Goal: Task Accomplishment & Management: Complete application form

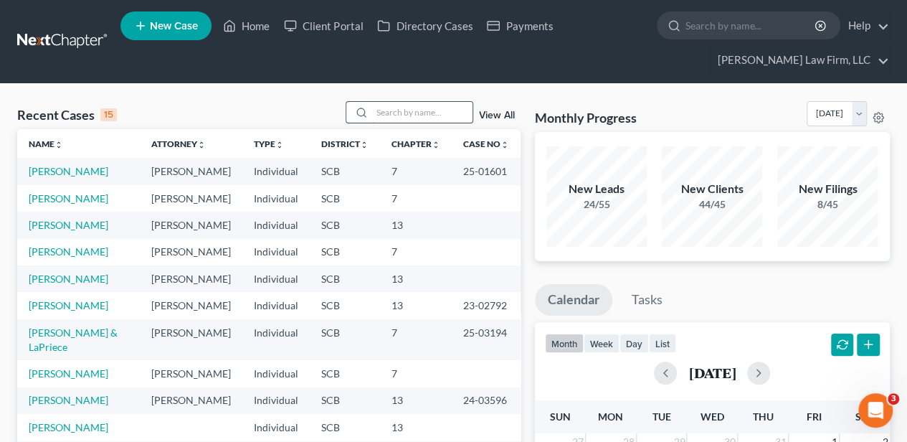
click at [387, 108] on input "search" at bounding box center [422, 112] width 100 height 21
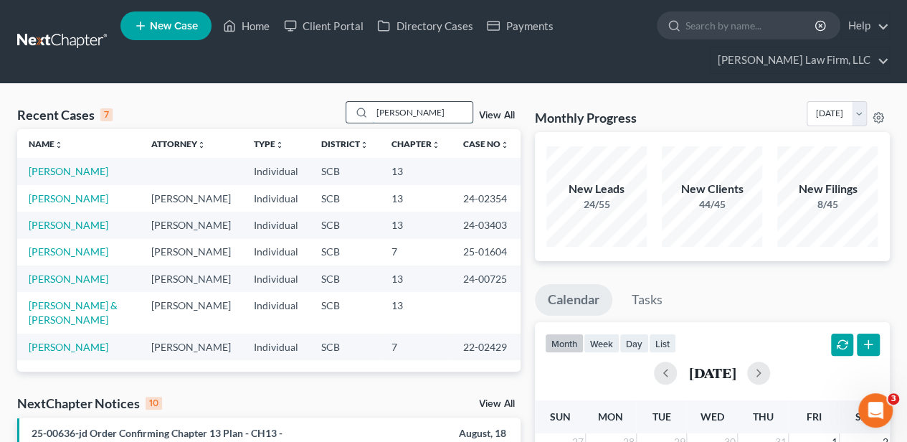
click at [397, 103] on input "gordon" at bounding box center [422, 112] width 100 height 21
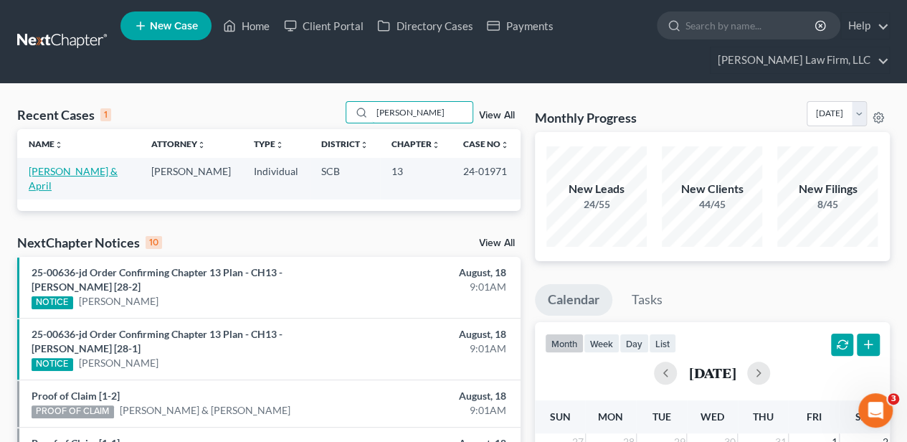
type input "mcgirr"
click at [72, 167] on link "[PERSON_NAME] & April" at bounding box center [73, 178] width 89 height 27
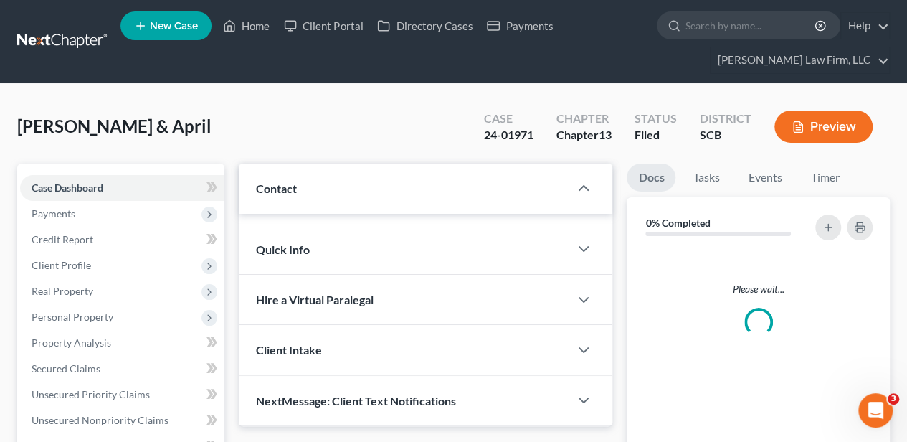
select select "1"
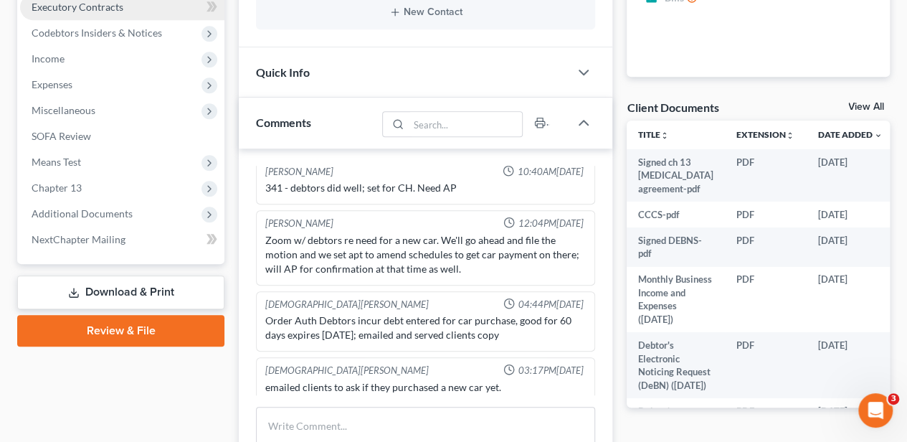
scroll to position [478, 0]
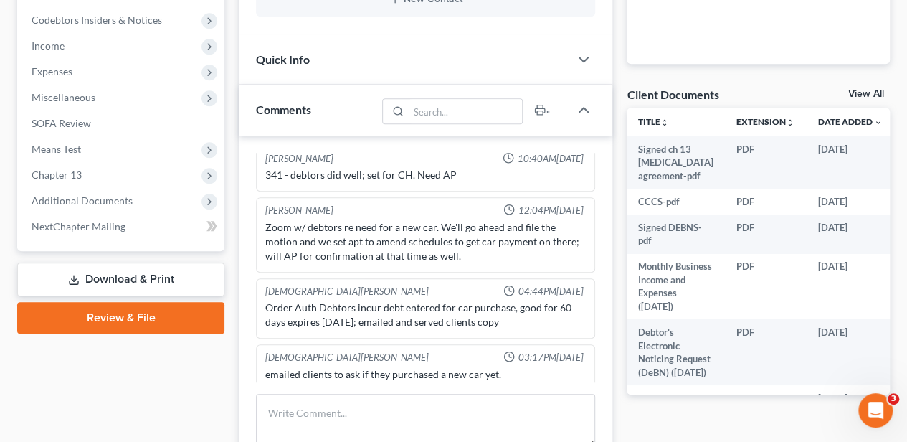
click at [294, 72] on div "Quick Info" at bounding box center [404, 58] width 331 height 49
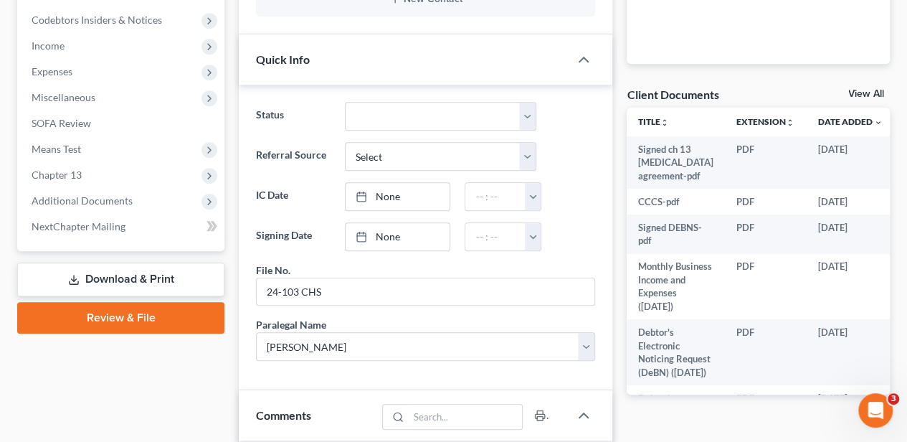
click at [294, 72] on div "Quick Info" at bounding box center [404, 58] width 331 height 49
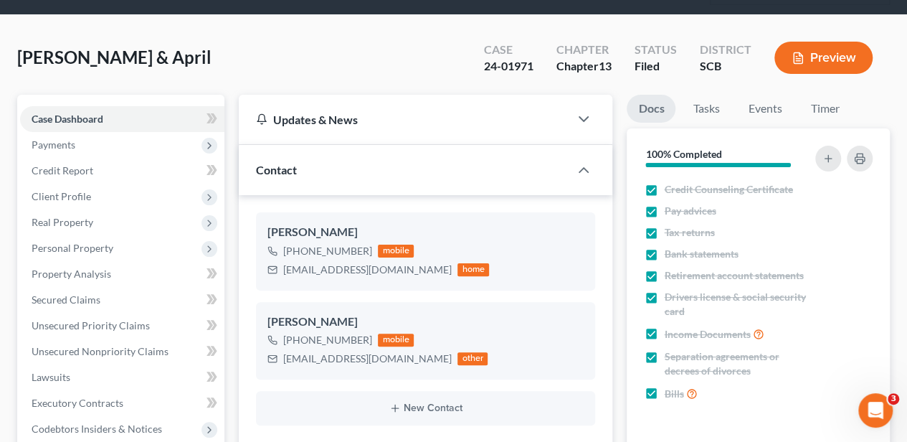
scroll to position [0, 0]
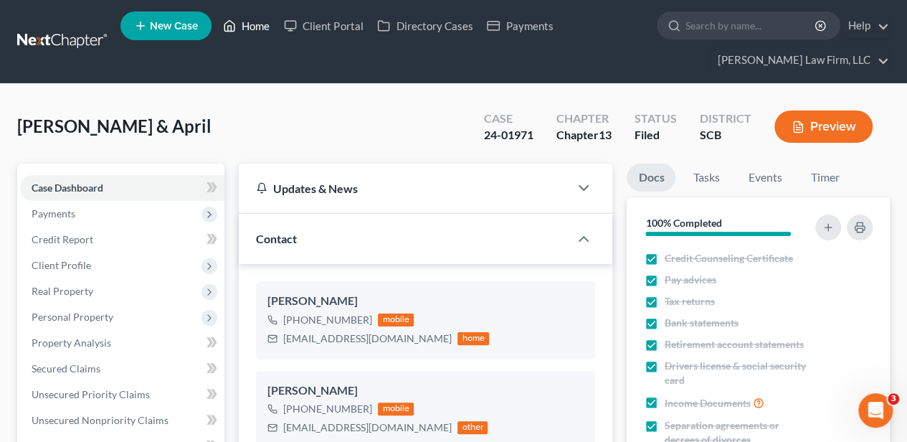
click at [247, 29] on link "Home" at bounding box center [246, 26] width 61 height 26
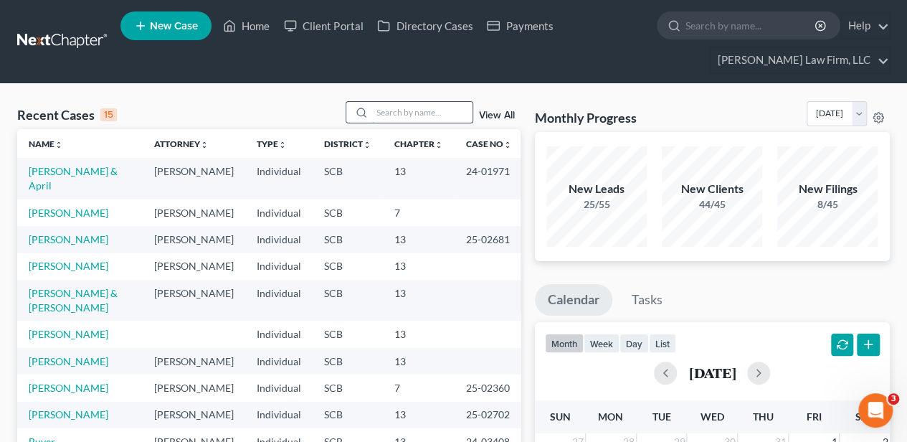
click at [402, 116] on input "search" at bounding box center [422, 112] width 100 height 21
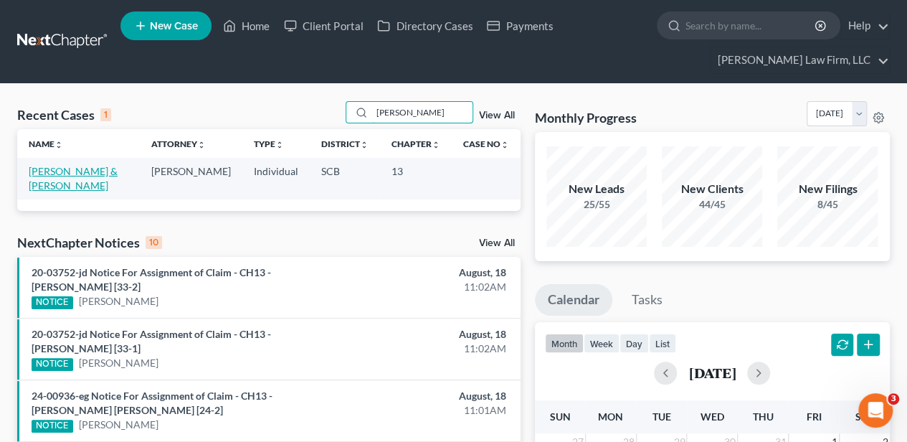
type input "kier"
click at [72, 170] on link "[PERSON_NAME] & [PERSON_NAME]" at bounding box center [73, 178] width 89 height 27
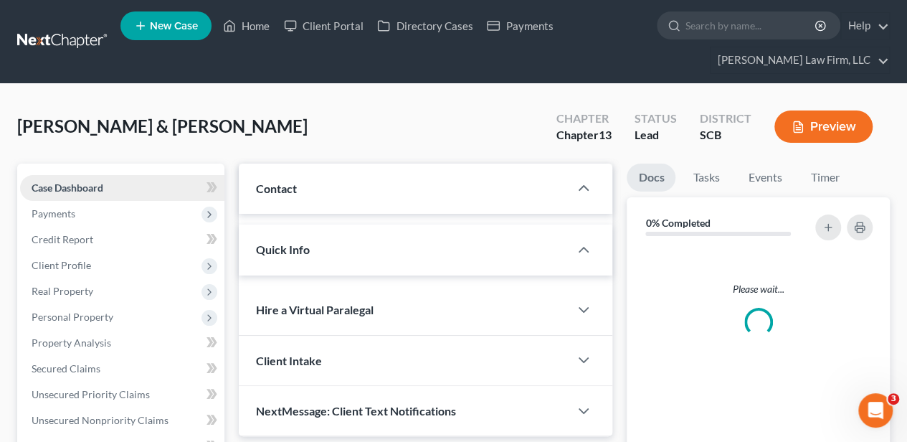
select select "2"
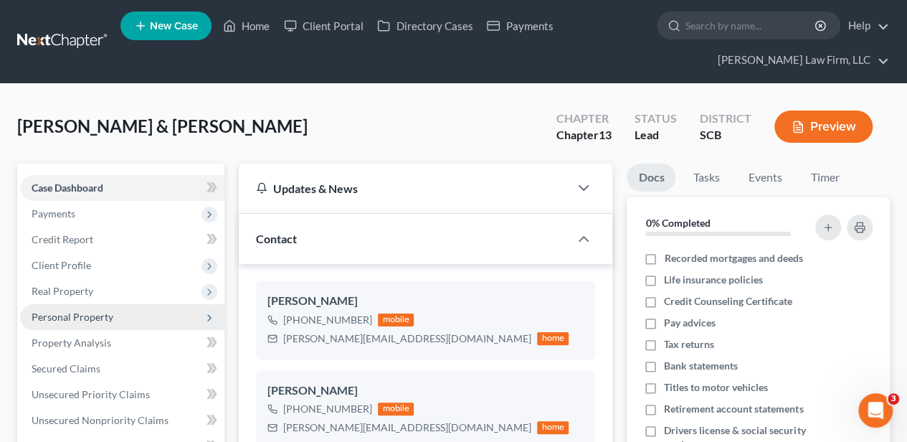
click at [77, 316] on span "Personal Property" at bounding box center [73, 316] width 82 height 12
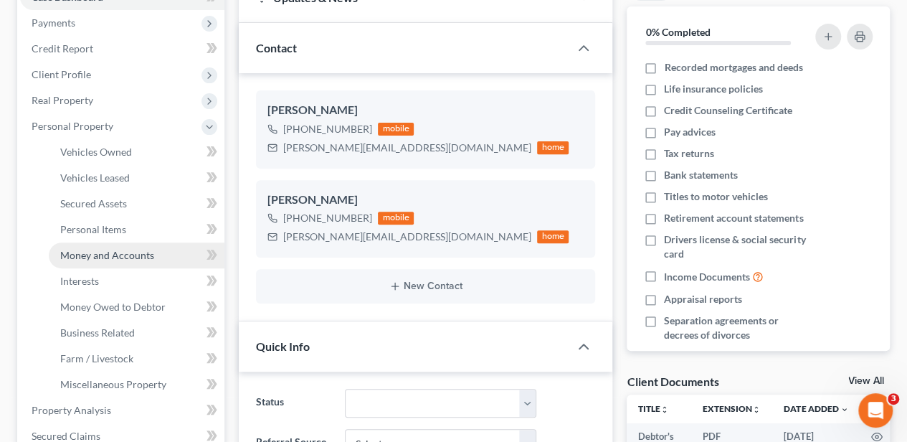
click at [151, 261] on link "Money and Accounts" at bounding box center [137, 255] width 176 height 26
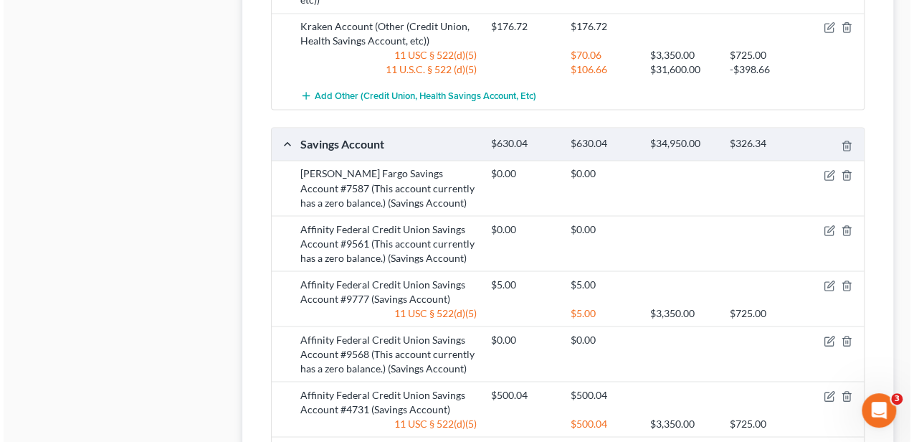
scroll to position [1195, 0]
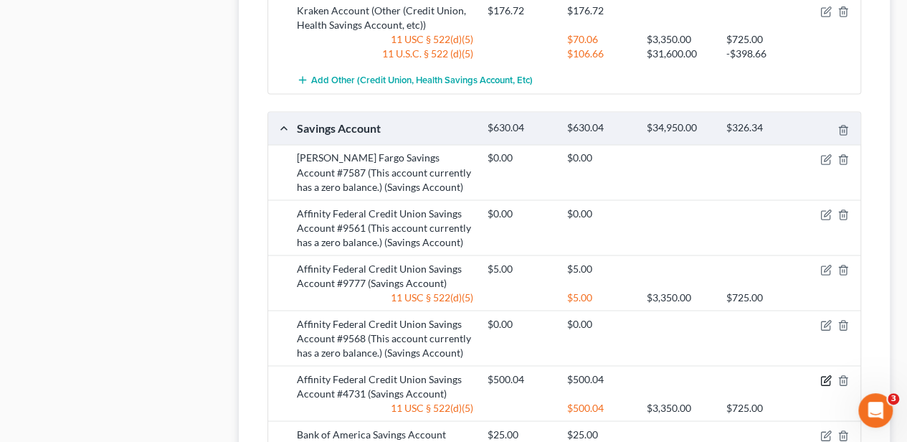
click at [828, 375] on icon "button" at bounding box center [827, 378] width 6 height 6
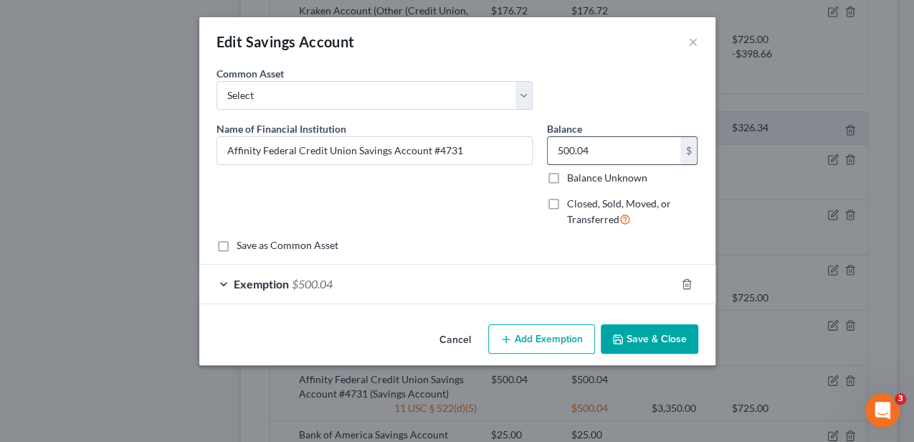
click at [609, 153] on input "500.04" at bounding box center [614, 150] width 133 height 27
type input "0.85"
click at [548, 278] on div "Exemption $500.04" at bounding box center [437, 284] width 476 height 38
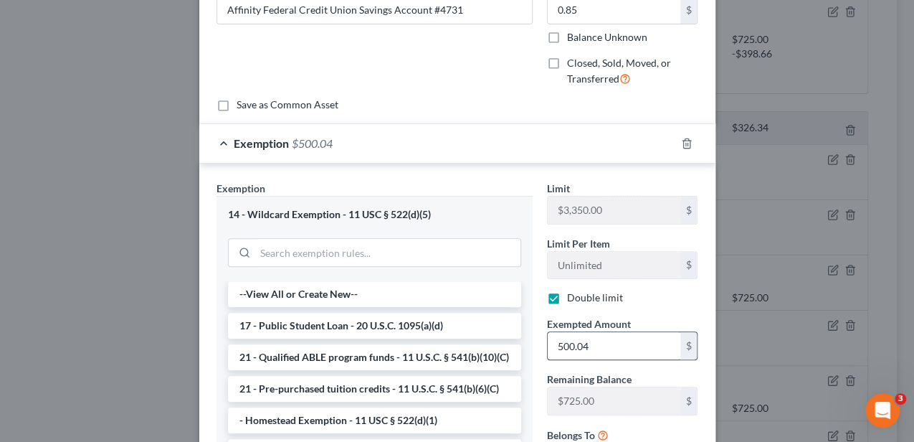
scroll to position [143, 0]
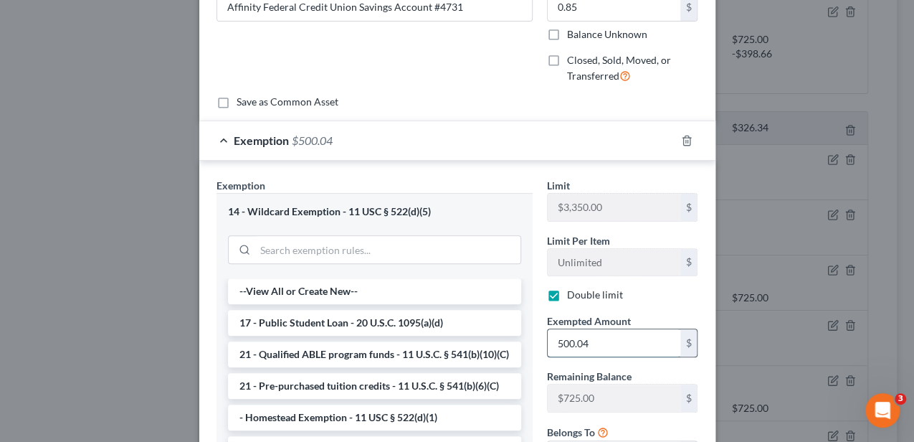
click at [574, 337] on input "500.04" at bounding box center [614, 342] width 133 height 27
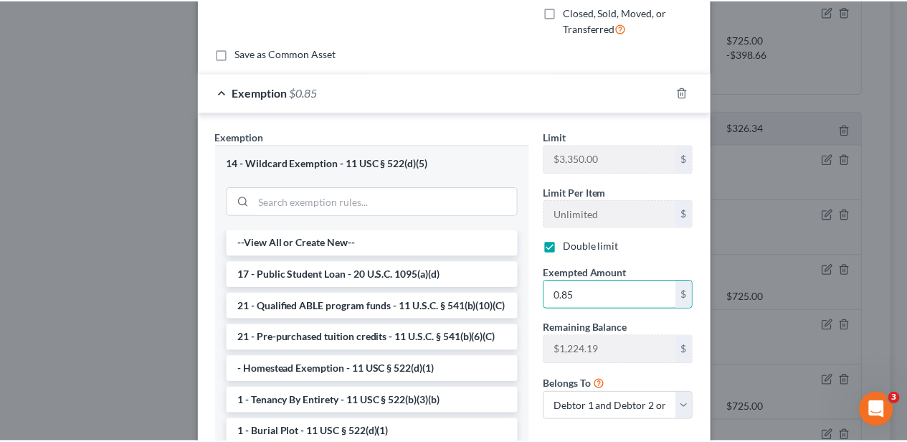
scroll to position [287, 0]
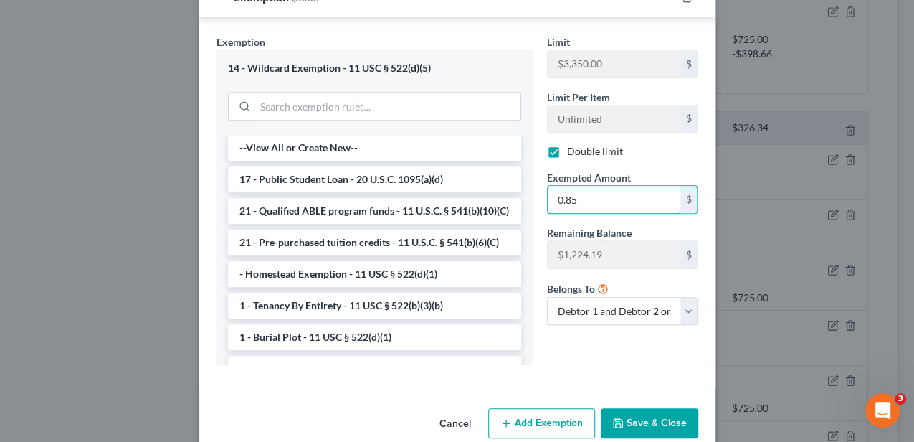
type input "0.85"
click at [655, 423] on button "Save & Close" at bounding box center [650, 423] width 98 height 30
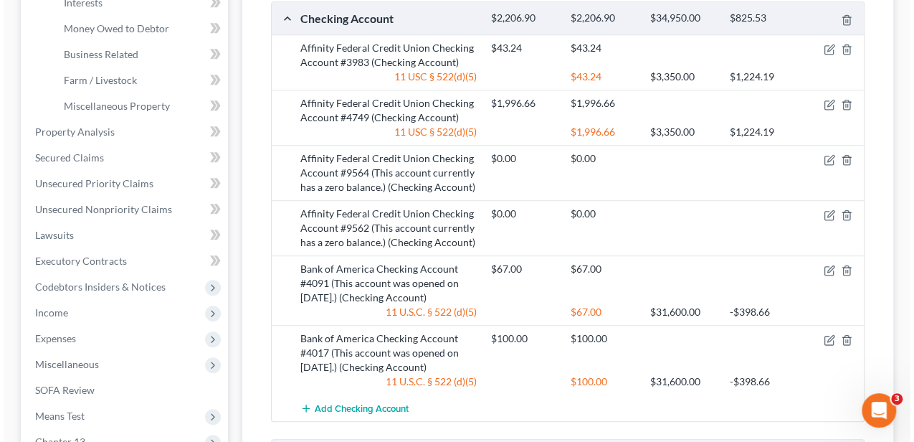
scroll to position [430, 0]
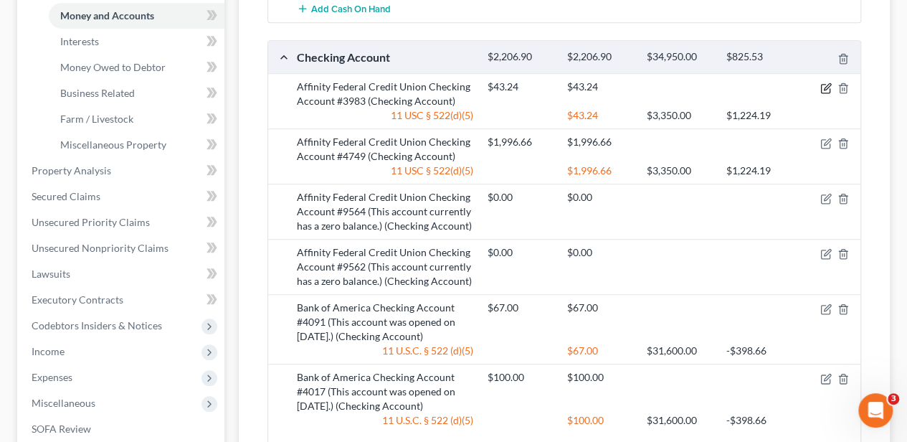
click at [828, 82] on icon "button" at bounding box center [825, 87] width 11 height 11
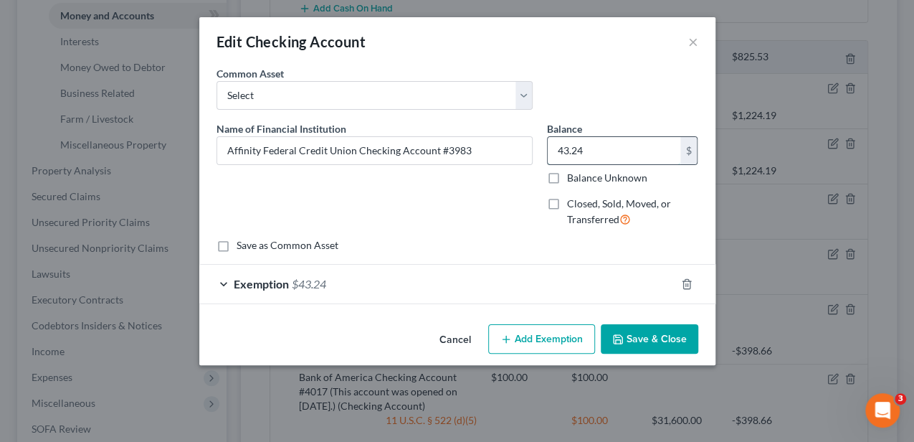
click at [598, 152] on input "43.24" at bounding box center [614, 150] width 133 height 27
type input "0.00"
drag, startPoint x: 686, startPoint y: 282, endPoint x: 663, endPoint y: 268, distance: 26.7
click at [686, 281] on icon "button" at bounding box center [686, 283] width 11 height 11
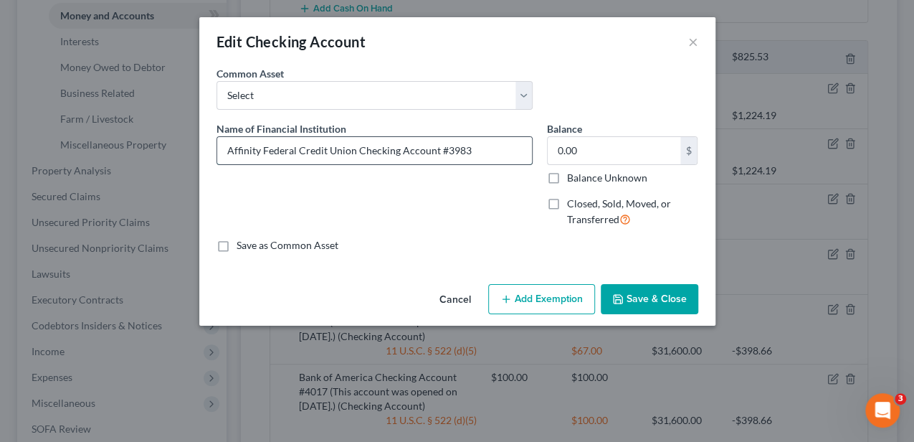
click at [479, 146] on input "Affinity Federal Credit Union Checking Account #3983" at bounding box center [374, 150] width 315 height 27
type input "Affinity Federal Credit Union Checking Account #3983 (This account currently ha…"
click at [660, 285] on button "Save & Close" at bounding box center [650, 299] width 98 height 30
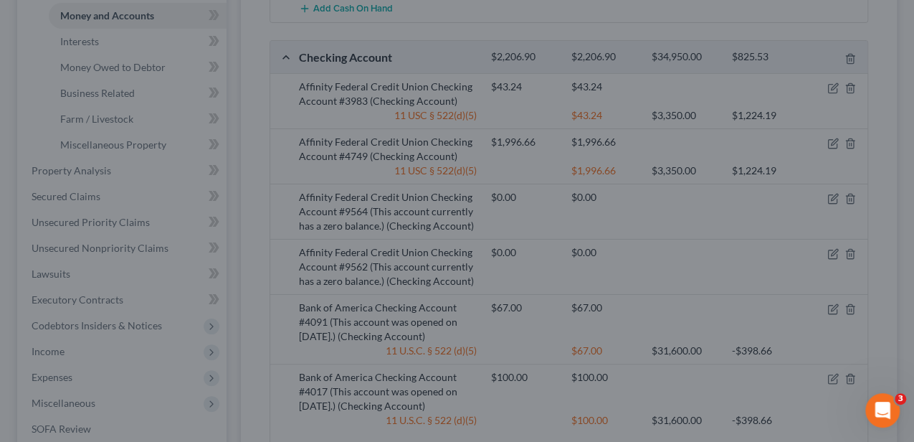
scroll to position [0, 0]
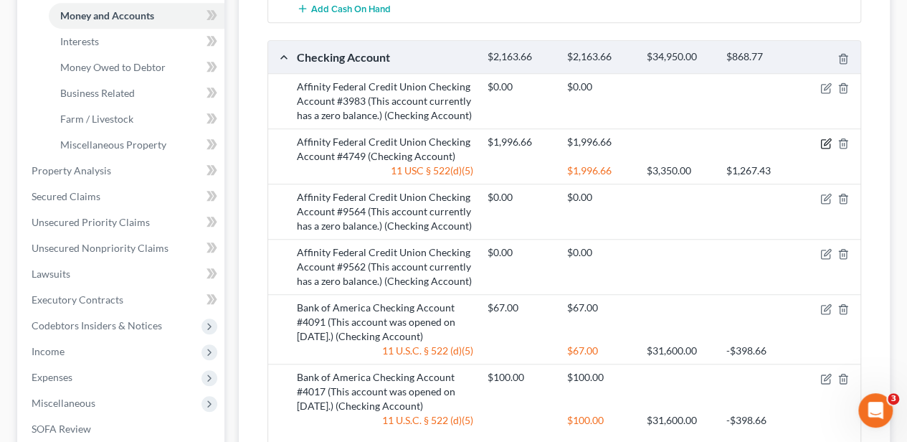
click at [822, 139] on icon "button" at bounding box center [825, 143] width 11 height 11
select select "2"
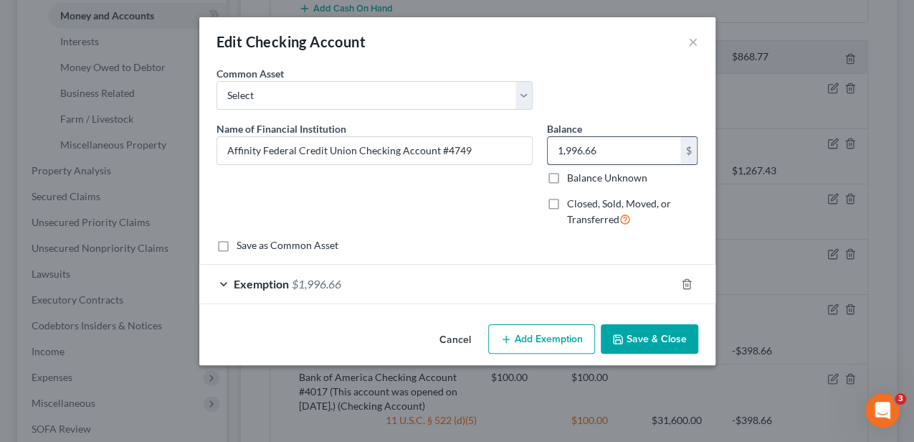
click at [631, 156] on input "1,996.66" at bounding box center [614, 150] width 133 height 27
type input "4.73"
click at [572, 275] on div "Exemption $1,996.66" at bounding box center [437, 284] width 476 height 38
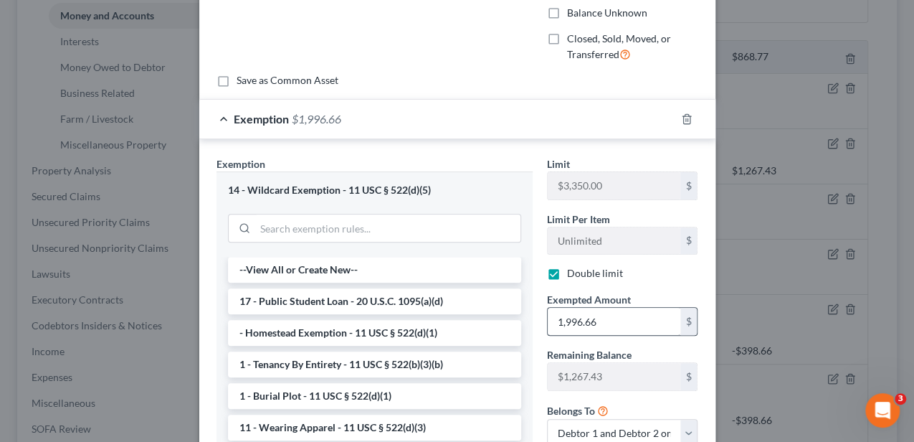
scroll to position [191, 0]
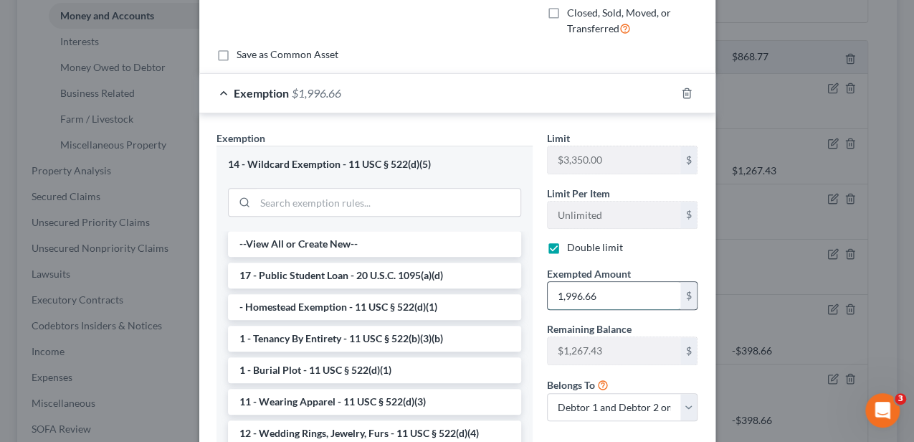
click at [587, 291] on input "1,996.66" at bounding box center [614, 295] width 133 height 27
click at [589, 293] on input "1,996.66" at bounding box center [614, 295] width 133 height 27
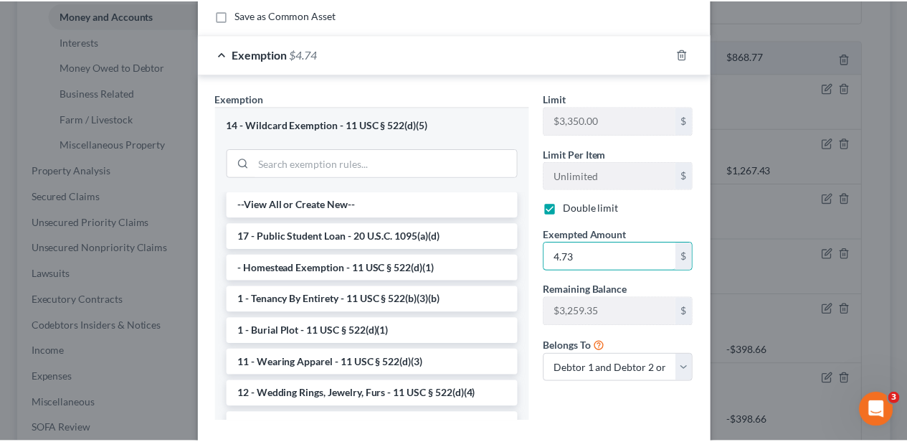
scroll to position [310, 0]
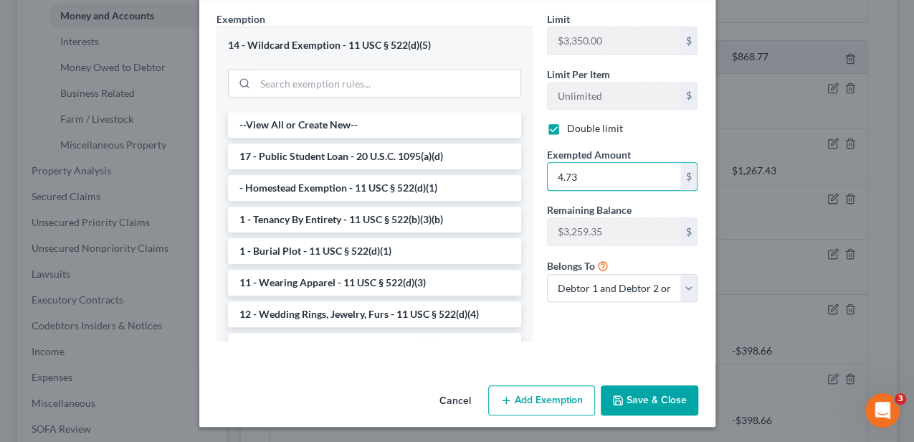
type input "4.73"
click at [643, 387] on button "Save & Close" at bounding box center [650, 400] width 98 height 30
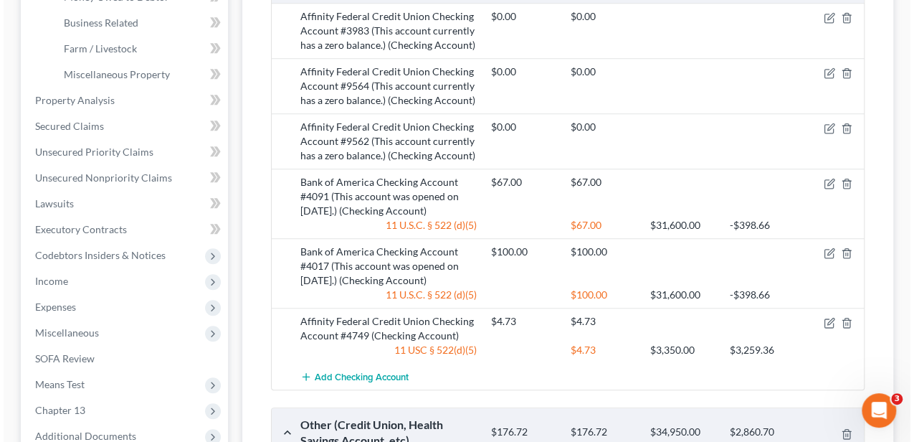
scroll to position [478, 0]
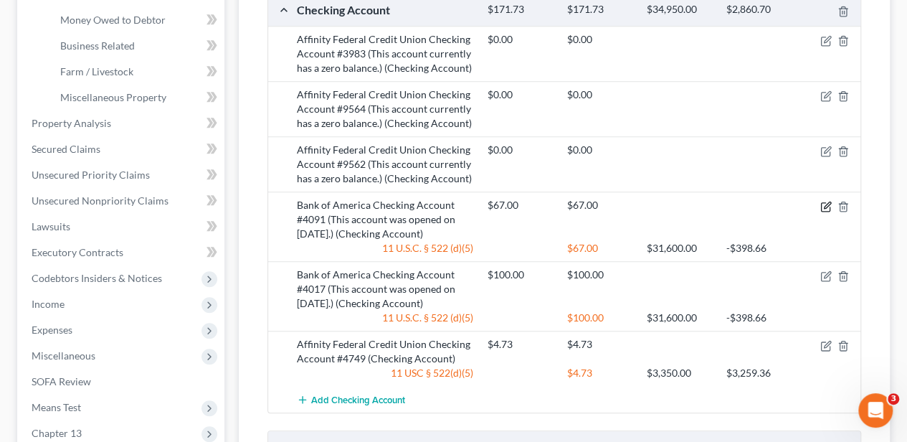
click at [825, 201] on icon "button" at bounding box center [825, 206] width 11 height 11
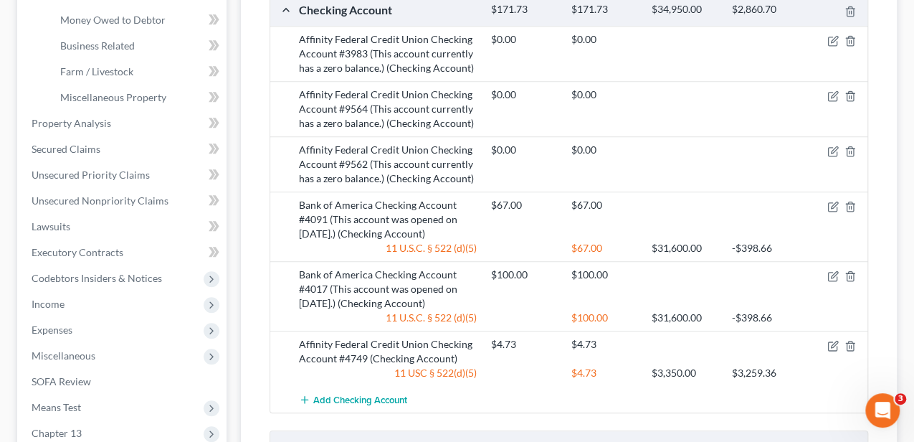
select select "2"
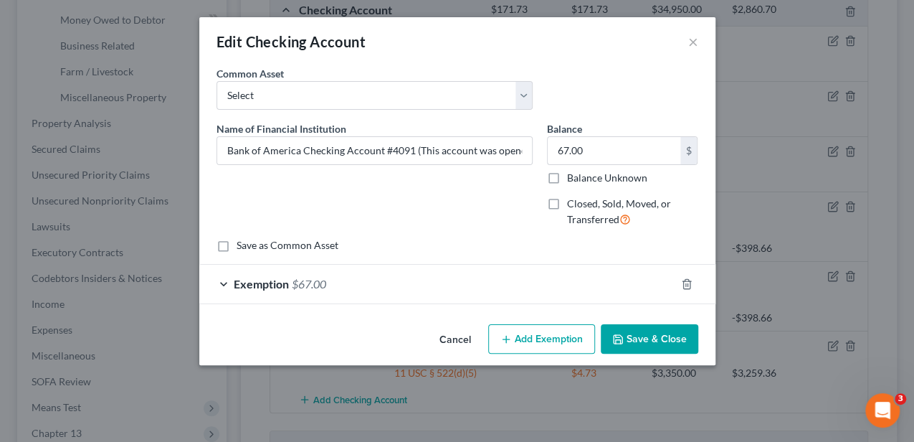
checkbox input "true"
click at [625, 161] on input "67.00" at bounding box center [614, 150] width 133 height 27
type input "1,009.97"
click at [586, 294] on div "Exemption $67.00" at bounding box center [437, 284] width 476 height 38
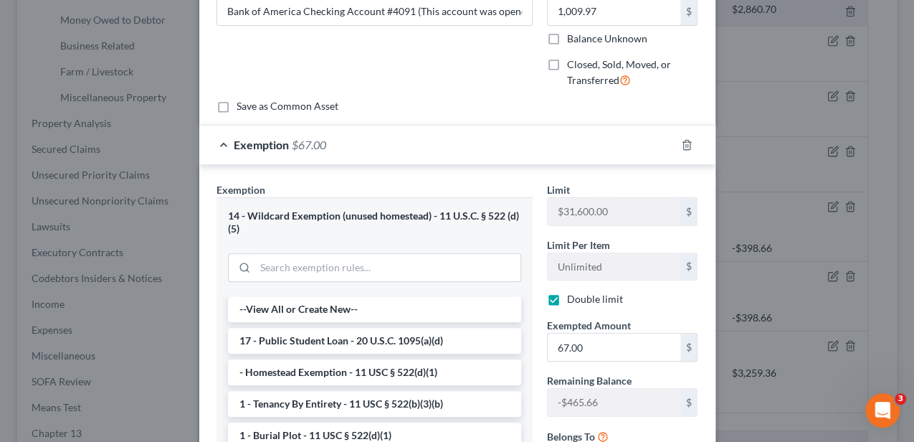
scroll to position [191, 0]
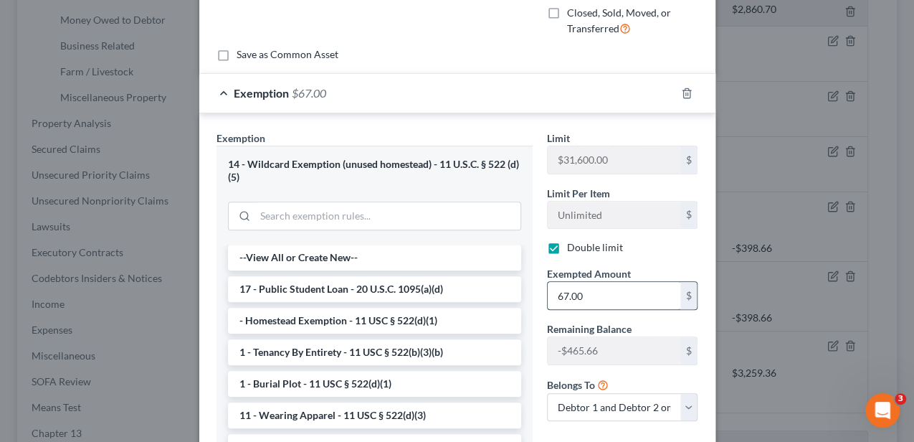
click at [622, 297] on input "67.00" at bounding box center [614, 295] width 133 height 27
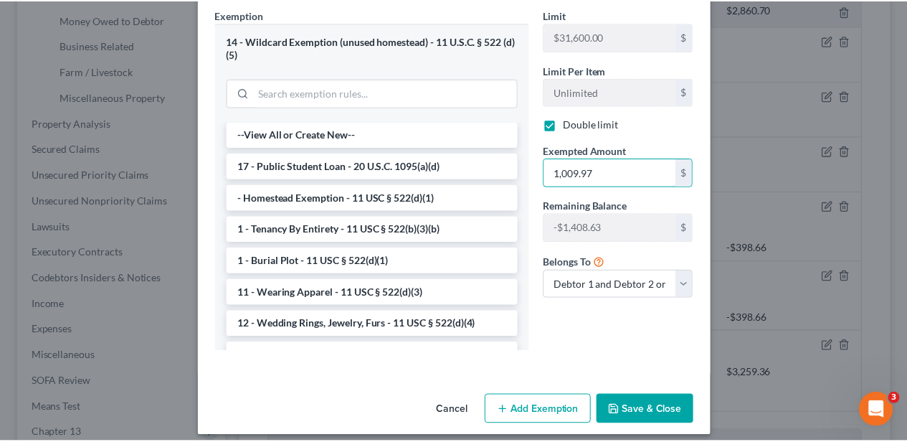
scroll to position [323, 0]
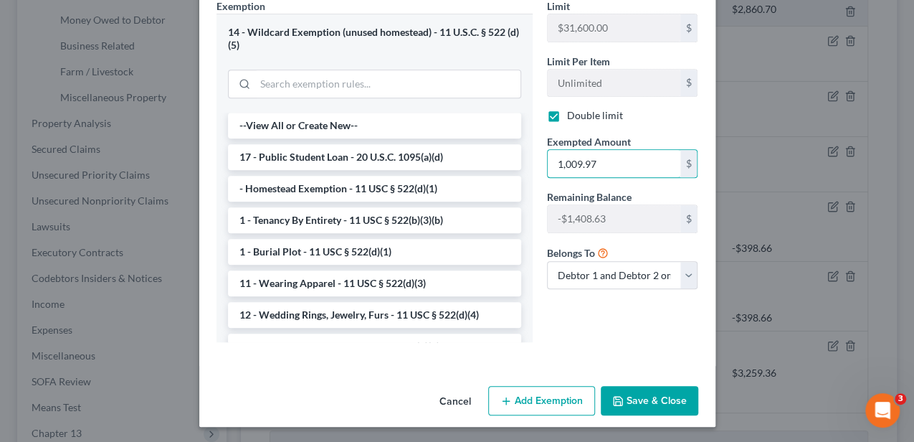
type input "1,009.97"
click at [645, 392] on button "Save & Close" at bounding box center [650, 401] width 98 height 30
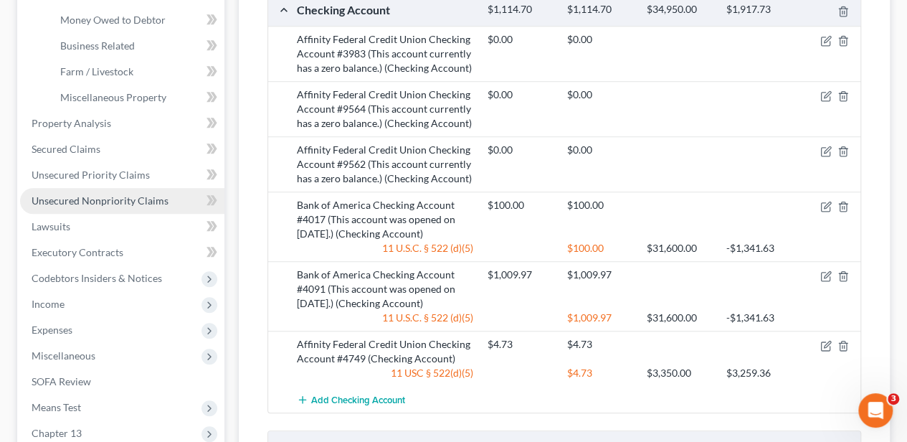
click at [140, 204] on span "Unsecured Nonpriority Claims" at bounding box center [100, 200] width 137 height 12
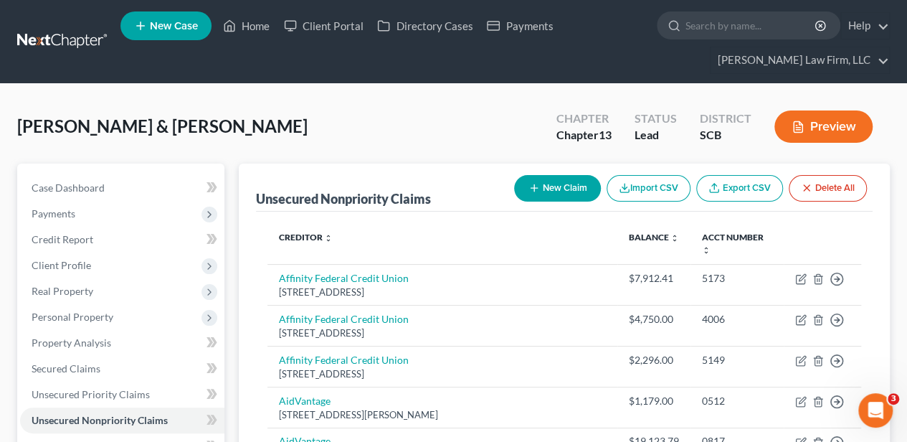
click at [538, 179] on button "New Claim" at bounding box center [557, 188] width 87 height 27
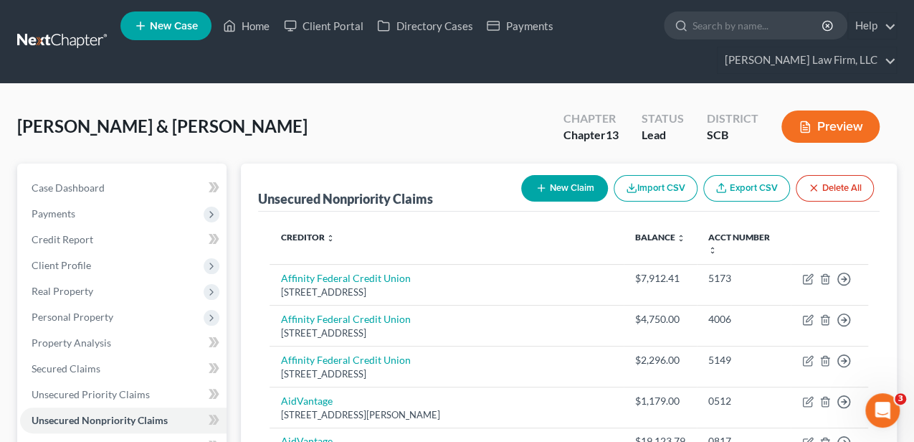
select select "2"
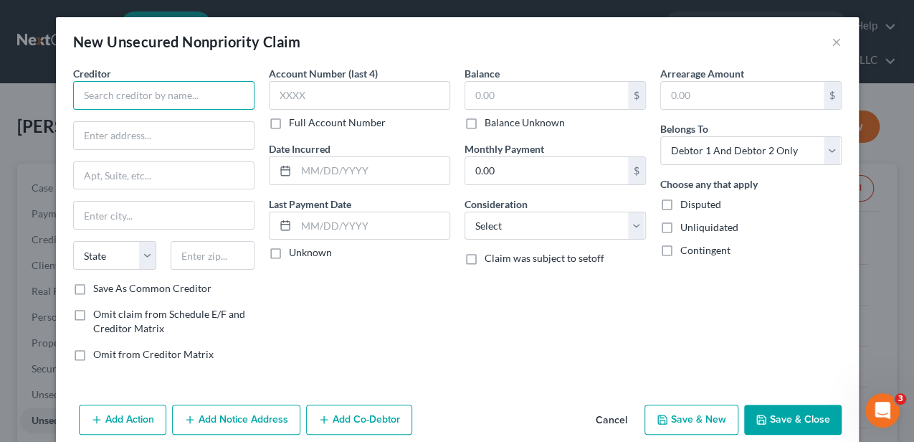
click at [204, 102] on input "text" at bounding box center [163, 95] width 181 height 29
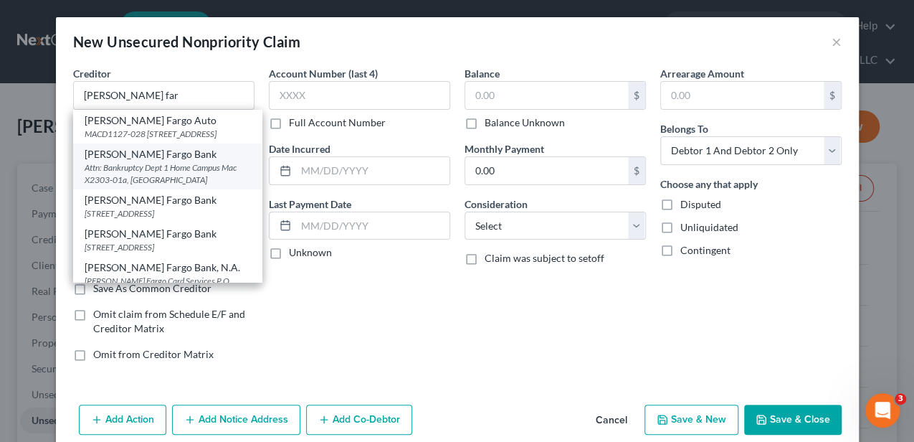
click at [135, 161] on div "Wells Fargo Bank" at bounding box center [168, 154] width 166 height 14
type input "Wells Fargo Bank"
type input "Attn: Bankruptcy Dept"
type input "1 Home Campus Mac X2303-01a"
type input "Des Moines"
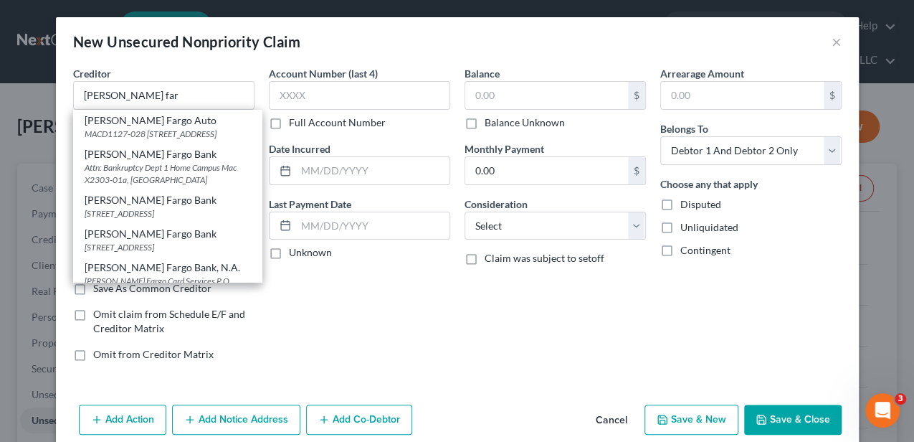
select select "16"
type input "50328"
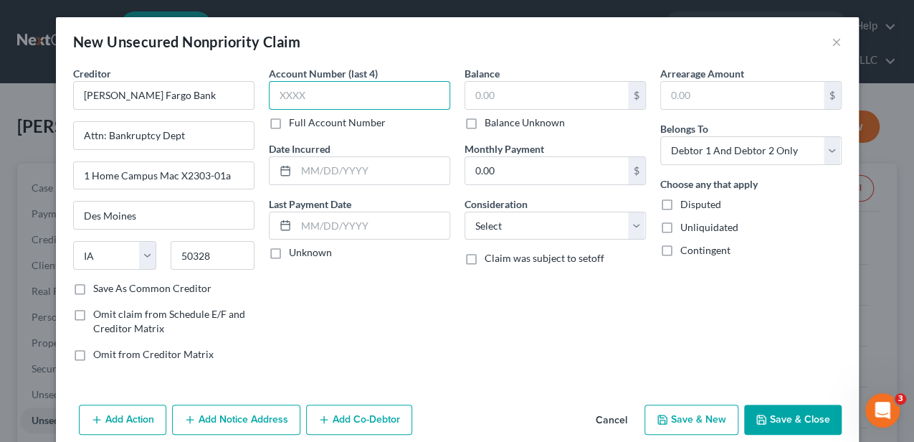
click at [290, 99] on input "text" at bounding box center [359, 95] width 181 height 29
type input "2620"
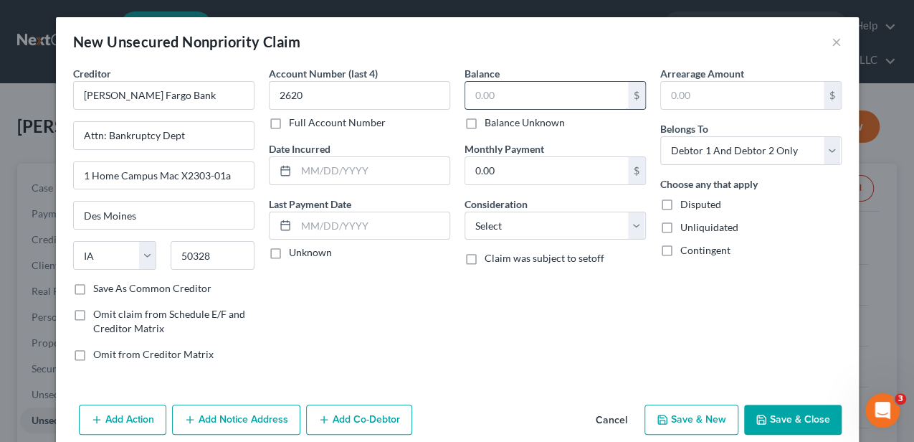
click at [483, 102] on input "text" at bounding box center [546, 95] width 163 height 27
type input "555.64"
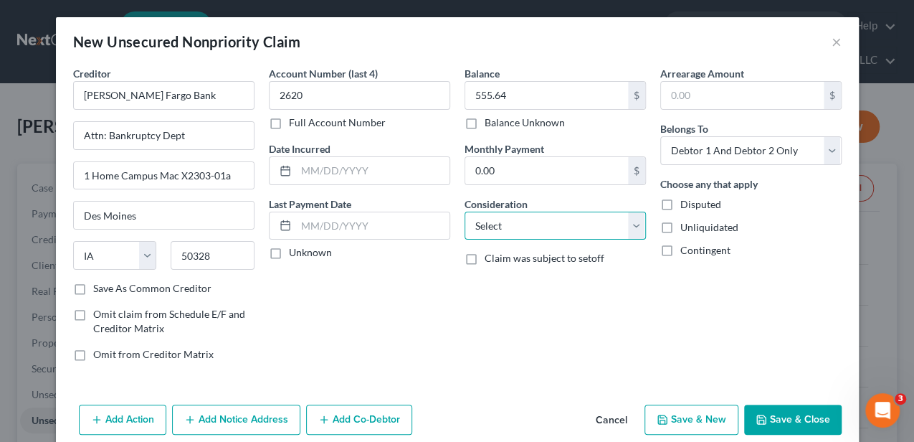
drag, startPoint x: 536, startPoint y: 229, endPoint x: 526, endPoint y: 213, distance: 18.3
click at [536, 229] on select "Select Cable / Satellite Services Collection Agency Credit Card Debt Debt Couns…" at bounding box center [555, 226] width 181 height 29
select select "2"
click at [465, 212] on select "Select Cable / Satellite Services Collection Agency Credit Card Debt Debt Couns…" at bounding box center [555, 226] width 181 height 29
click at [787, 405] on button "Save & Close" at bounding box center [793, 419] width 98 height 30
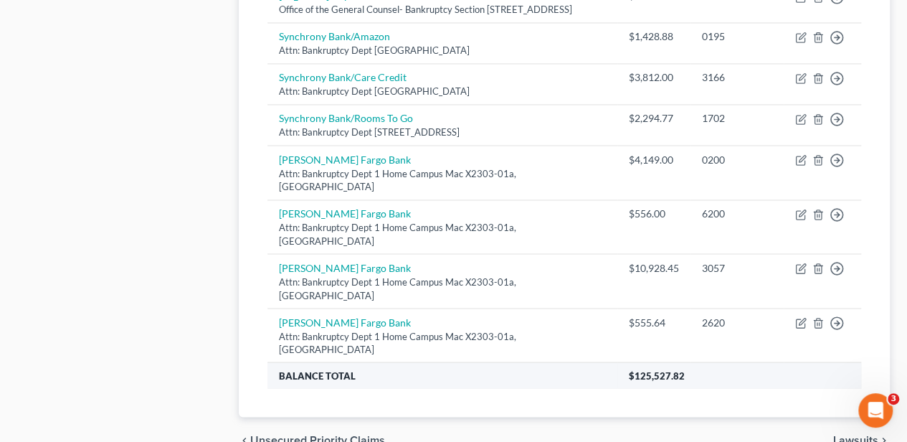
scroll to position [1160, 0]
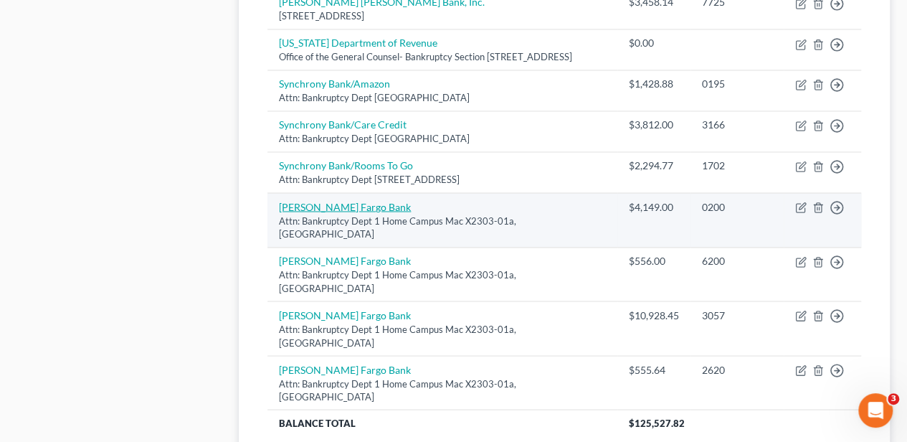
click at [338, 200] on link "Wells Fargo Bank" at bounding box center [345, 206] width 132 height 12
select select "16"
select select "2"
select select "0"
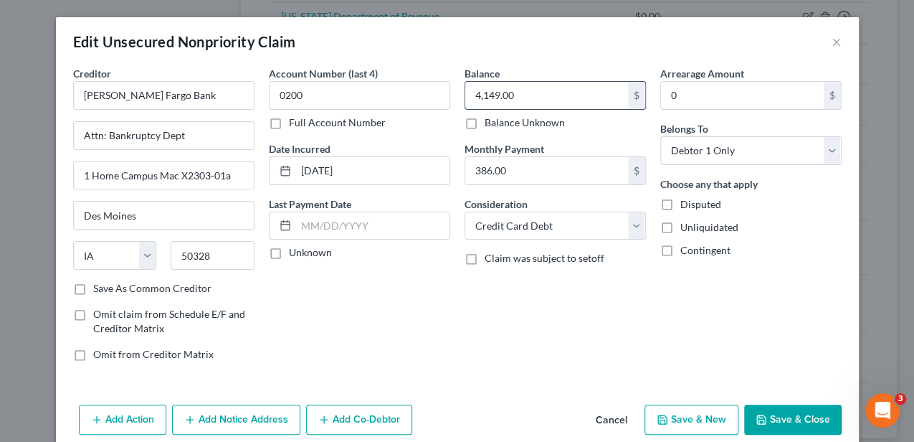
click at [506, 98] on input "4,149.00" at bounding box center [546, 95] width 163 height 27
type input "4,149.13"
click at [779, 412] on button "Save & Close" at bounding box center [793, 419] width 98 height 30
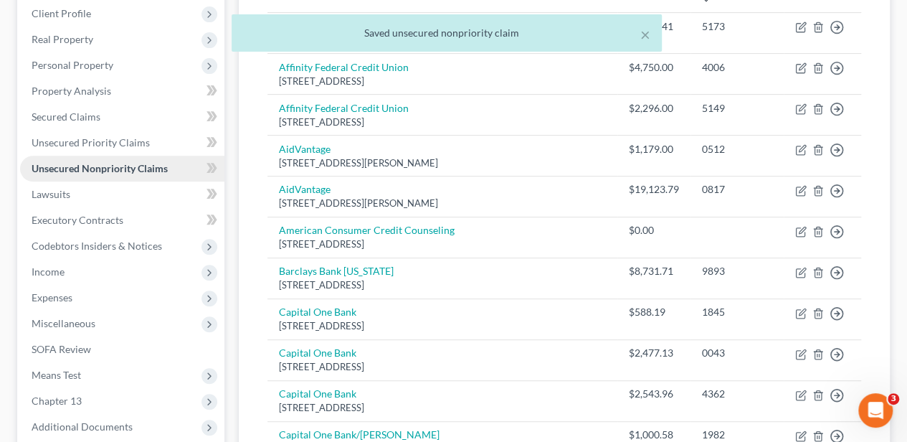
scroll to position [204, 0]
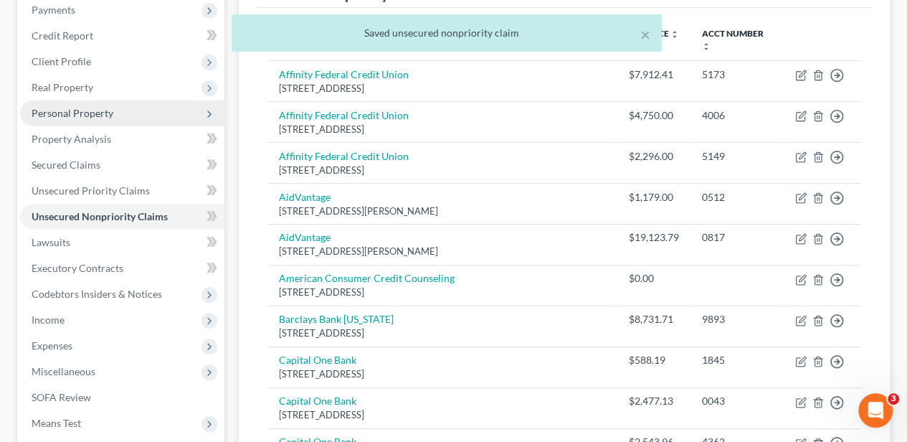
click at [95, 113] on span "Personal Property" at bounding box center [73, 113] width 82 height 12
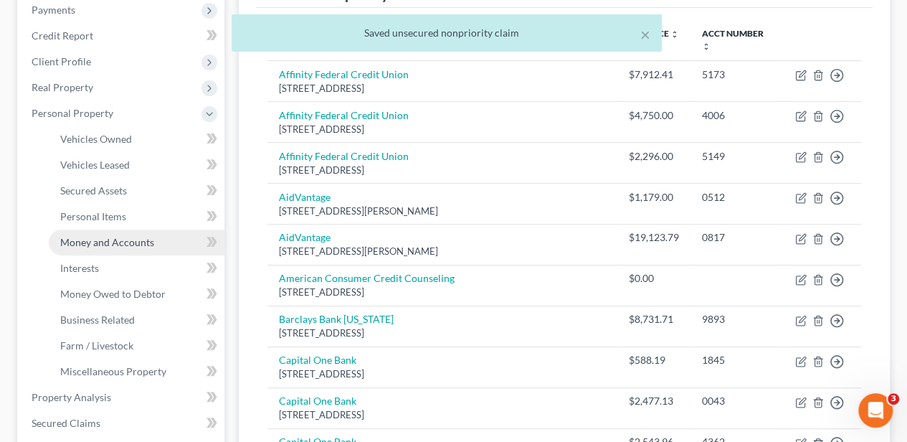
click at [124, 237] on span "Money and Accounts" at bounding box center [107, 242] width 94 height 12
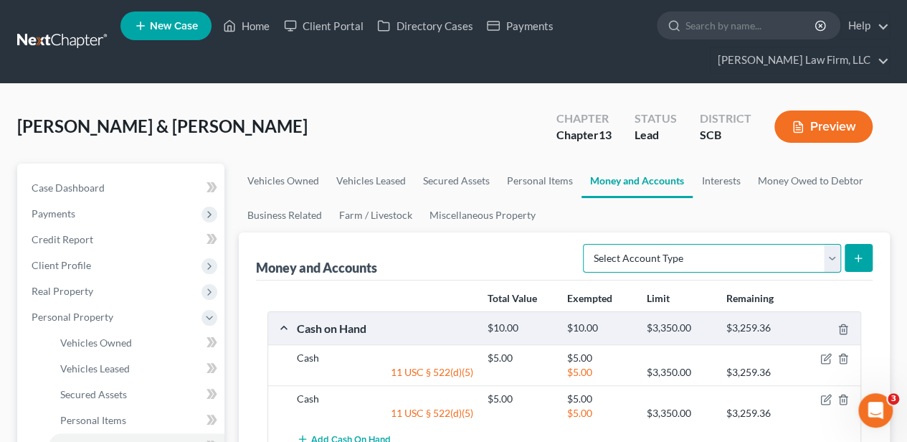
click at [782, 253] on select "Select Account Type Brokerage Cash on Hand Certificates of Deposit Checking Acc…" at bounding box center [712, 258] width 258 height 29
select select "checking"
click at [587, 244] on select "Select Account Type Brokerage Cash on Hand Certificates of Deposit Checking Acc…" at bounding box center [712, 258] width 258 height 29
click at [864, 251] on button "submit" at bounding box center [859, 258] width 28 height 28
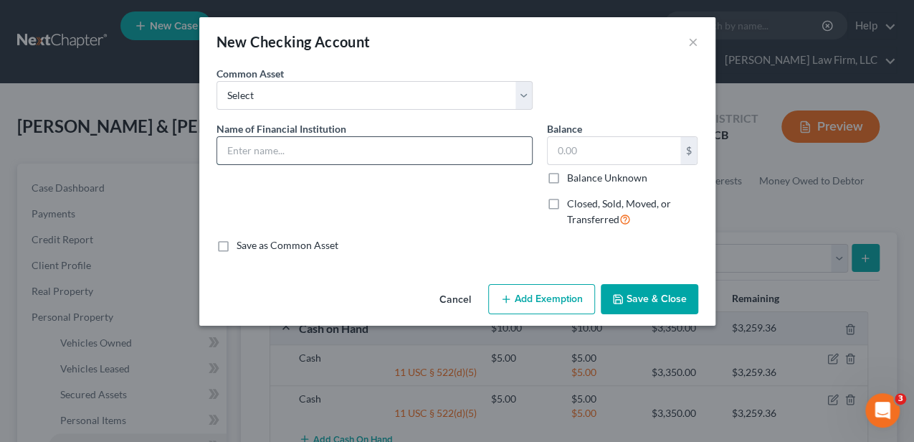
click at [327, 146] on input "text" at bounding box center [374, 150] width 315 height 27
type input "Wells Fargo Checking Account #6120"
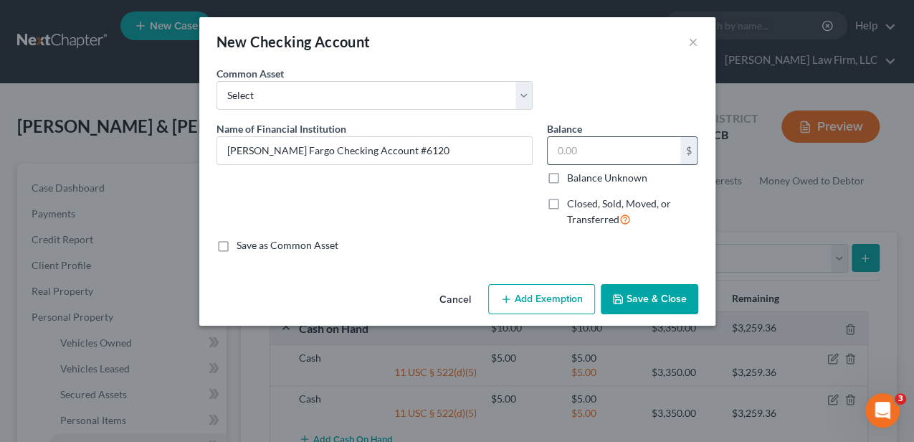
click at [597, 153] on input "text" at bounding box center [614, 150] width 133 height 27
type input "444.43"
click at [544, 287] on button "Add Exemption" at bounding box center [541, 299] width 107 height 30
select select "2"
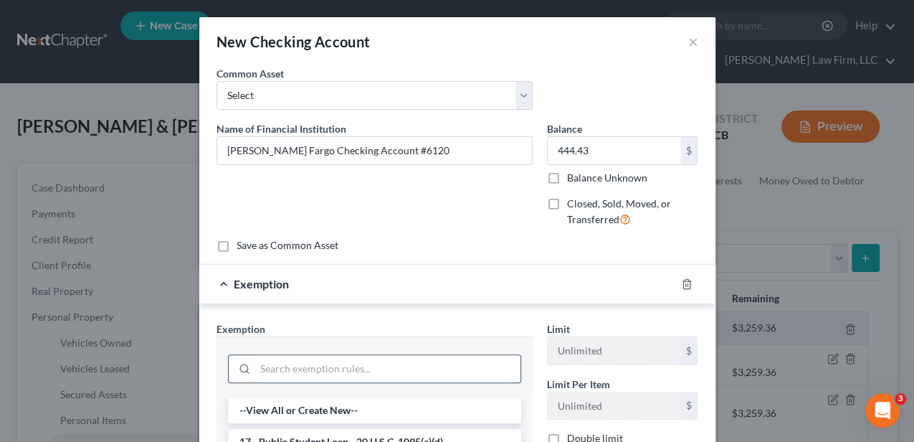
click at [364, 357] on input "search" at bounding box center [387, 368] width 265 height 27
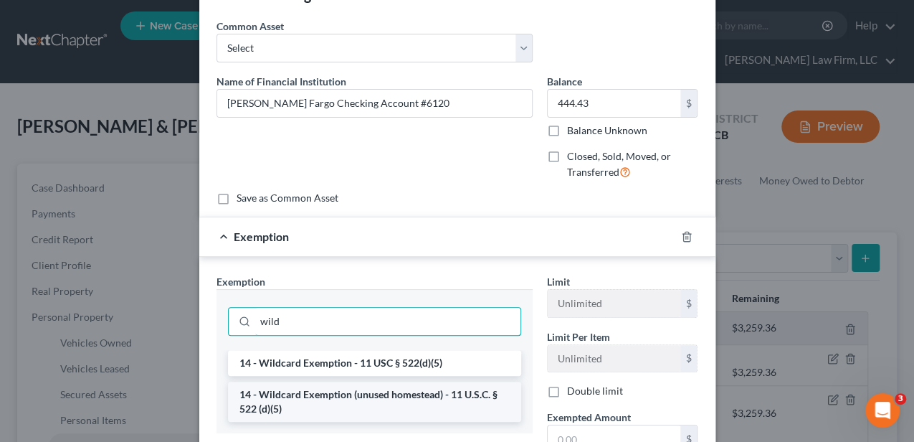
type input "wild"
click at [409, 397] on li "14 - Wildcard Exemption (unused homestead) - 11 U.S.C. § 522 (d)(5)" at bounding box center [374, 401] width 293 height 40
checkbox input "true"
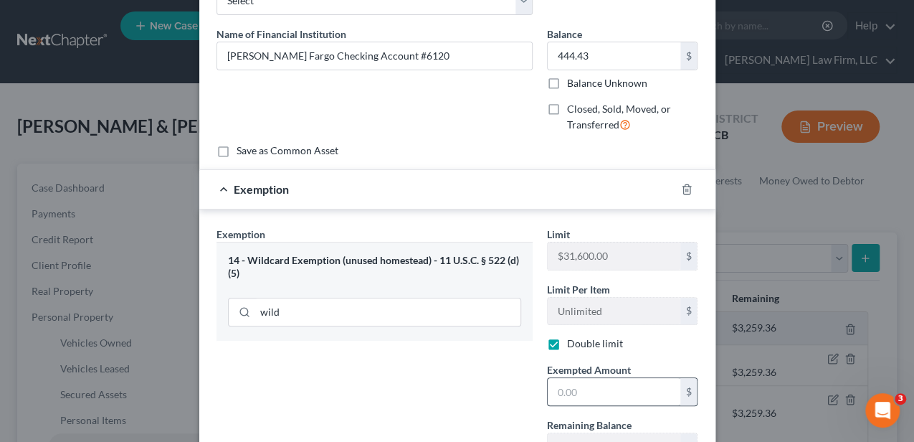
scroll to position [95, 0]
click at [579, 390] on input "text" at bounding box center [614, 390] width 133 height 27
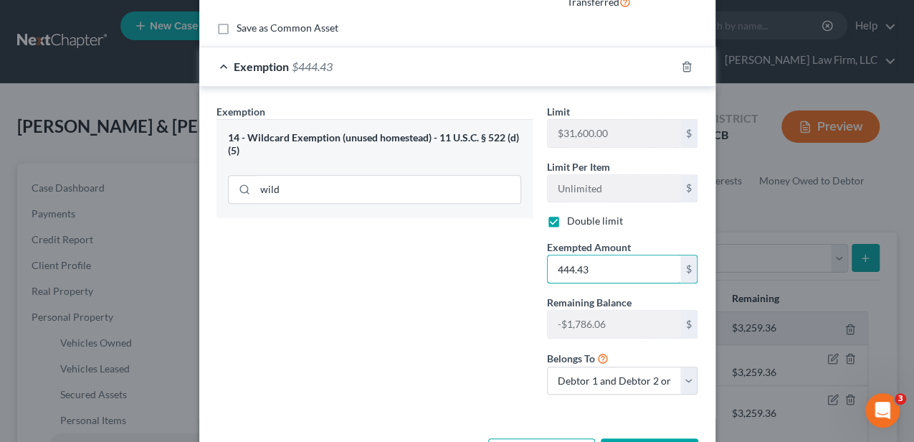
scroll to position [239, 0]
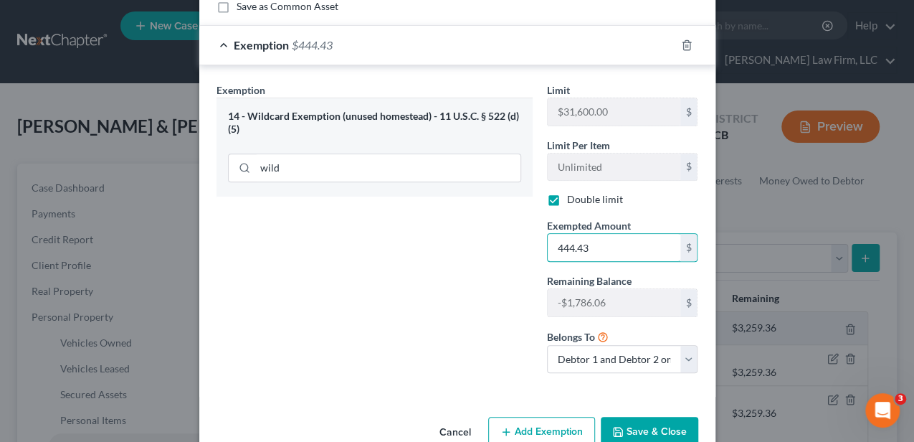
type input "444.43"
click at [655, 422] on button "Save & Close" at bounding box center [650, 432] width 98 height 30
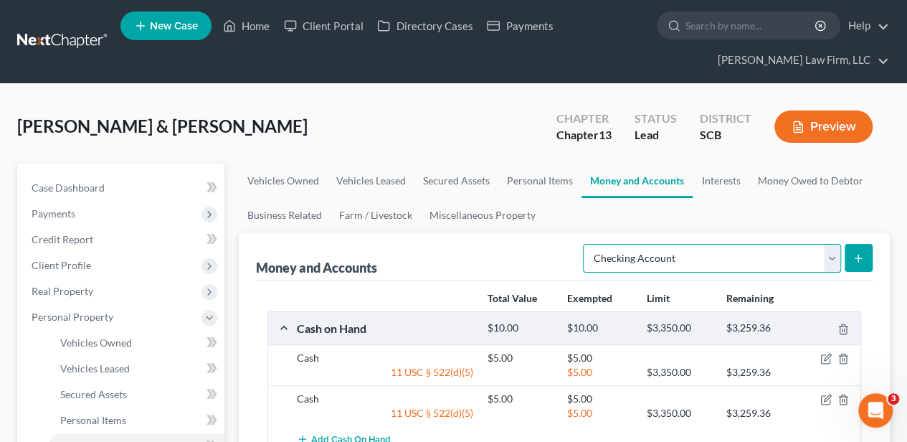
click at [744, 255] on select "Select Account Type Brokerage Cash on Hand Certificates of Deposit Checking Acc…" at bounding box center [712, 258] width 258 height 29
select select "savings"
click at [587, 244] on select "Select Account Type Brokerage Cash on Hand Certificates of Deposit Checking Acc…" at bounding box center [712, 258] width 258 height 29
click at [857, 244] on button "submit" at bounding box center [859, 258] width 28 height 28
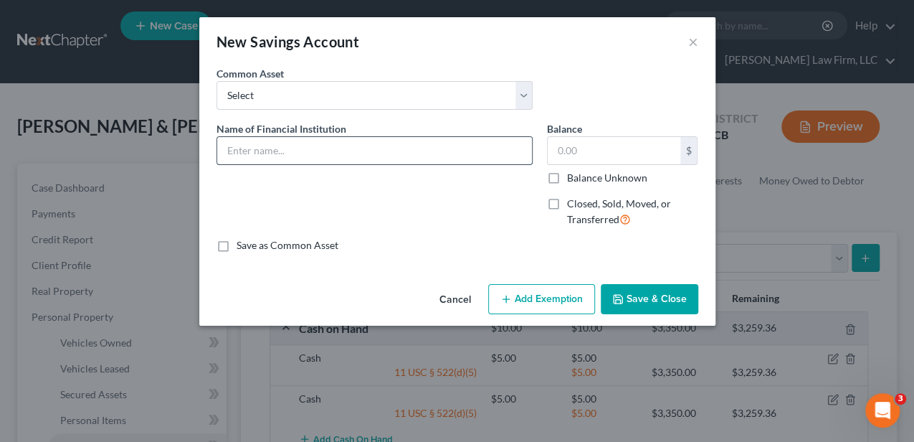
click at [346, 145] on input "text" at bounding box center [374, 150] width 315 height 27
type input "Wells Fargo Savings Account #3.00"
click at [516, 298] on button "Add Exemption" at bounding box center [541, 299] width 107 height 30
select select "2"
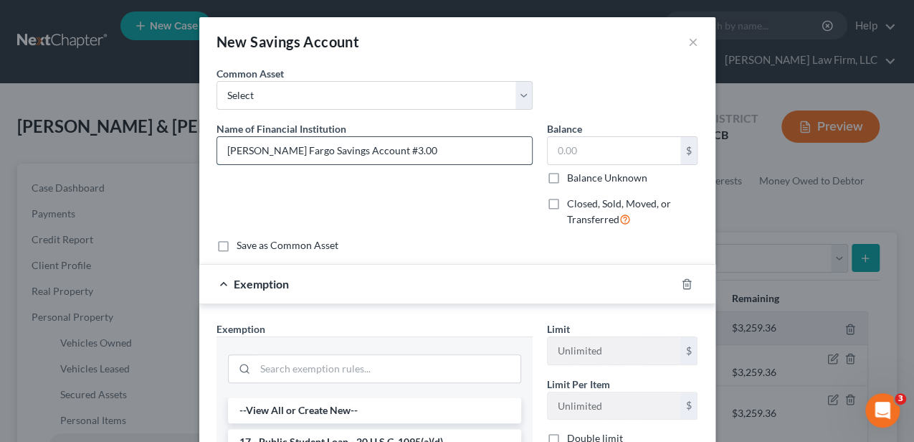
click at [463, 149] on input "Wells Fargo Savings Account #3.00" at bounding box center [374, 150] width 315 height 27
type input "Wells Fargo Savings Account #7587"
click at [568, 140] on input "text" at bounding box center [614, 150] width 133 height 27
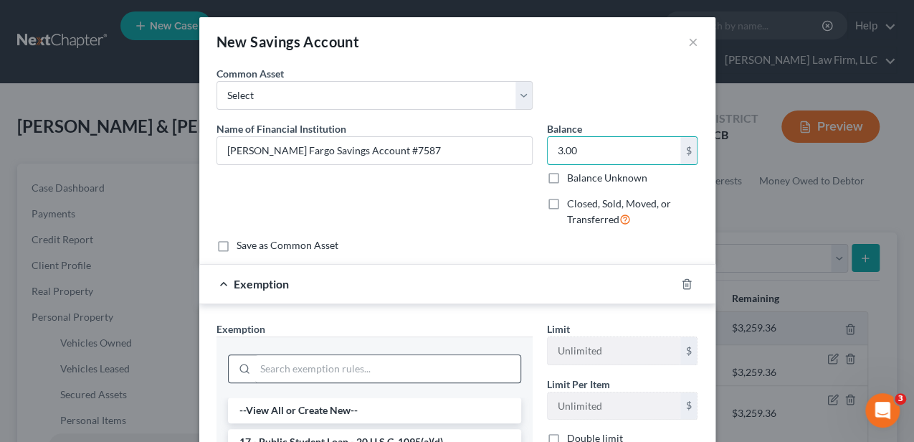
type input "3.00"
click at [359, 367] on input "search" at bounding box center [387, 368] width 265 height 27
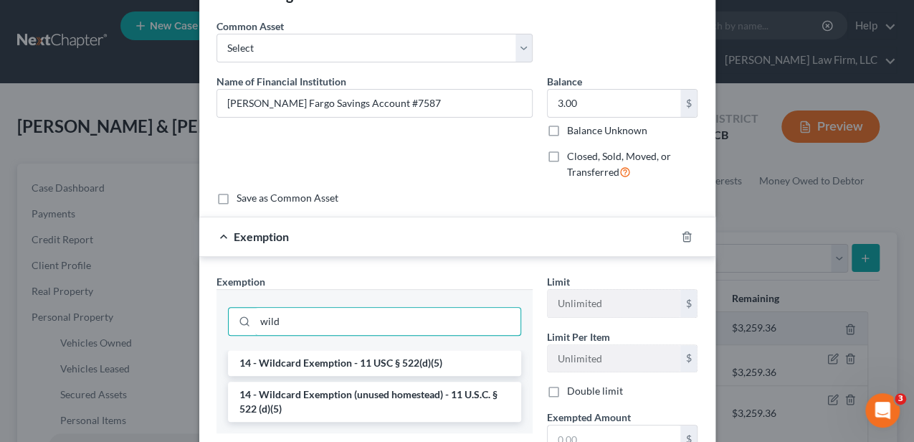
type input "wild"
click at [356, 397] on li "14 - Wildcard Exemption (unused homestead) - 11 U.S.C. § 522 (d)(5)" at bounding box center [374, 401] width 293 height 40
checkbox input "true"
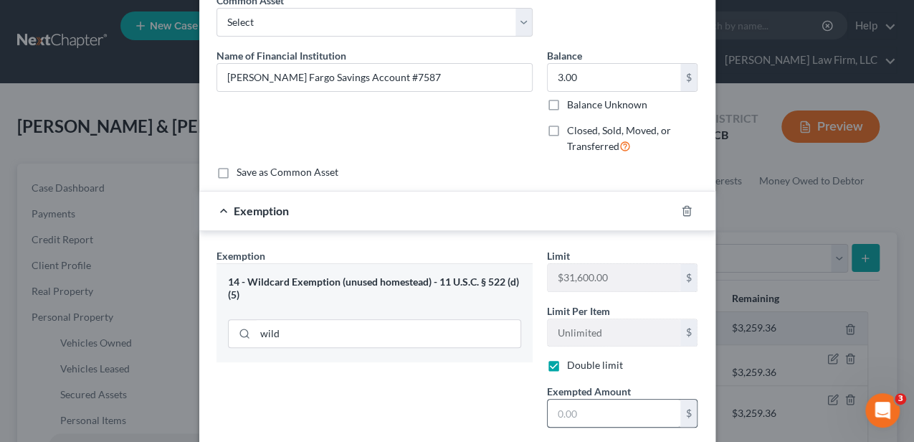
scroll to position [95, 0]
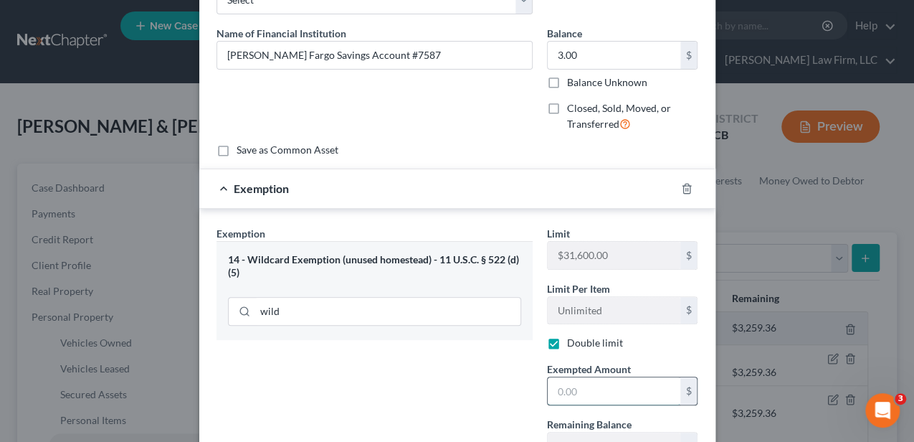
click at [566, 389] on input "text" at bounding box center [614, 390] width 133 height 27
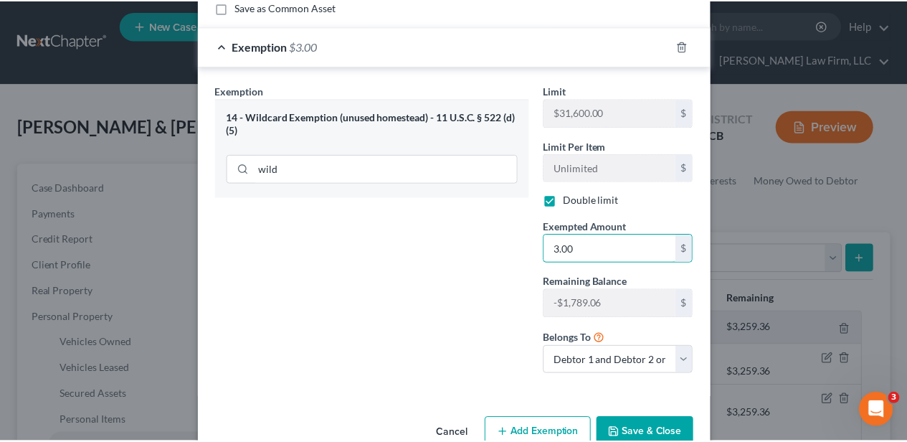
scroll to position [239, 0]
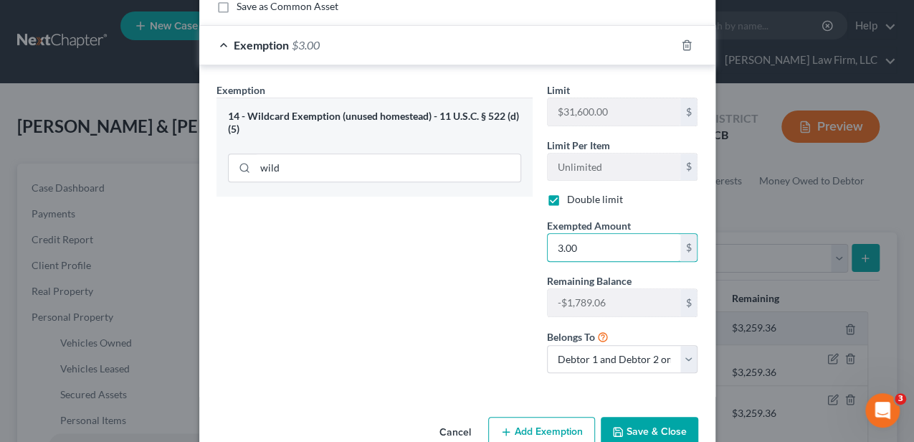
type input "3.00"
click at [632, 426] on button "Save & Close" at bounding box center [650, 432] width 98 height 30
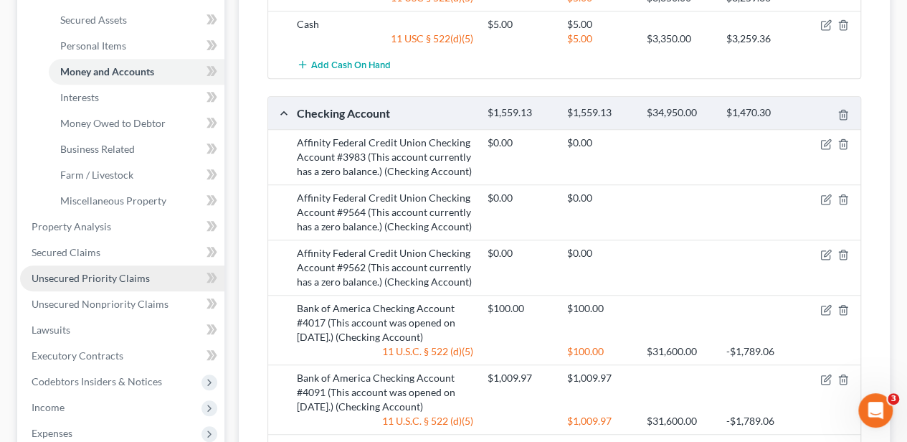
scroll to position [382, 0]
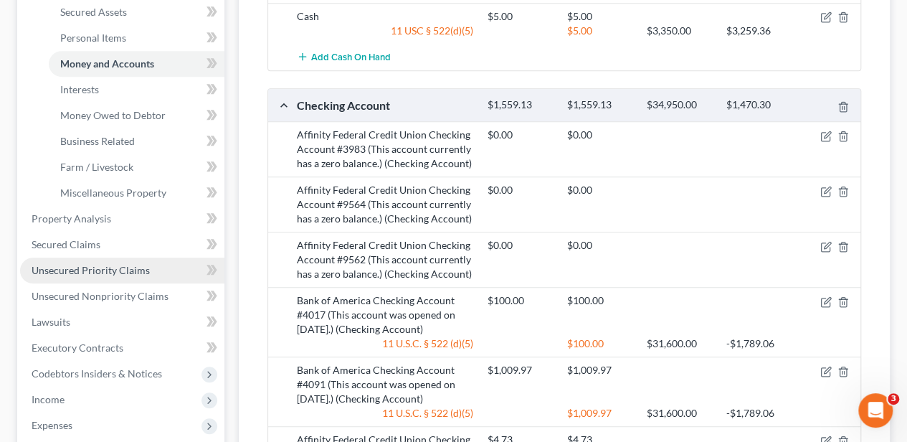
click at [120, 271] on span "Unsecured Priority Claims" at bounding box center [91, 270] width 118 height 12
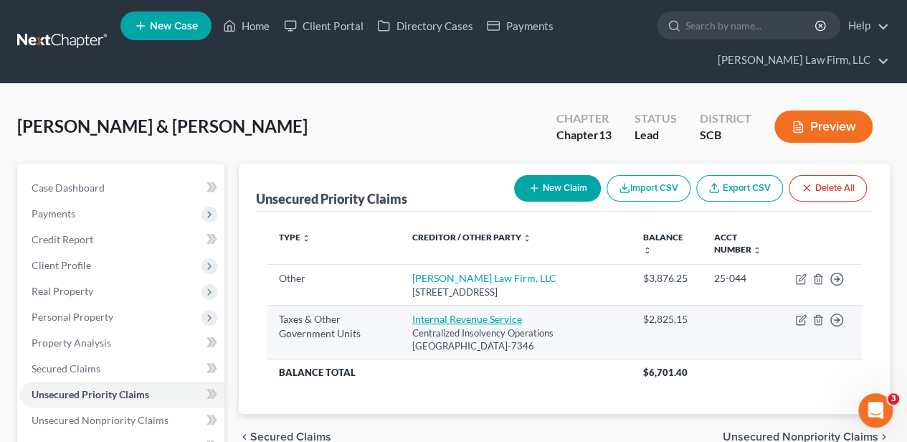
click at [456, 325] on link "Internal Revenue Service" at bounding box center [467, 319] width 110 height 12
select select "0"
select select "39"
select select "2"
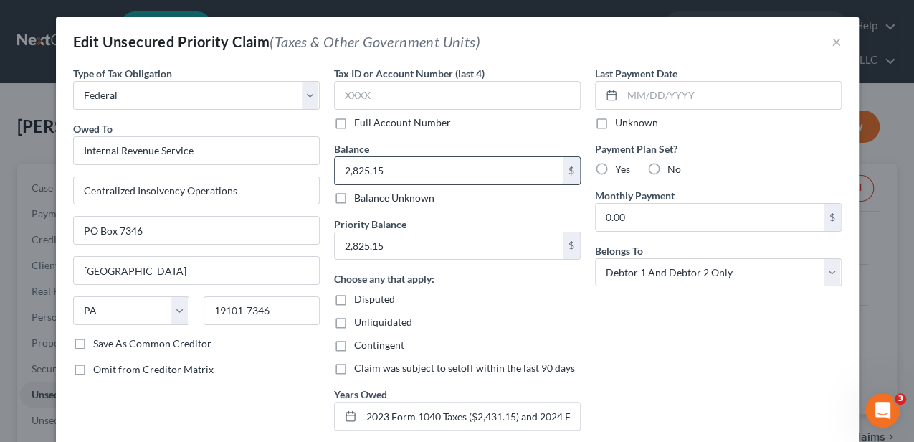
click at [403, 166] on input "2,825.15" at bounding box center [449, 170] width 228 height 27
type input "2,431.15"
click at [357, 234] on input "2,825.15" at bounding box center [449, 245] width 228 height 27
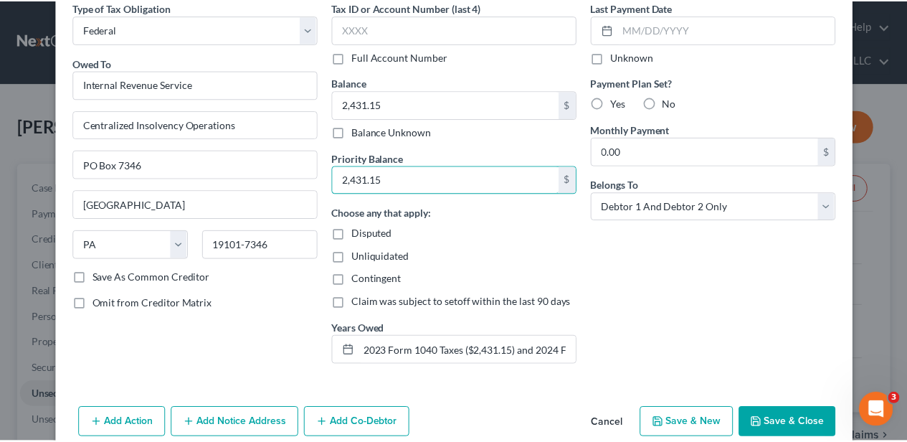
scroll to position [129, 0]
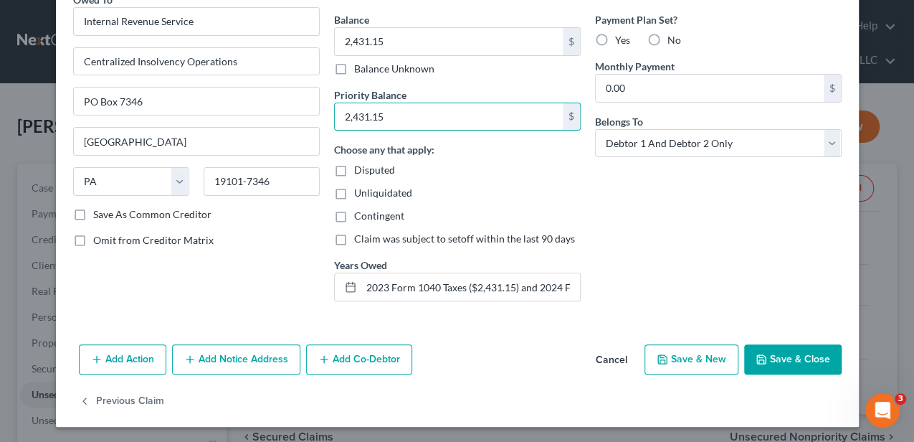
type input "2,431.15"
click at [798, 361] on button "Save & Close" at bounding box center [793, 359] width 98 height 30
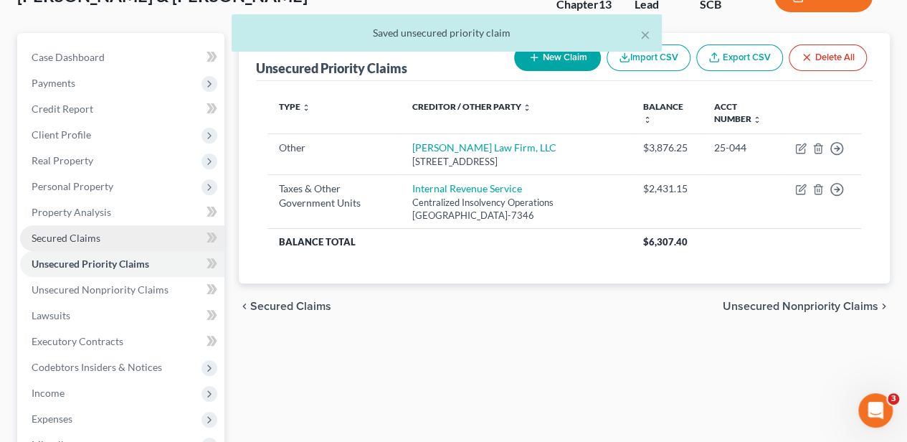
scroll to position [143, 0]
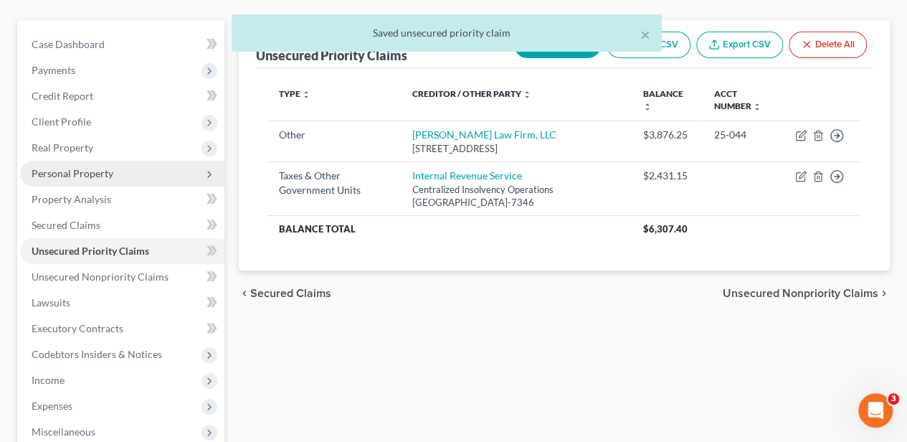
click at [100, 169] on span "Personal Property" at bounding box center [73, 173] width 82 height 12
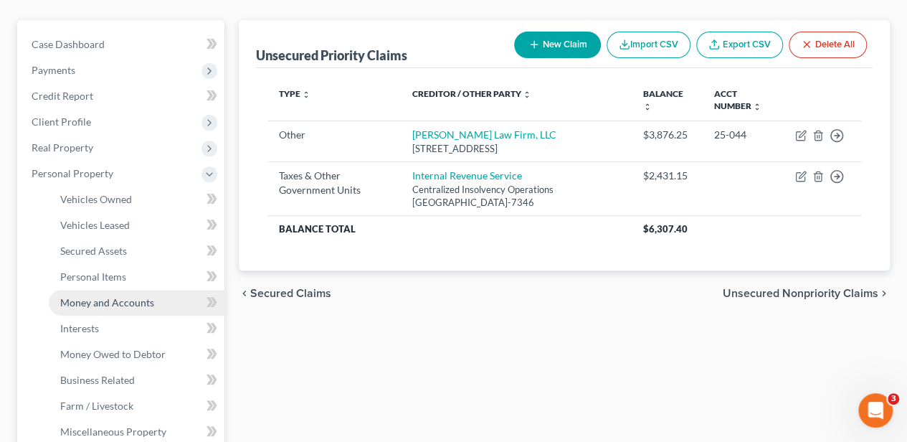
click at [125, 305] on span "Money and Accounts" at bounding box center [107, 302] width 94 height 12
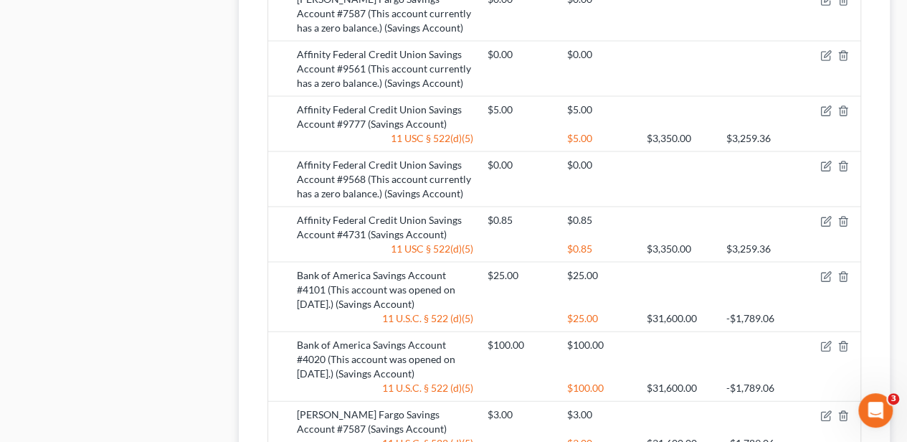
scroll to position [1434, 0]
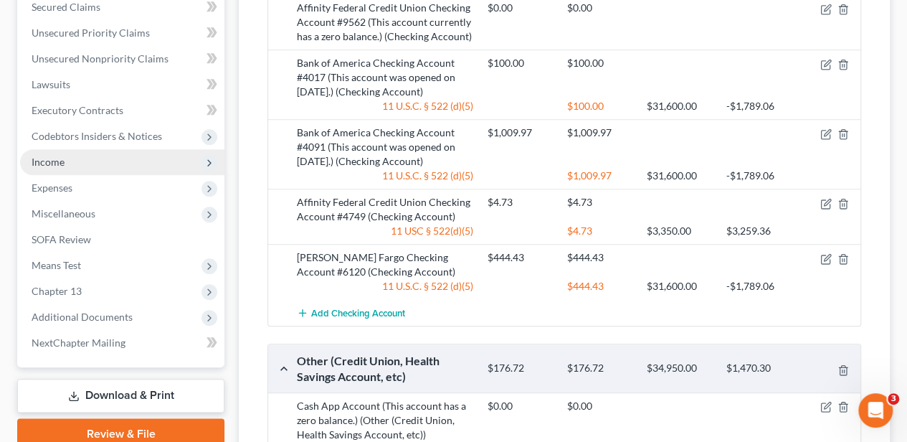
click at [122, 156] on span "Income" at bounding box center [122, 162] width 204 height 26
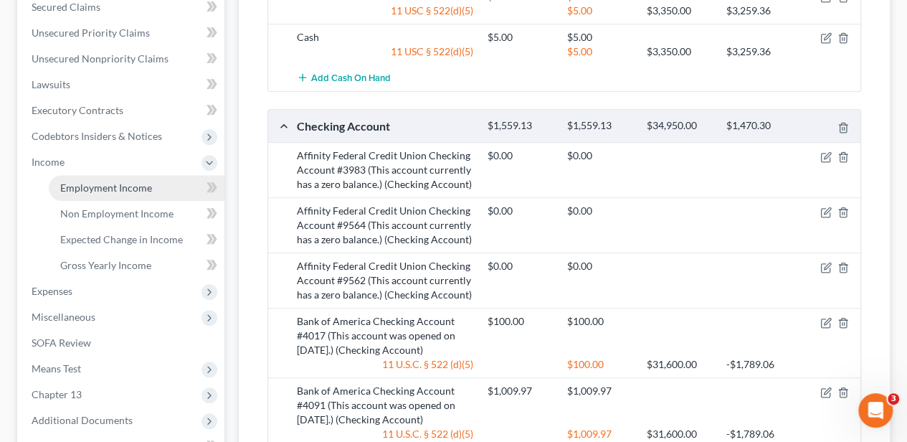
click at [129, 178] on link "Employment Income" at bounding box center [137, 188] width 176 height 26
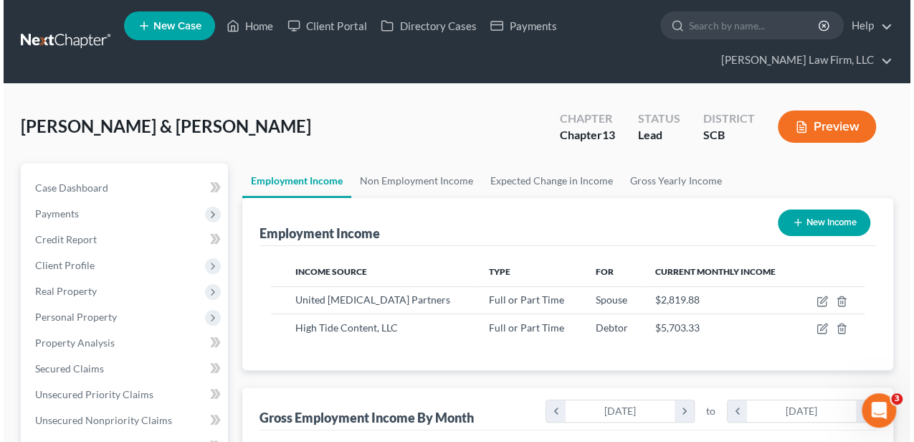
scroll to position [255, 363]
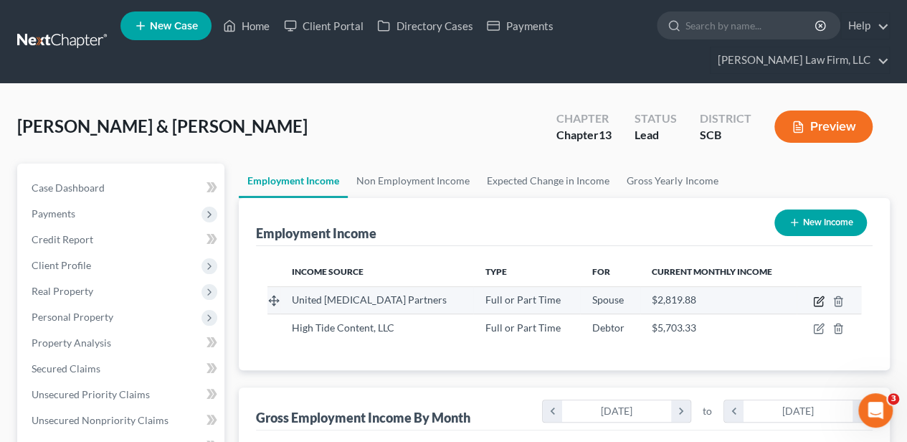
click at [817, 298] on icon "button" at bounding box center [818, 300] width 11 height 11
select select "0"
select select "10"
select select "2"
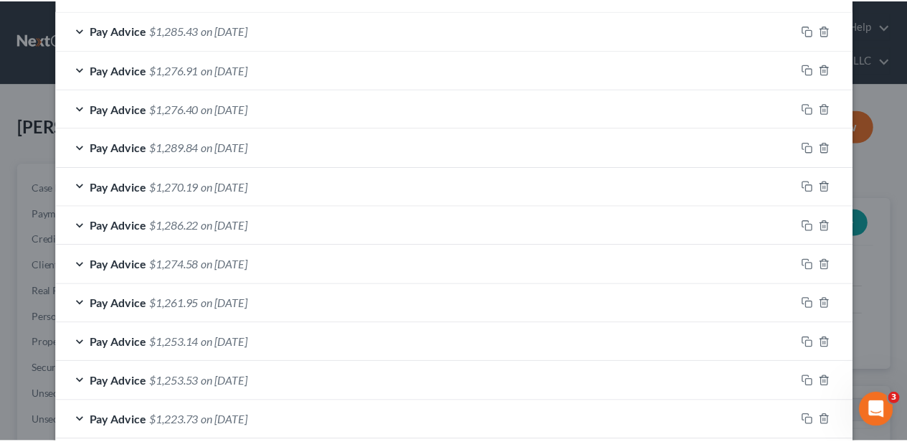
scroll to position [650, 0]
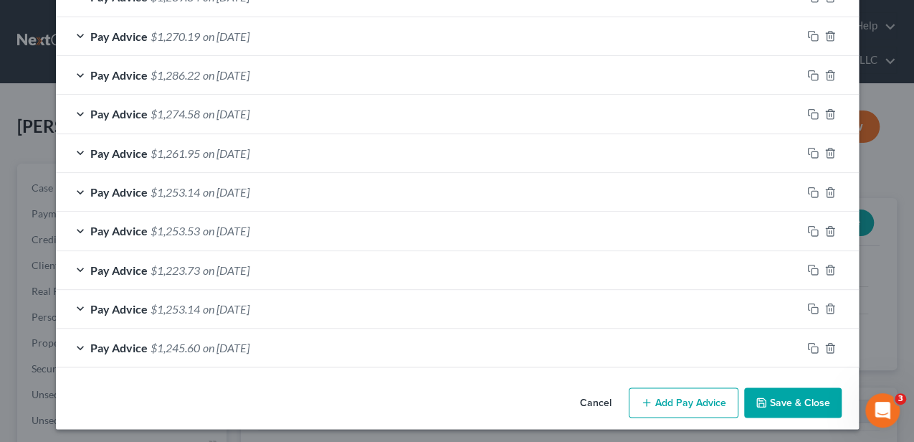
click at [597, 402] on button "Cancel" at bounding box center [596, 403] width 54 height 29
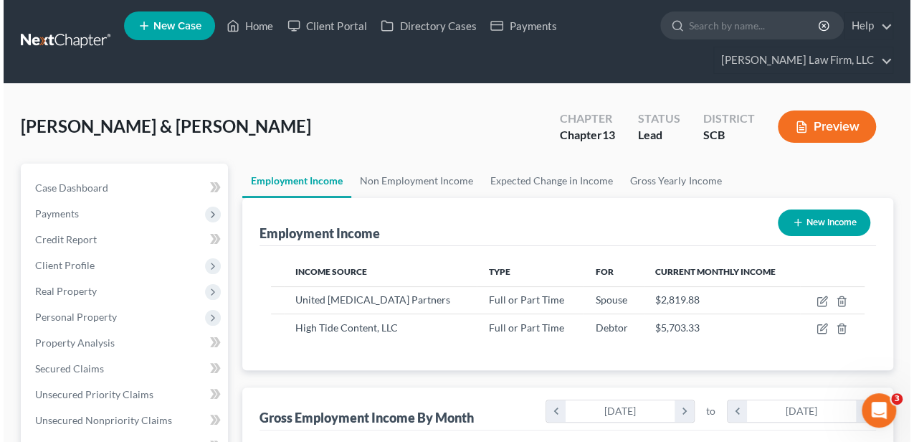
scroll to position [716828, 716721]
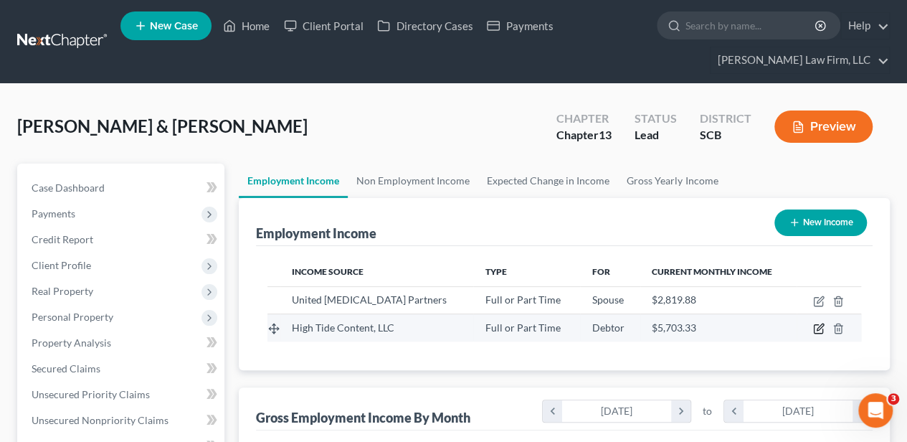
click at [822, 326] on icon "button" at bounding box center [818, 328] width 11 height 11
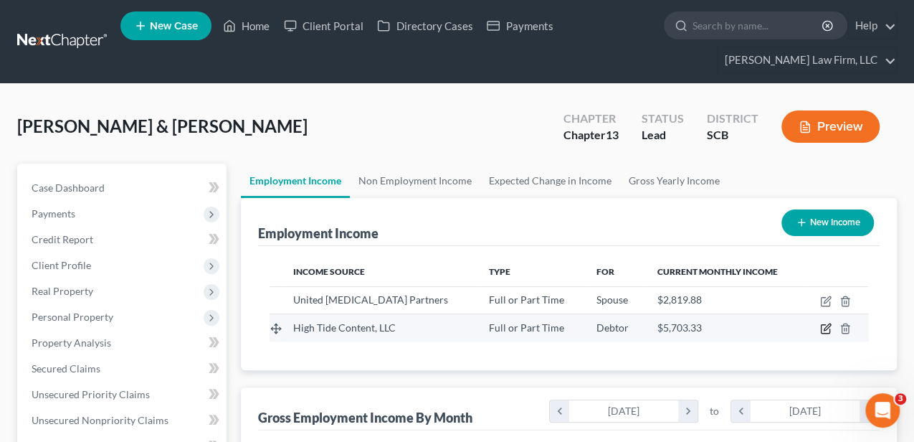
select select "0"
select select "42"
select select "1"
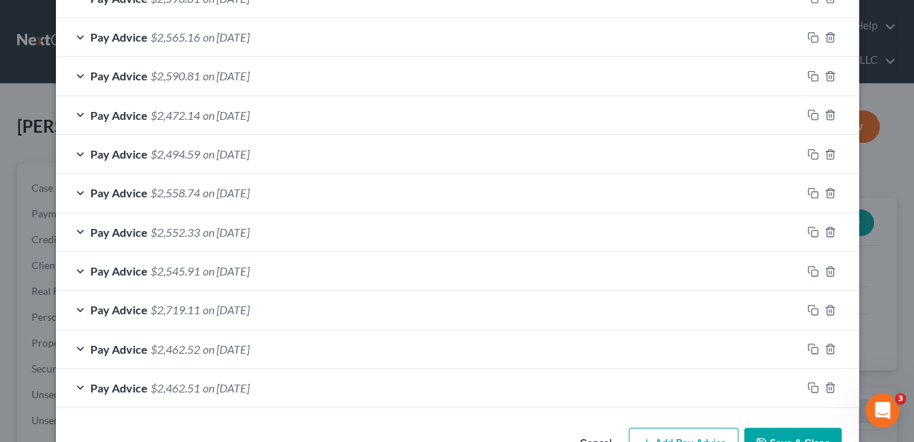
scroll to position [611, 0]
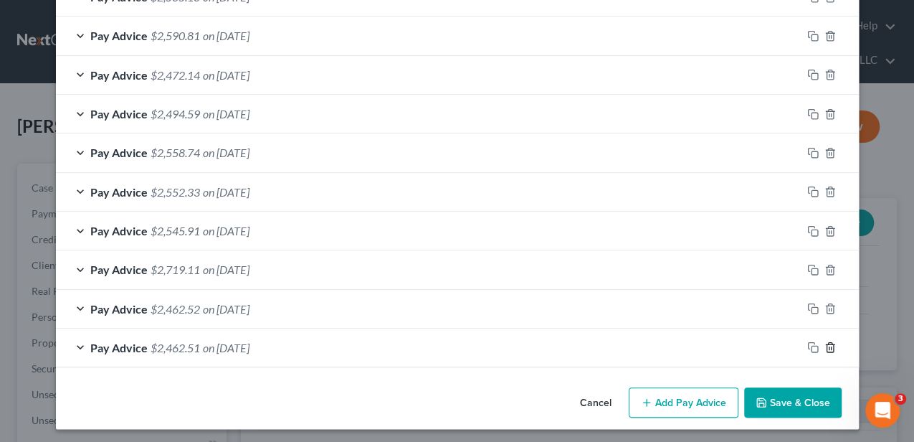
click at [828, 345] on icon "button" at bounding box center [830, 346] width 11 height 11
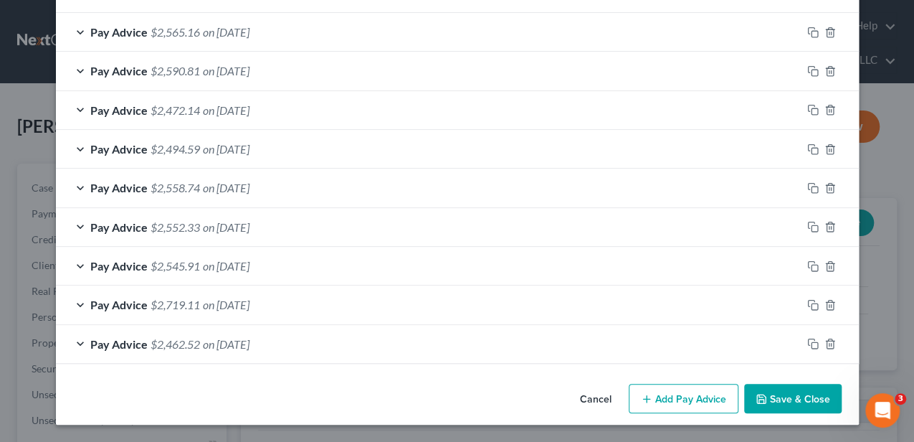
scroll to position [572, 0]
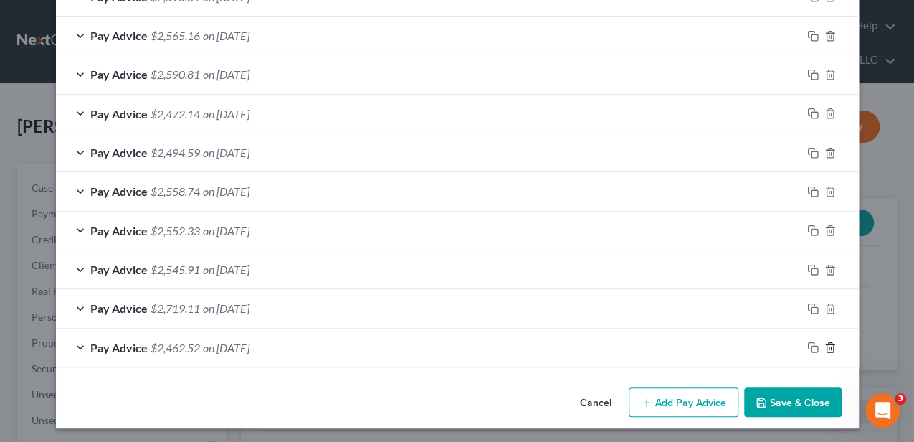
click at [826, 346] on icon "button" at bounding box center [830, 346] width 11 height 11
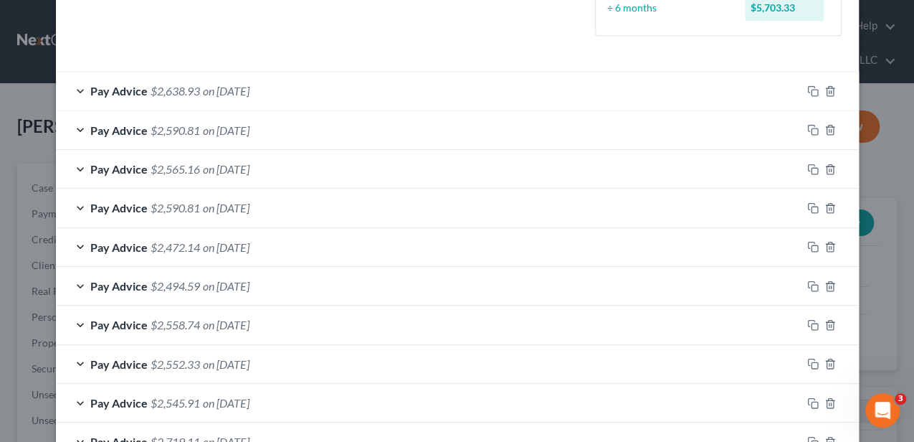
scroll to position [534, 0]
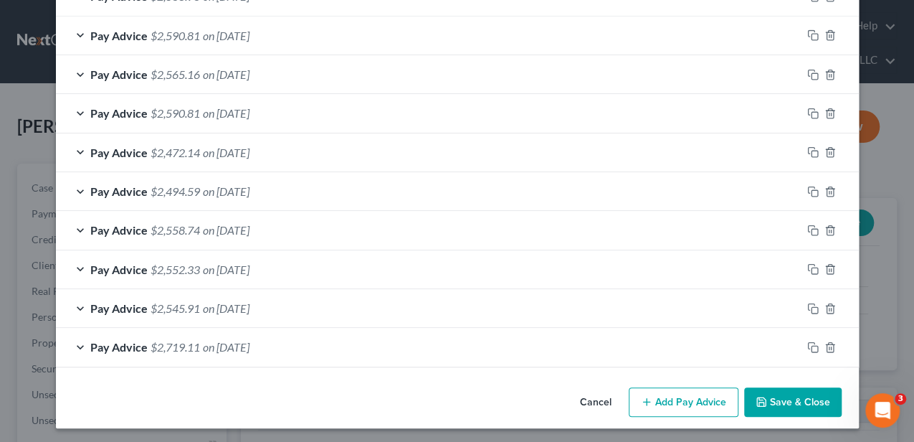
click at [665, 396] on button "Add Pay Advice" at bounding box center [684, 402] width 110 height 30
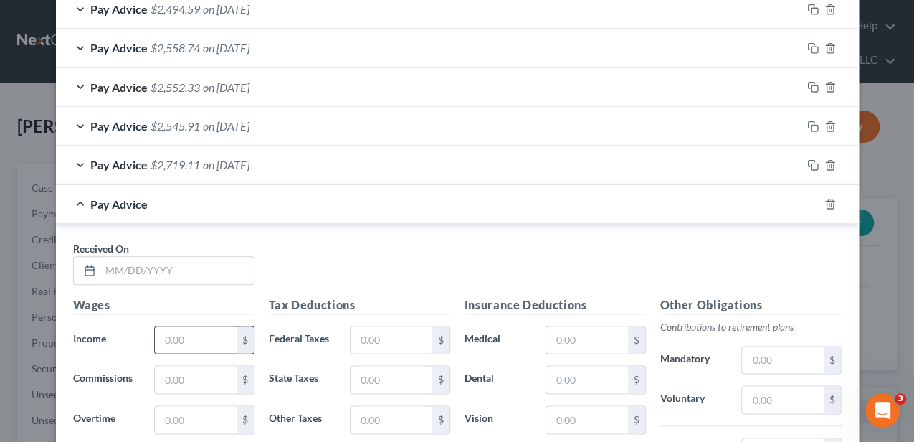
scroll to position [725, 0]
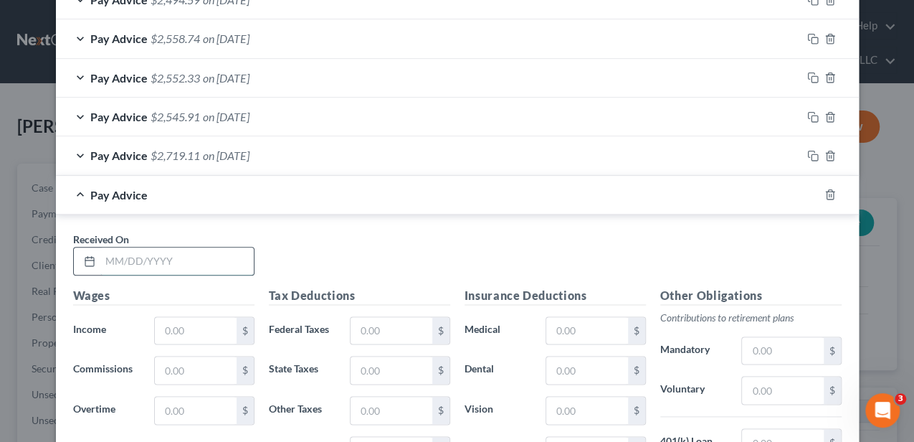
click at [176, 247] on input "text" at bounding box center [176, 260] width 153 height 27
type input "07/15/2025"
click at [181, 317] on input "text" at bounding box center [195, 330] width 81 height 27
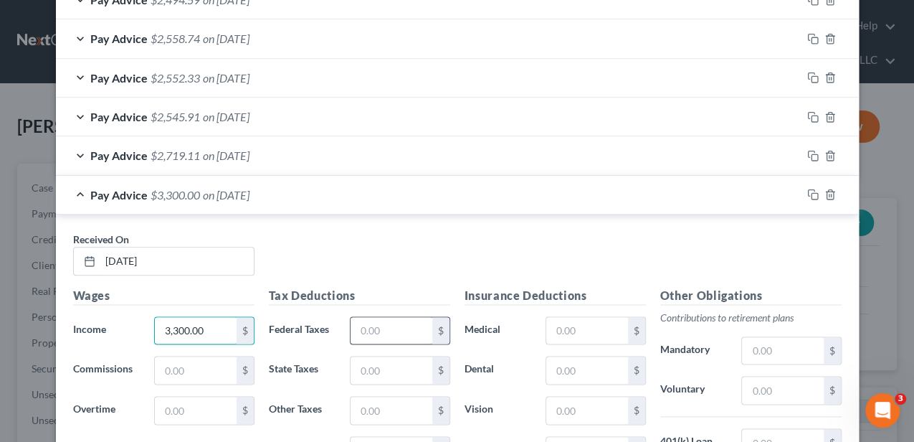
type input "3,300.00"
click at [378, 327] on input "text" at bounding box center [391, 330] width 81 height 27
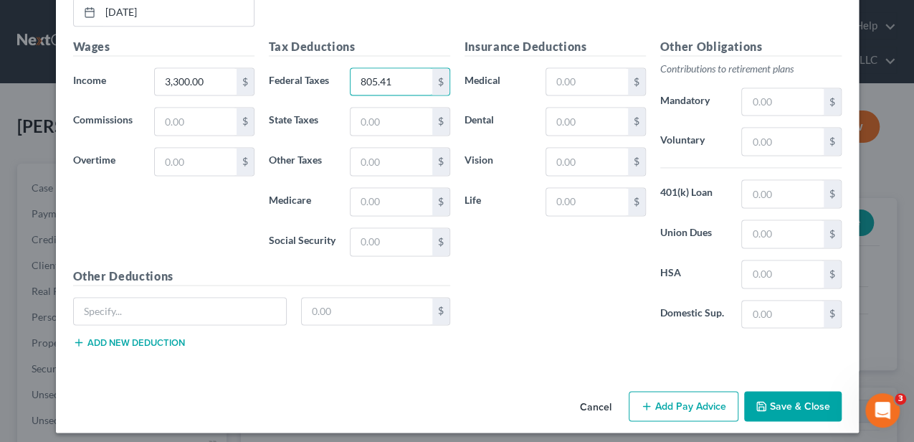
type input "805.41"
click at [657, 393] on button "Add Pay Advice" at bounding box center [684, 406] width 110 height 30
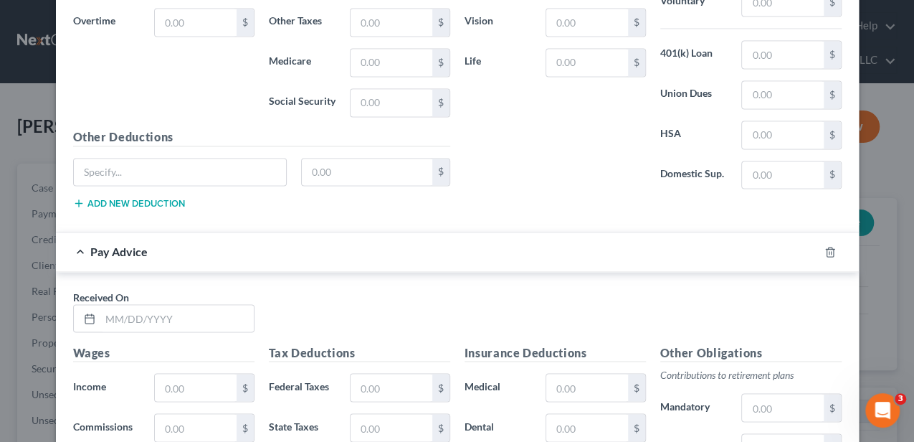
scroll to position [1117, 0]
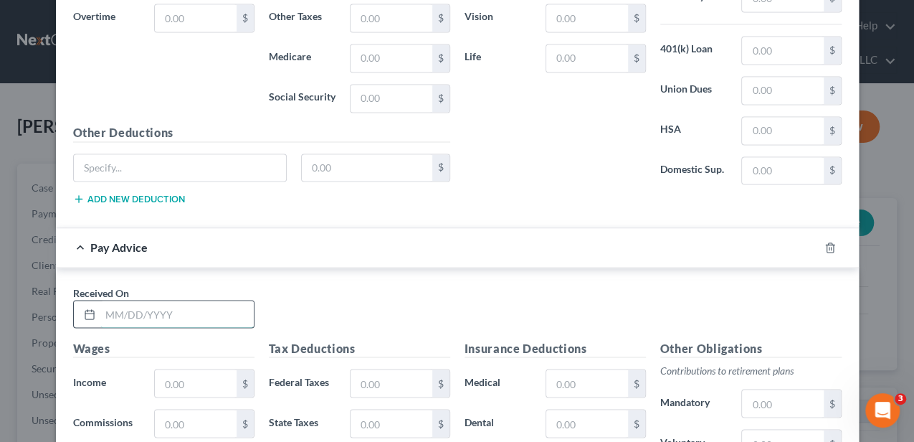
click at [178, 309] on input "text" at bounding box center [176, 313] width 153 height 27
type input "07/31/2025"
click at [204, 374] on input "text" at bounding box center [195, 382] width 81 height 27
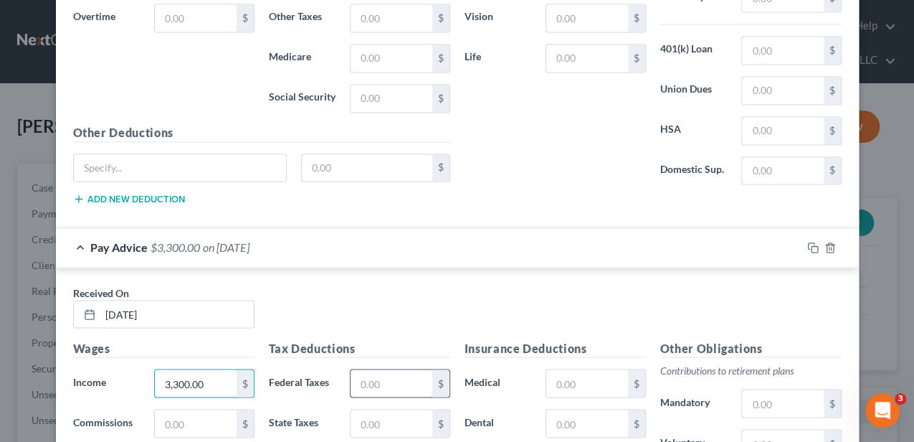
type input "3,300.00"
click at [384, 375] on input "text" at bounding box center [391, 382] width 81 height 27
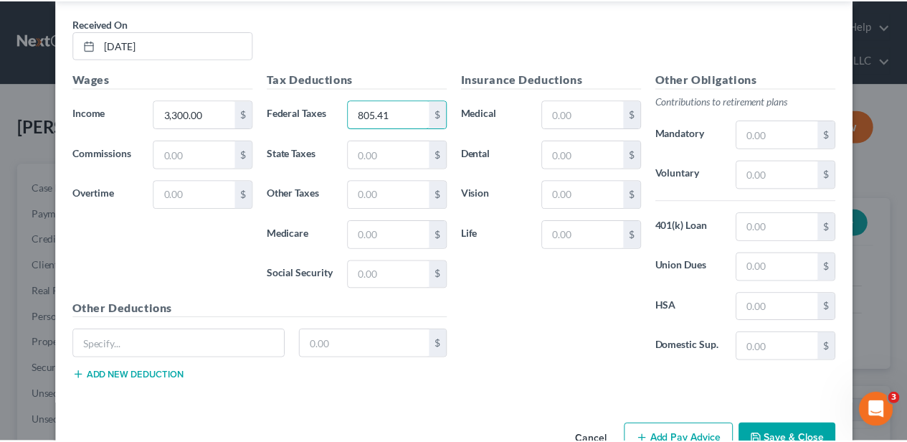
scroll to position [1415, 0]
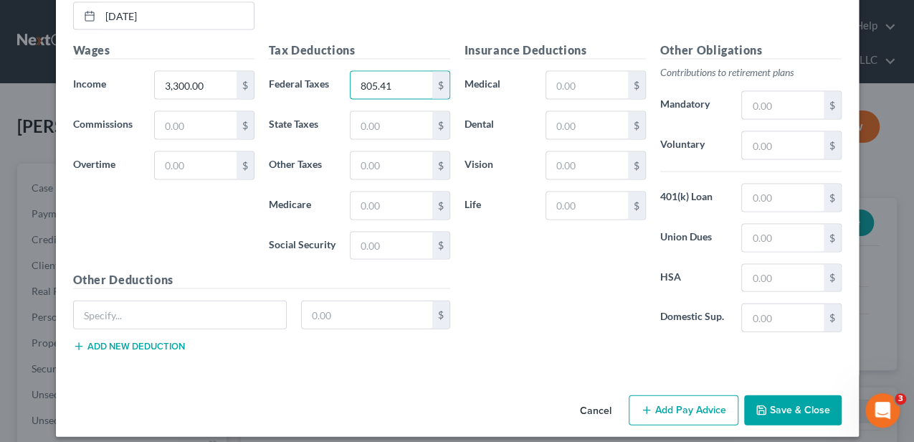
type input "805.41"
click at [772, 402] on button "Save & Close" at bounding box center [793, 410] width 98 height 30
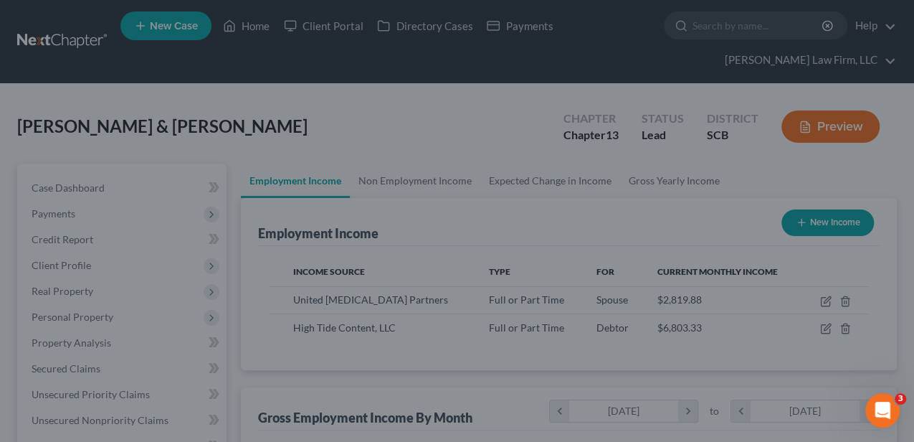
scroll to position [716828, 716721]
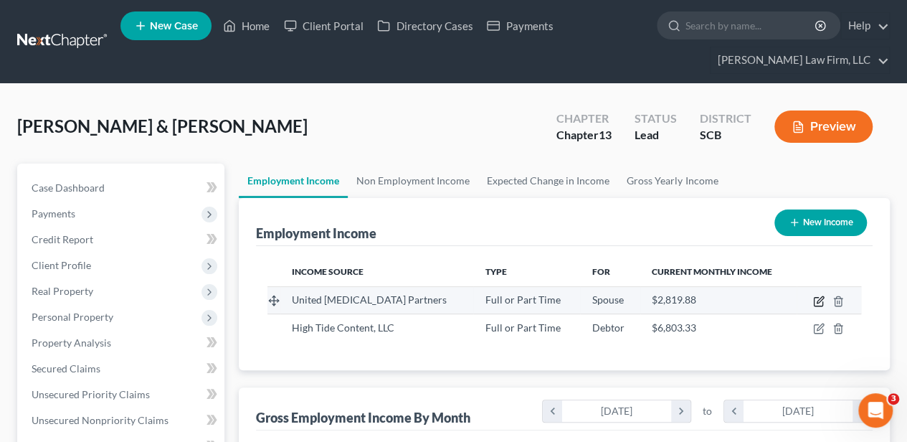
click at [817, 300] on icon "button" at bounding box center [820, 299] width 6 height 6
select select "0"
select select "10"
select select "2"
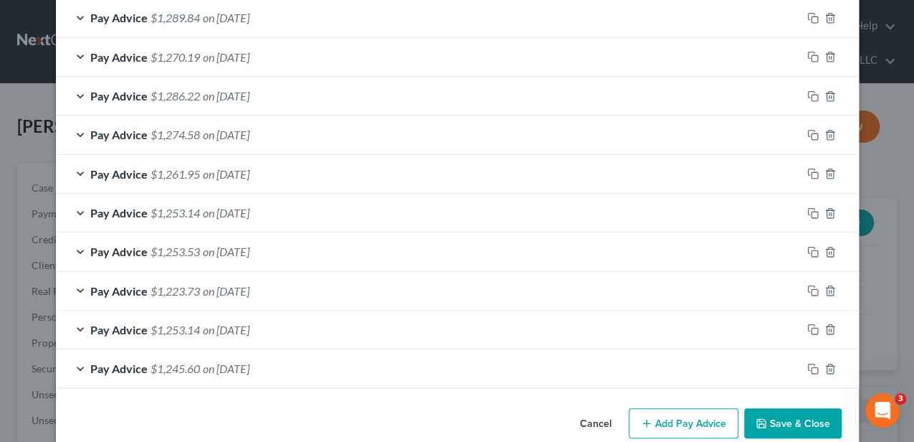
scroll to position [607, 0]
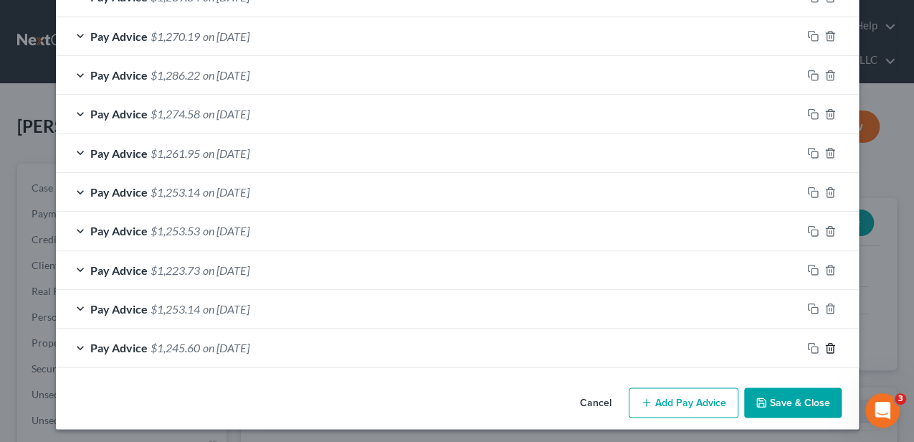
click at [826, 345] on polyline "button" at bounding box center [830, 345] width 9 height 0
click at [826, 344] on polyline "button" at bounding box center [830, 344] width 9 height 0
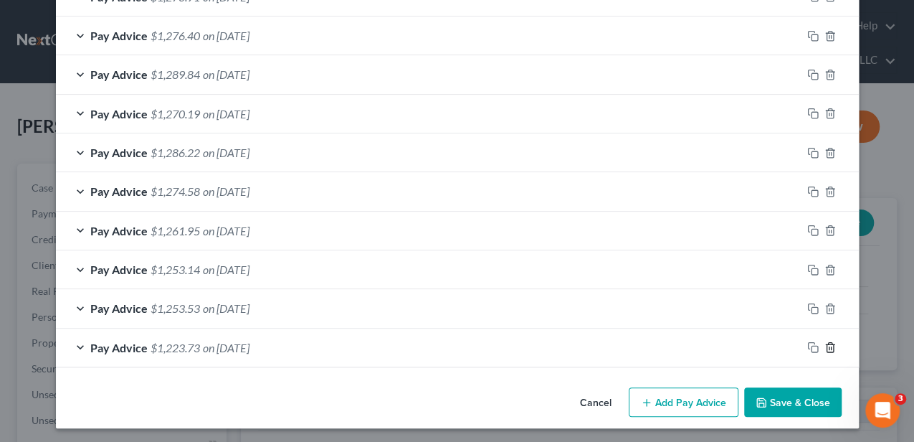
click at [829, 346] on line "button" at bounding box center [829, 347] width 0 height 3
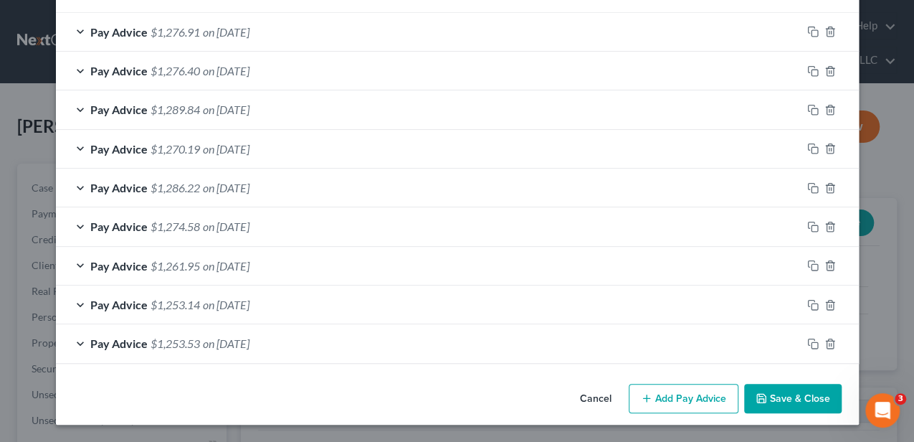
scroll to position [534, 0]
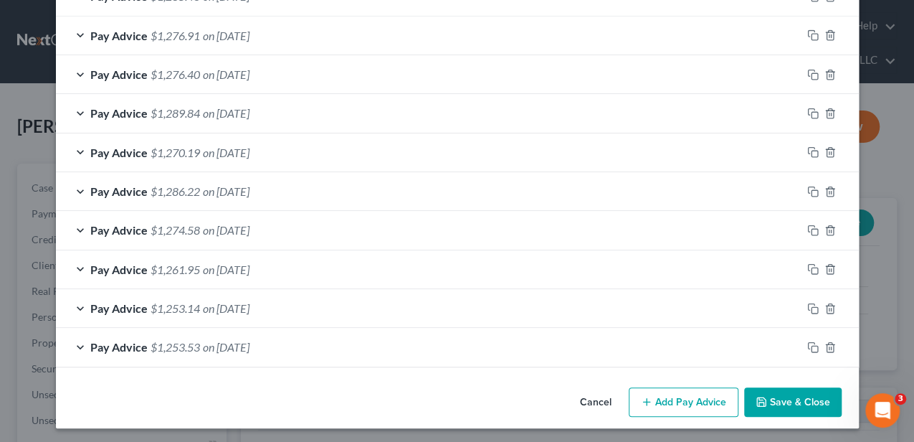
click at [687, 397] on button "Add Pay Advice" at bounding box center [684, 402] width 110 height 30
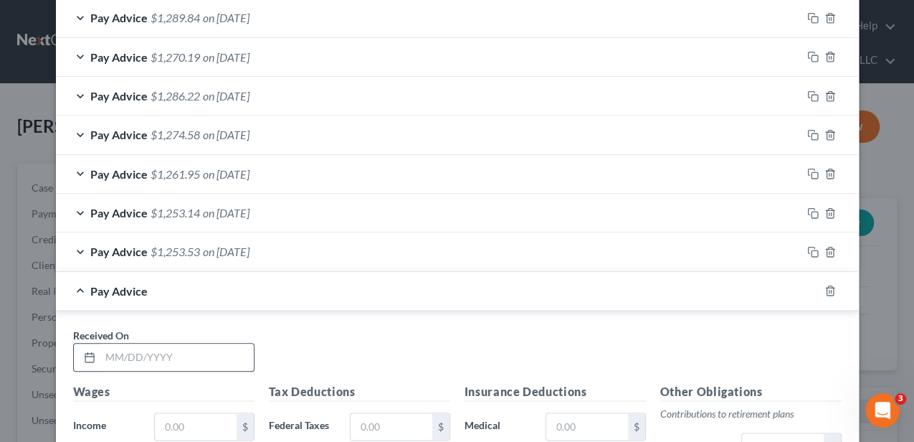
scroll to position [630, 0]
click at [174, 347] on input "text" at bounding box center [176, 356] width 153 height 27
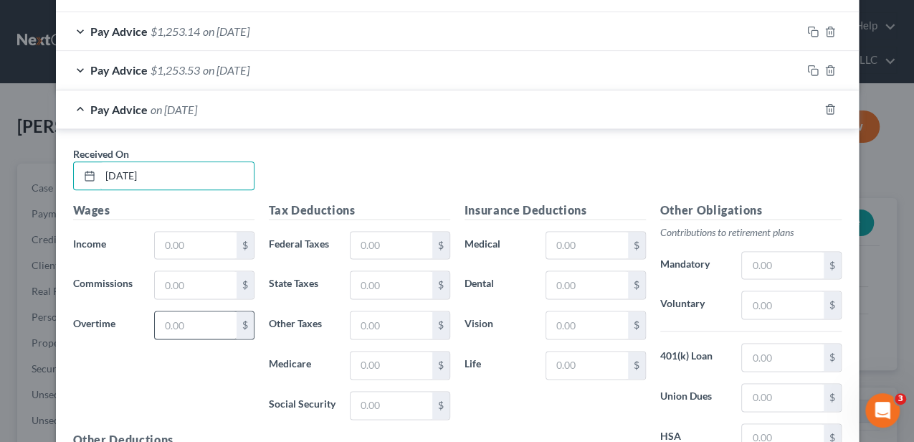
scroll to position [820, 0]
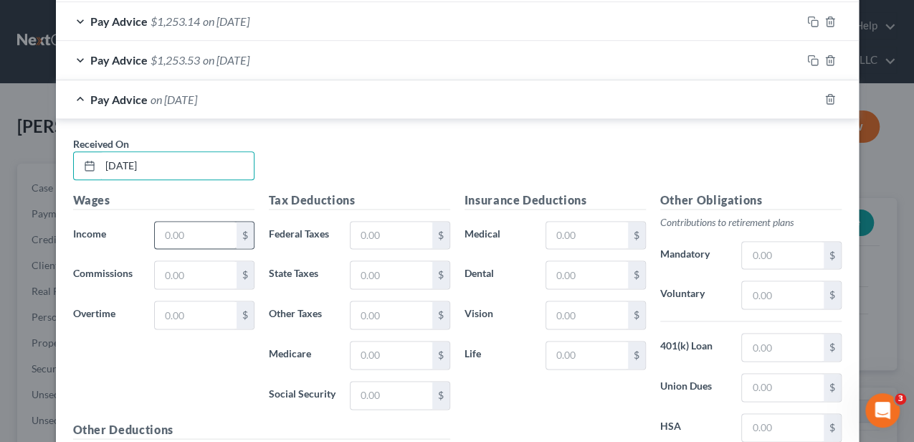
type input "07/03/2025"
click at [184, 222] on input "text" at bounding box center [195, 235] width 81 height 27
type input "1,710.40"
click at [394, 225] on input "text" at bounding box center [391, 235] width 81 height 27
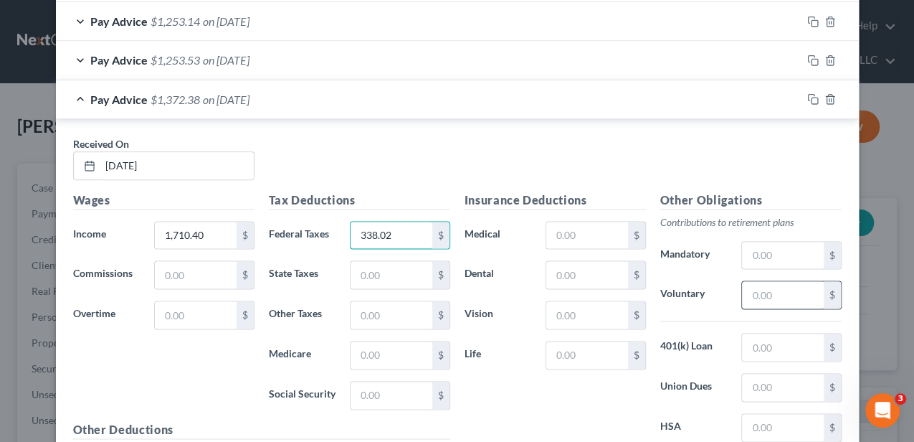
type input "338.02"
click at [755, 287] on input "text" at bounding box center [782, 294] width 81 height 27
type input "34.21"
click at [579, 270] on input "text" at bounding box center [586, 274] width 81 height 27
type input "18.18"
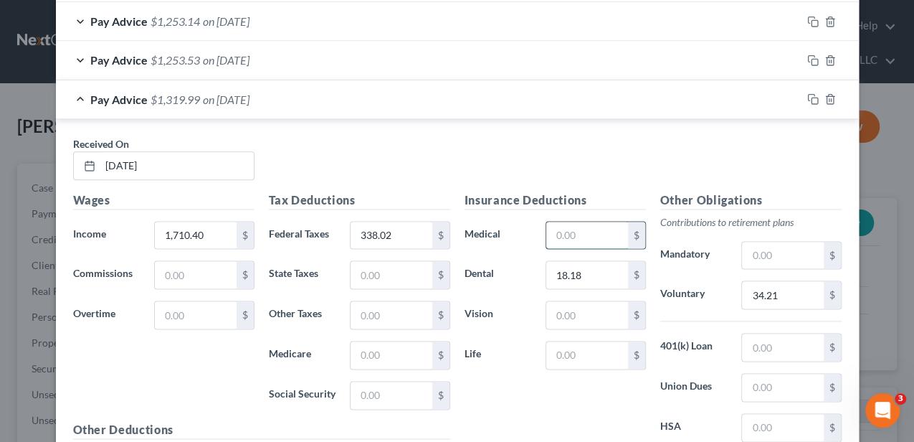
click at [561, 234] on input "text" at bounding box center [586, 235] width 81 height 27
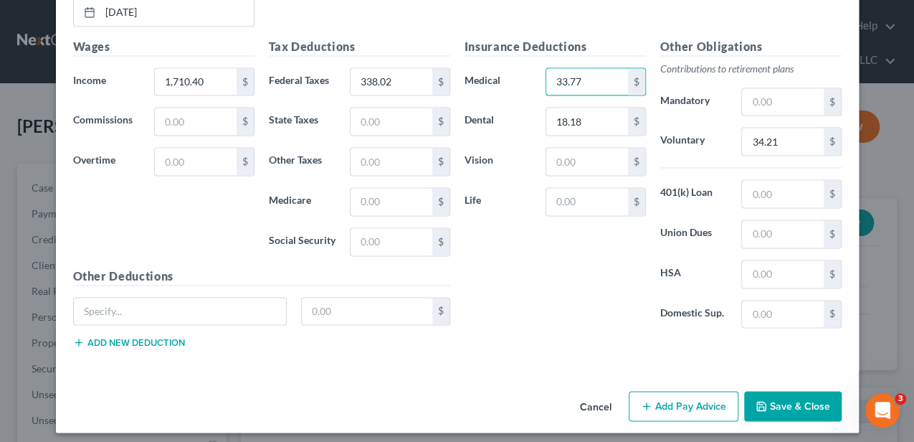
type input "33.77"
click at [694, 399] on button "Add Pay Advice" at bounding box center [684, 406] width 110 height 30
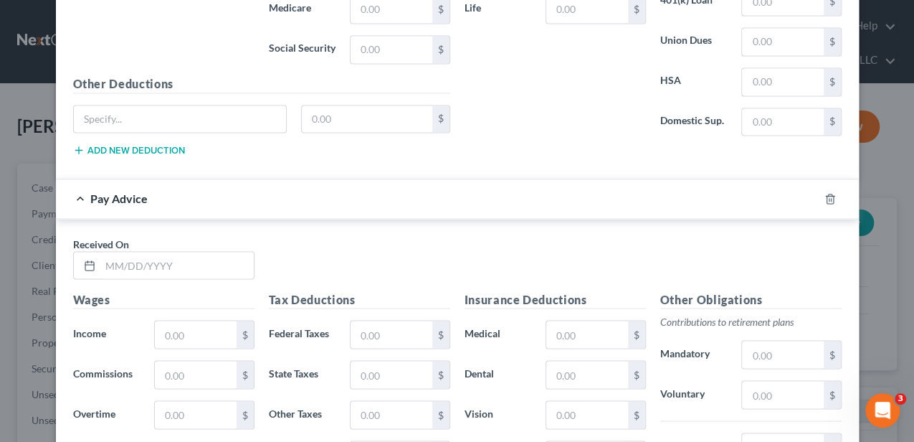
scroll to position [1213, 0]
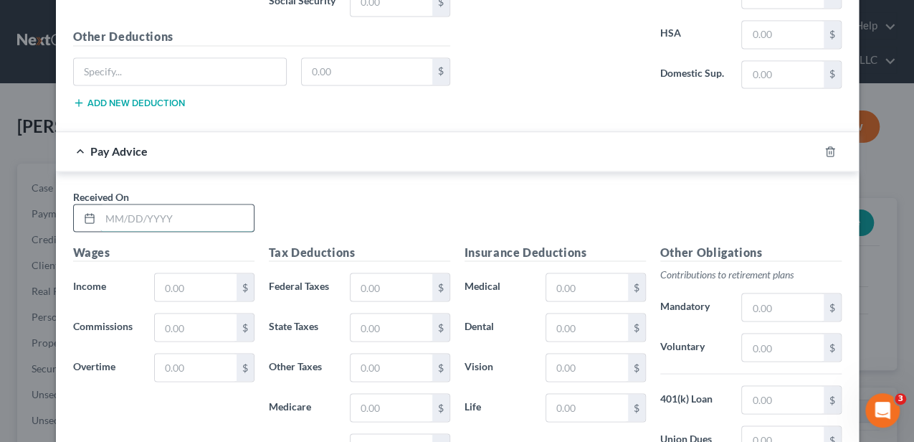
click at [221, 208] on input "text" at bounding box center [176, 217] width 153 height 27
type input "07/18/2025"
click at [183, 283] on input "text" at bounding box center [195, 286] width 81 height 27
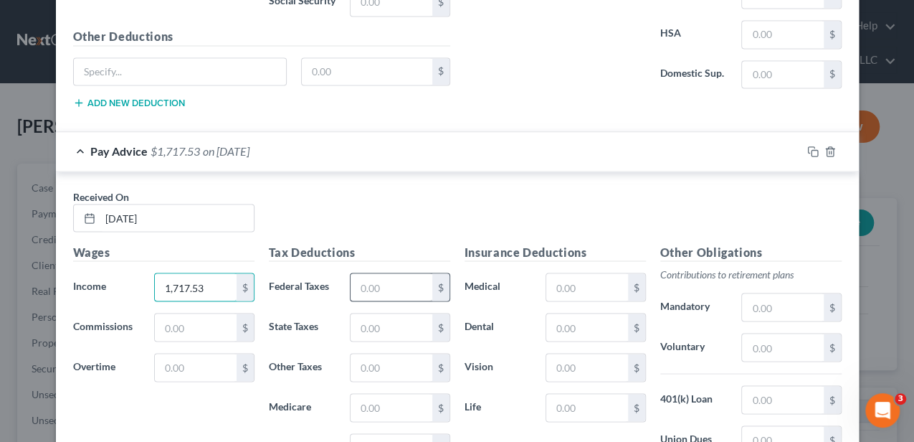
type input "1,717.53"
click at [390, 280] on input "text" at bounding box center [391, 286] width 81 height 27
type input "339.84"
click at [582, 276] on input "text" at bounding box center [586, 286] width 81 height 27
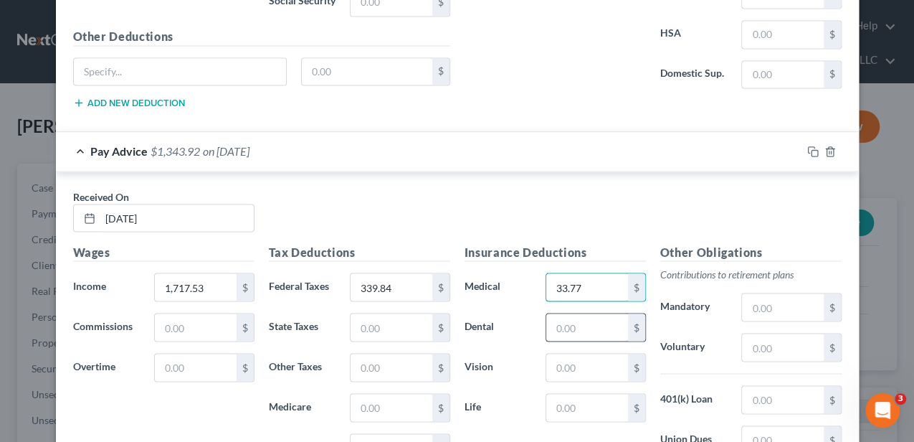
type input "33.77"
click at [585, 318] on input "text" at bounding box center [586, 326] width 81 height 27
type input "18.18"
click at [762, 334] on input "text" at bounding box center [782, 346] width 81 height 27
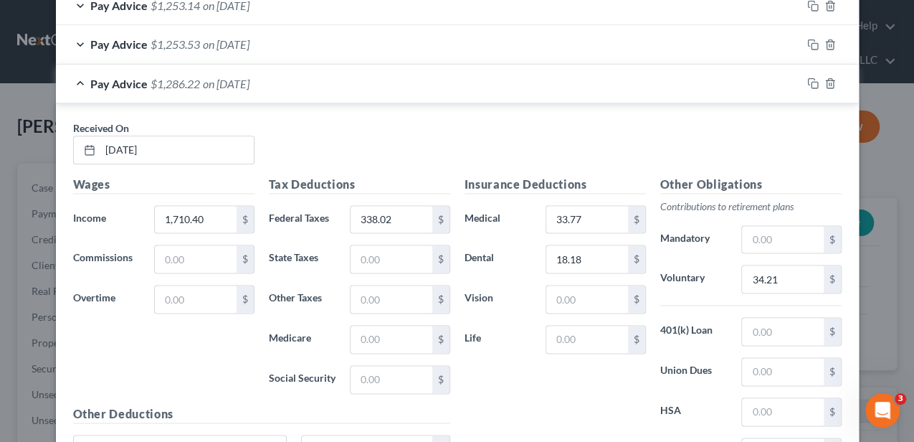
scroll to position [830, 0]
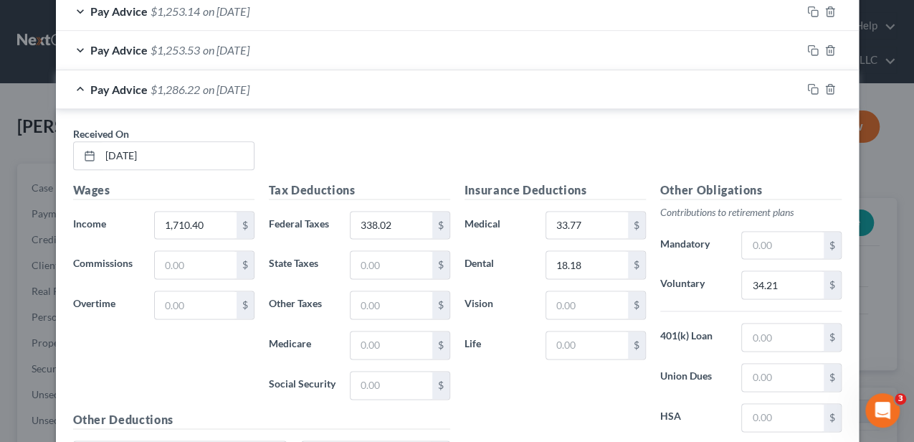
type input "34.35"
click at [417, 90] on div "Pay Advice $1,286.22 on 07/03/2025" at bounding box center [429, 89] width 746 height 38
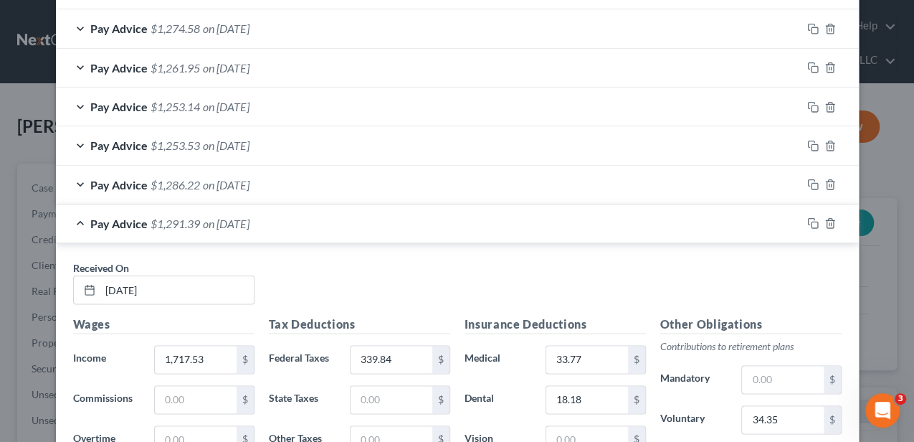
scroll to position [687, 0]
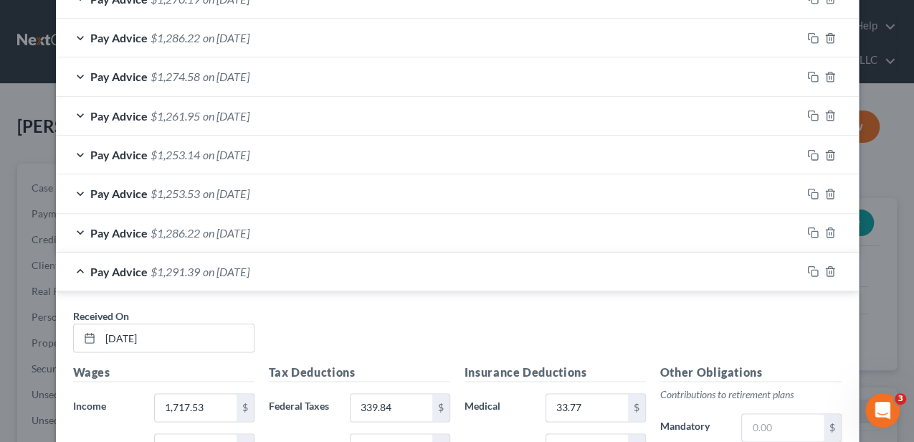
click at [413, 197] on div "Pay Advice $1,253.53 on 02/14/2025" at bounding box center [429, 193] width 746 height 38
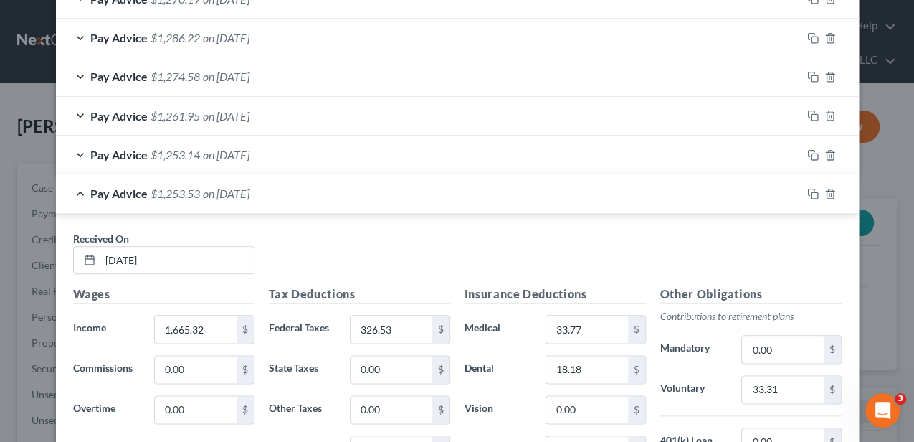
click at [413, 197] on div "Pay Advice $1,253.53 on 02/14/2025" at bounding box center [429, 193] width 746 height 38
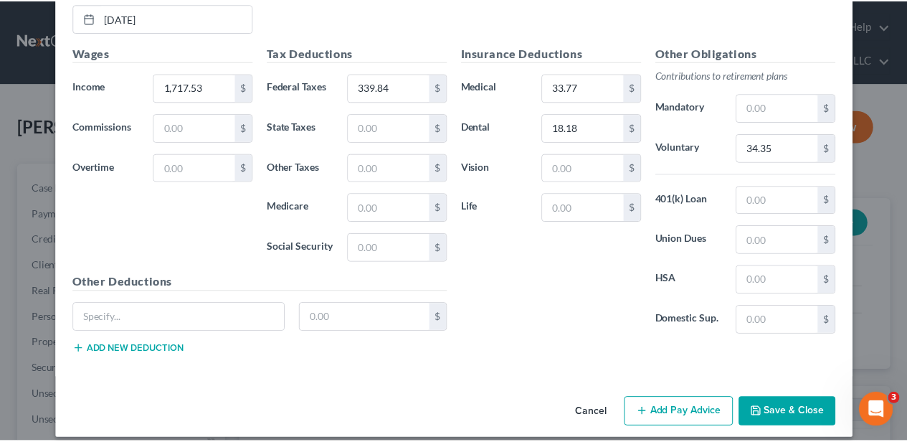
scroll to position [1013, 0]
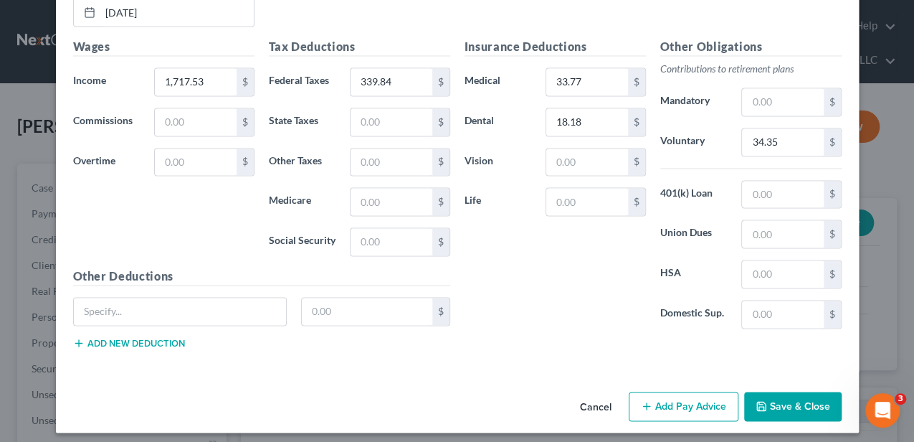
click at [772, 400] on button "Save & Close" at bounding box center [793, 407] width 98 height 30
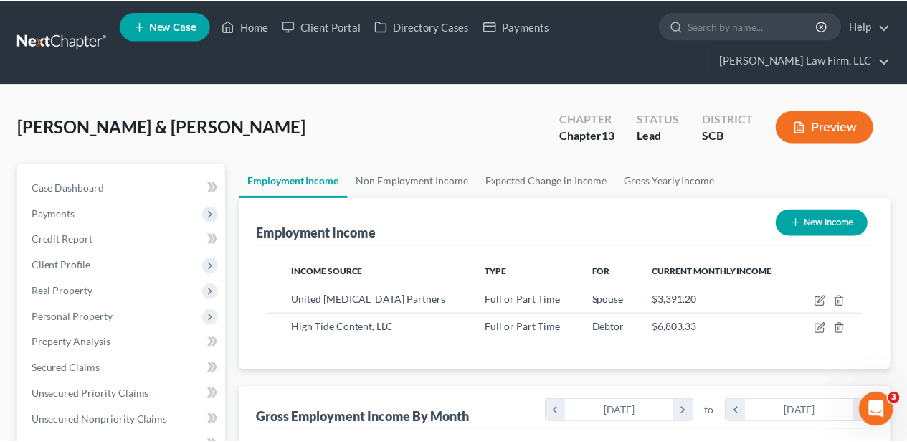
scroll to position [716828, 716721]
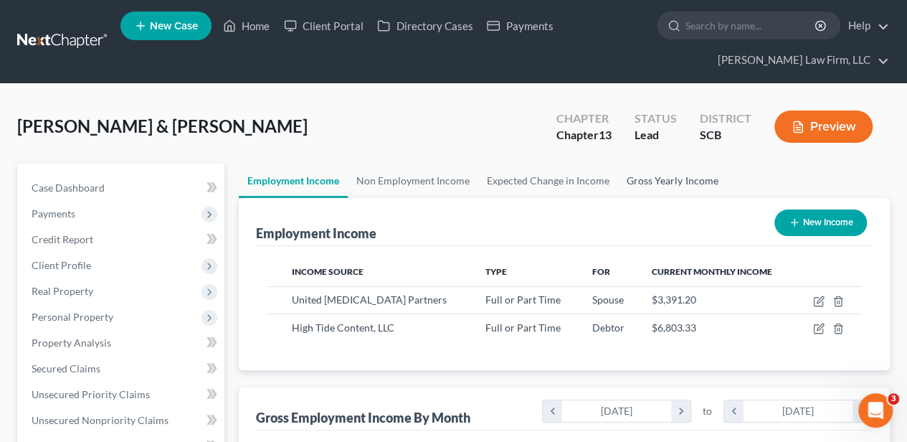
click at [648, 181] on link "Gross Yearly Income" at bounding box center [672, 180] width 108 height 34
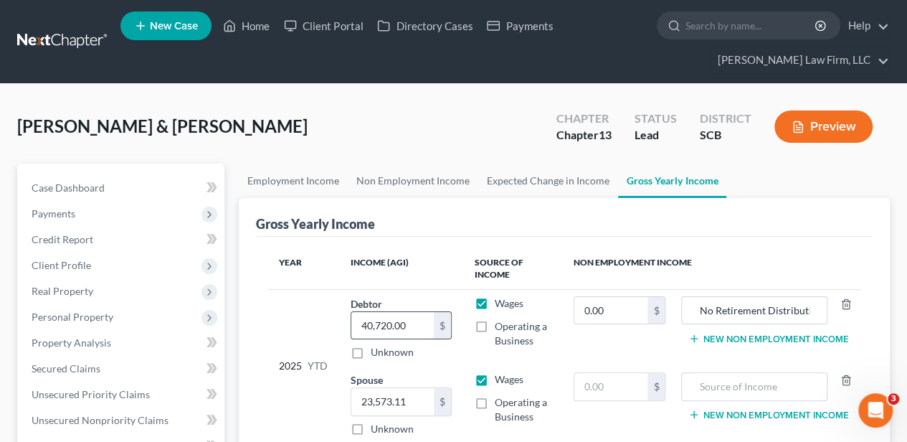
click at [399, 313] on input "40,720.00" at bounding box center [392, 325] width 82 height 27
click at [392, 391] on input "23,573.11" at bounding box center [392, 401] width 82 height 27
type input "26,985.01"
click at [409, 318] on input "40,720.00" at bounding box center [392, 325] width 82 height 27
type input "47,320.00"
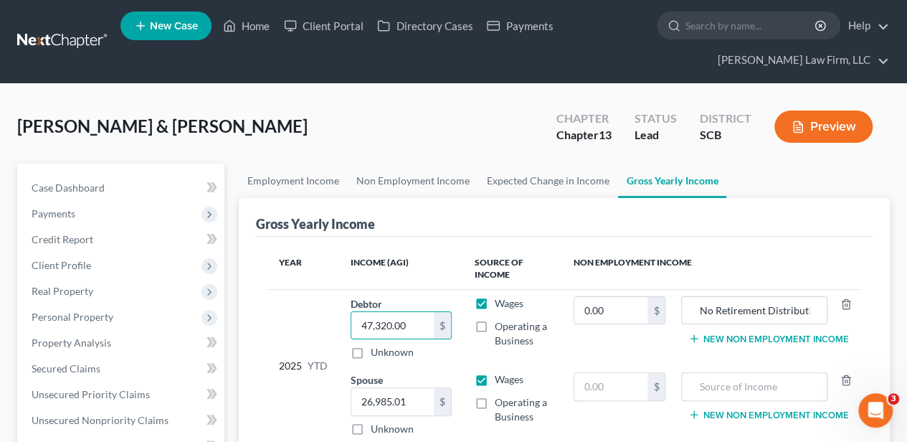
click at [290, 302] on div "2025 YTD" at bounding box center [303, 366] width 49 height 140
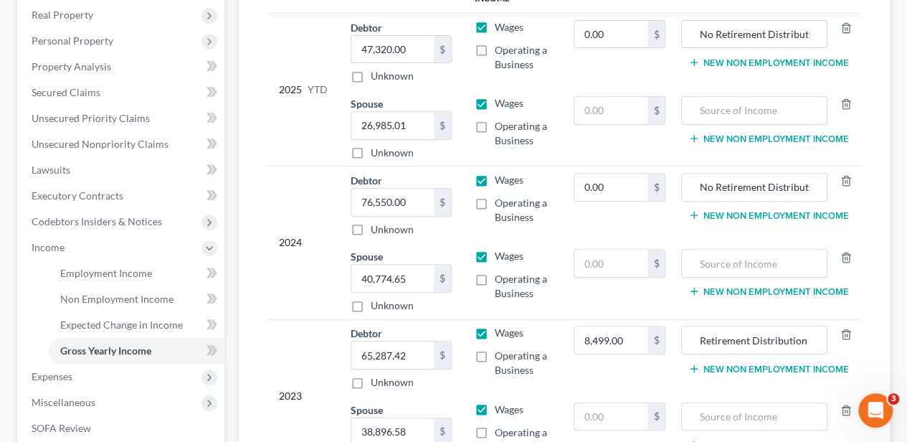
scroll to position [238, 0]
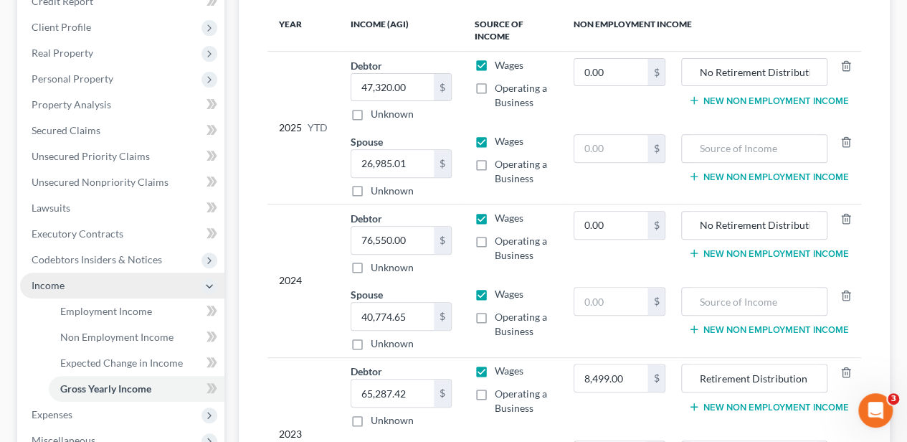
click at [176, 280] on span "Income" at bounding box center [122, 285] width 204 height 26
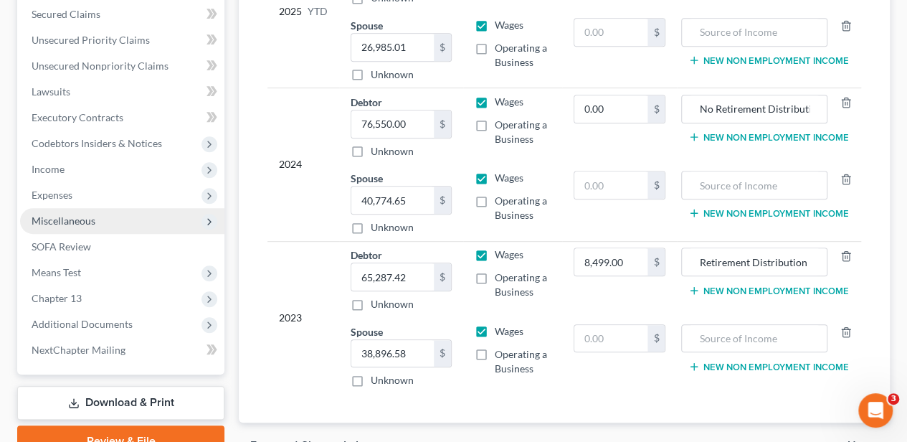
scroll to position [381, 0]
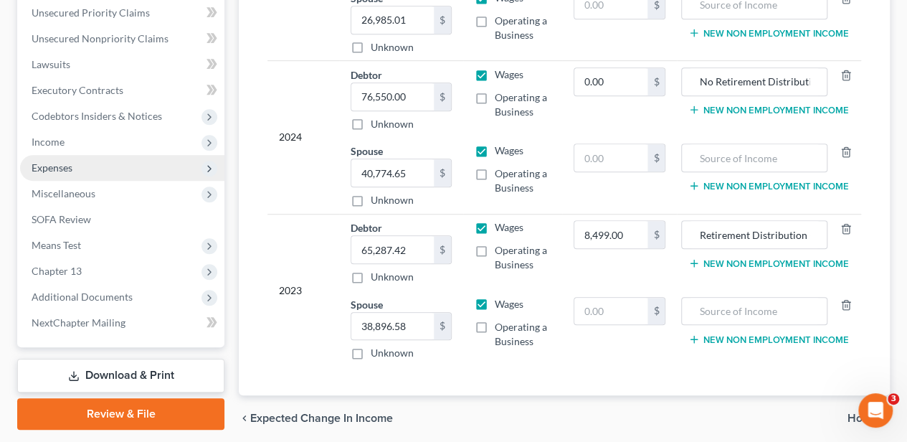
click at [119, 158] on span "Expenses" at bounding box center [122, 168] width 204 height 26
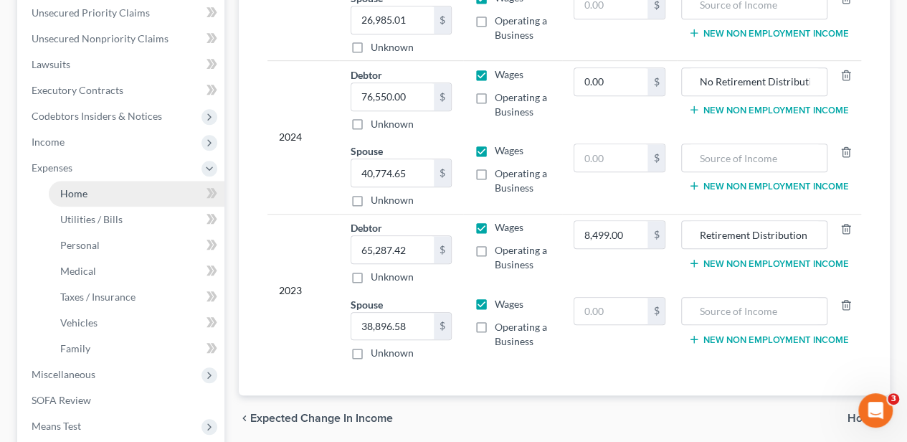
click at [99, 194] on link "Home" at bounding box center [137, 194] width 176 height 26
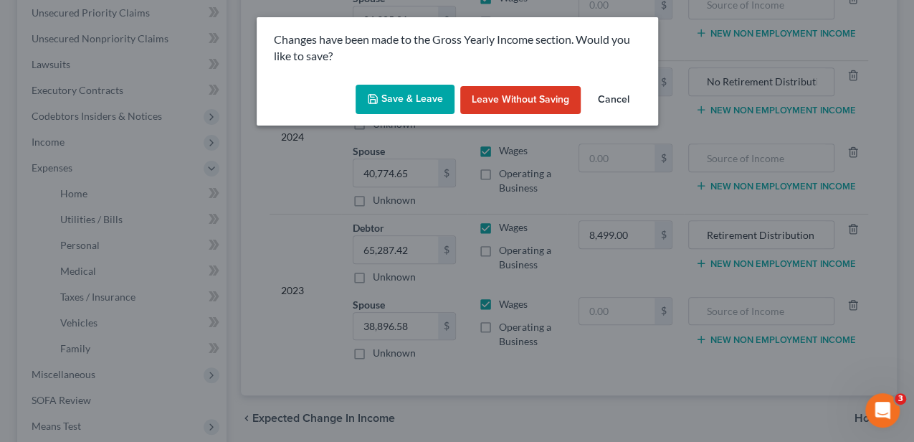
click at [414, 95] on button "Save & Leave" at bounding box center [405, 100] width 99 height 30
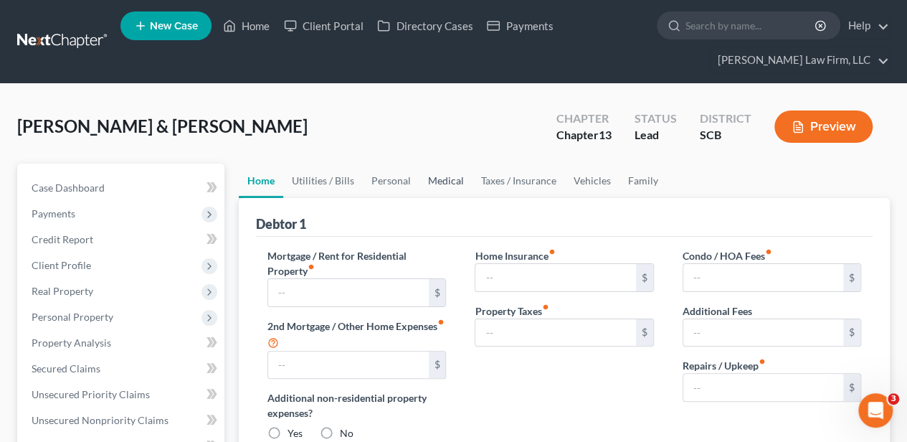
type input "1,727.88"
type input "0.00"
radio input "true"
type input "0.00"
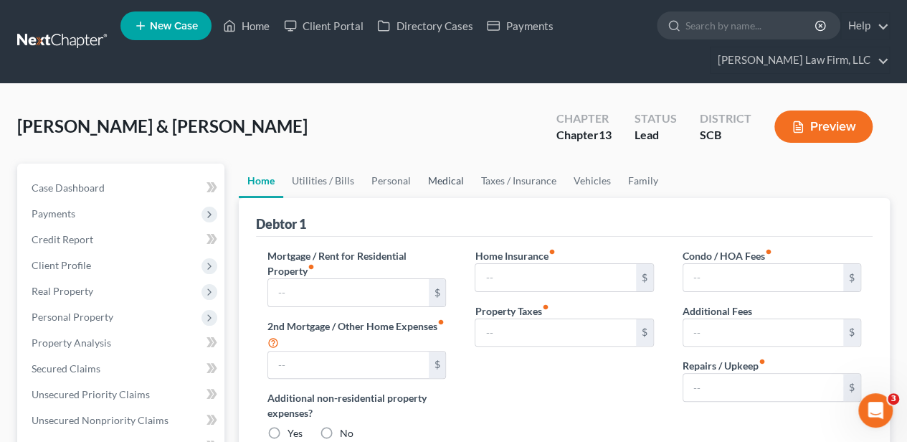
type input "87.00"
type input "0.00"
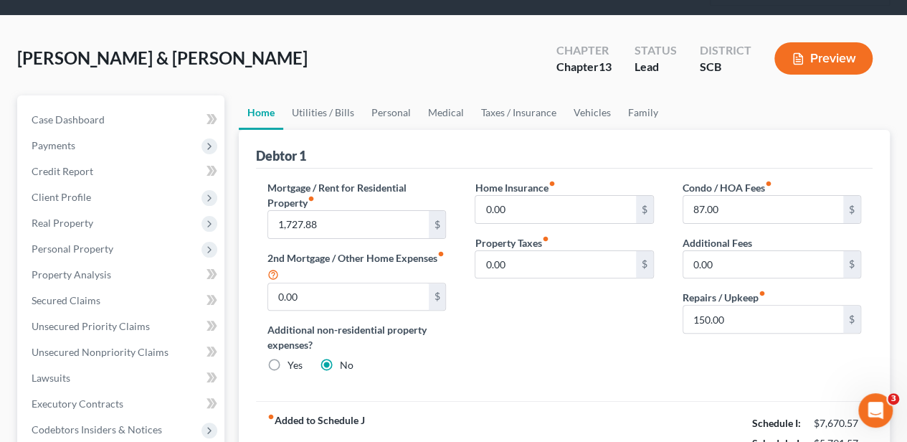
scroll to position [95, 0]
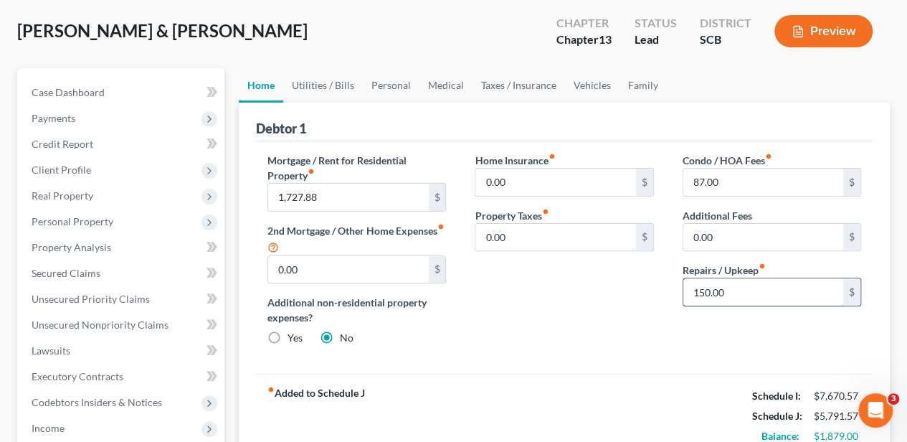
click at [754, 288] on input "150.00" at bounding box center [763, 291] width 160 height 27
type input "200.00"
click at [698, 184] on input "87.00" at bounding box center [763, 182] width 160 height 27
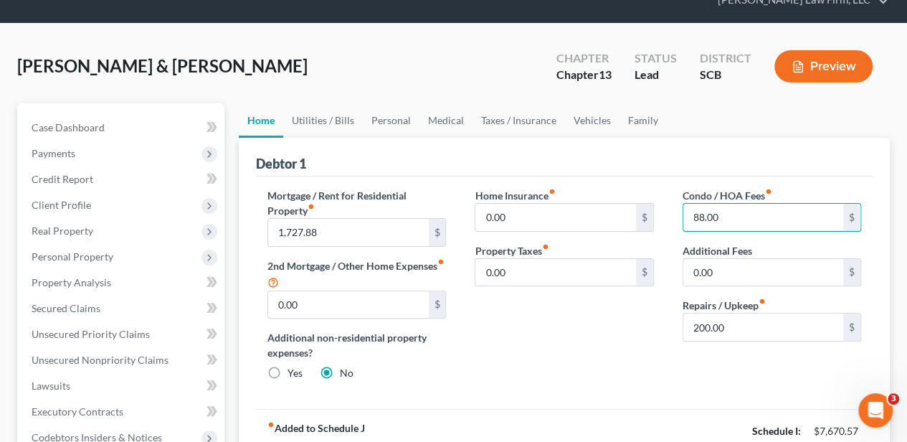
scroll to position [47, 0]
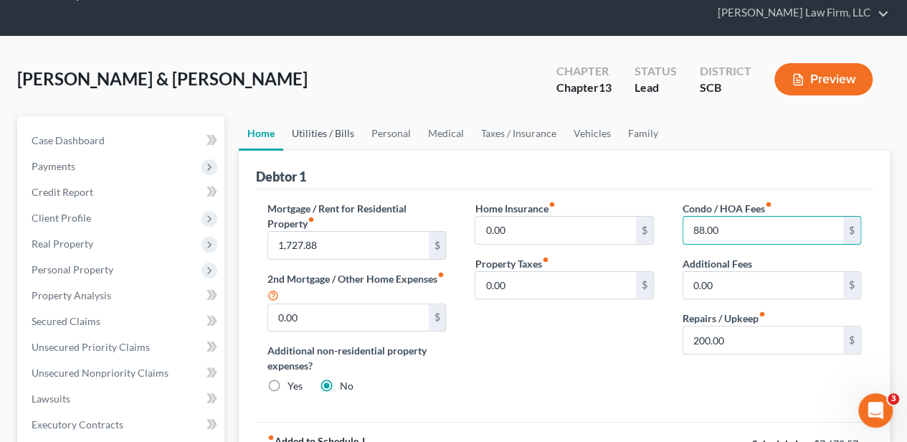
type input "88.00"
click at [332, 136] on link "Utilities / Bills" at bounding box center [323, 133] width 80 height 34
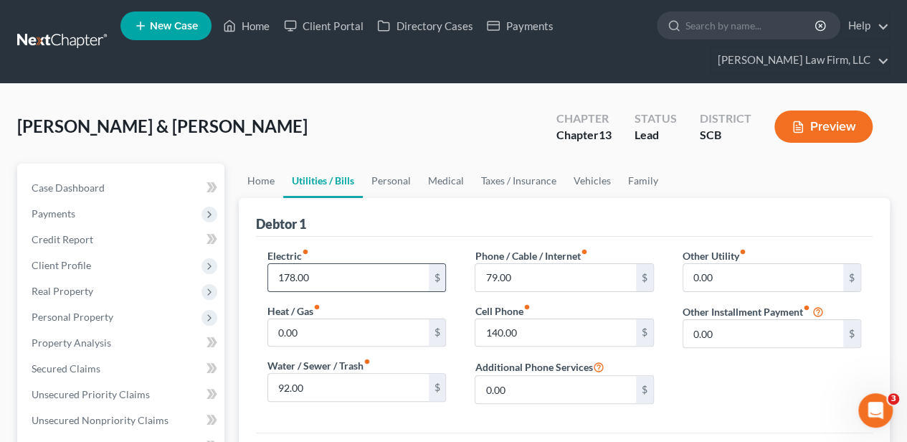
click at [334, 274] on input "178.00" at bounding box center [348, 277] width 160 height 27
type input "200.00"
click at [335, 376] on input "92.00" at bounding box center [348, 387] width 160 height 27
type input "100.00"
click at [522, 282] on input "79.00" at bounding box center [555, 277] width 160 height 27
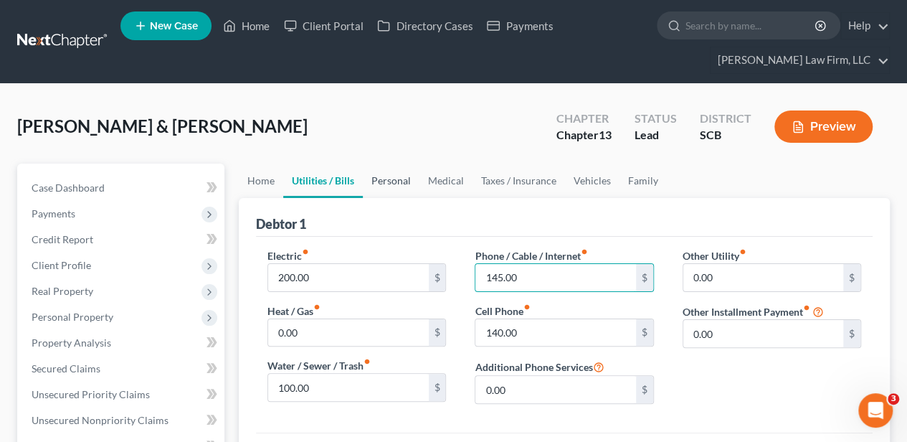
type input "145.00"
click at [407, 171] on link "Personal" at bounding box center [391, 180] width 57 height 34
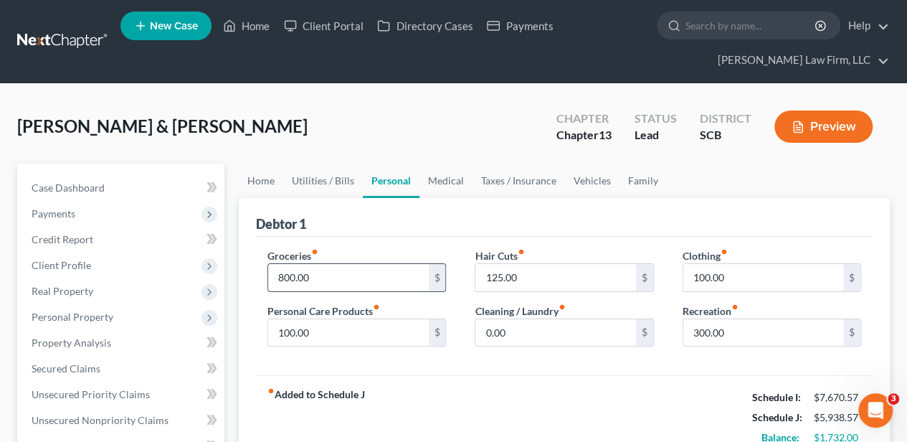
click at [337, 275] on input "800.00" at bounding box center [348, 277] width 160 height 27
type input "900.00"
click at [719, 264] on input "100.00" at bounding box center [763, 277] width 160 height 27
type input "200.00"
click at [366, 331] on input "100.00" at bounding box center [348, 332] width 160 height 27
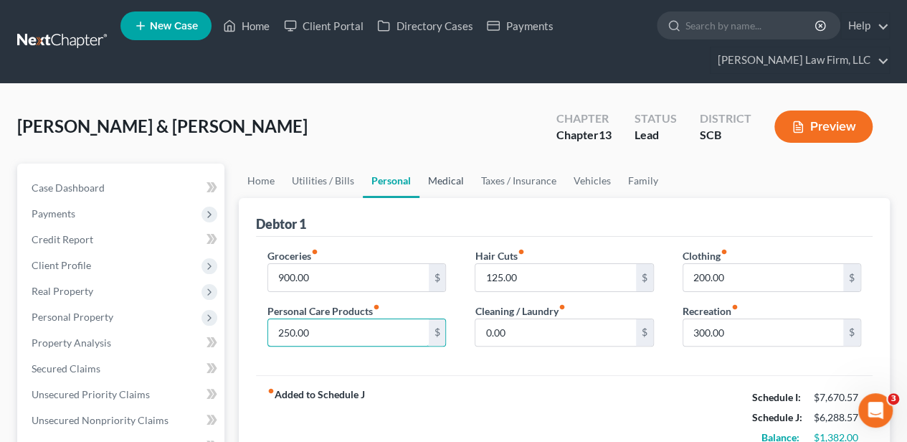
type input "250.00"
click at [452, 176] on link "Medical" at bounding box center [445, 180] width 53 height 34
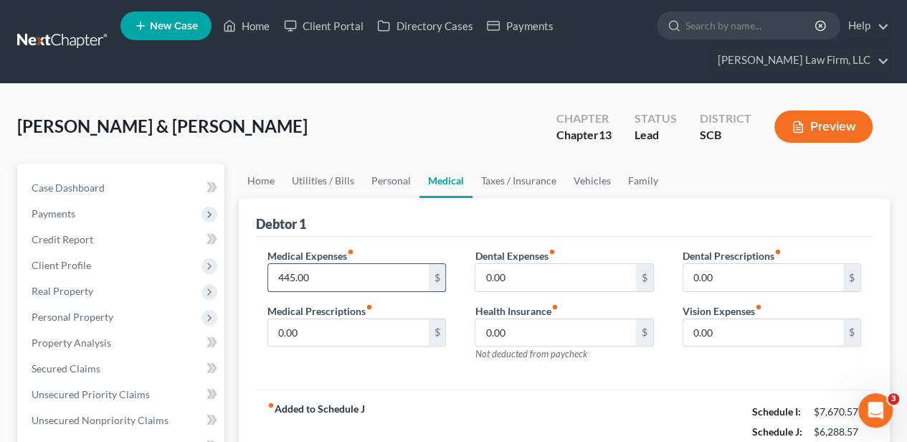
click at [369, 267] on input "445.00" at bounding box center [348, 277] width 160 height 27
type input "527.00"
click at [585, 178] on link "Vehicles" at bounding box center [592, 180] width 54 height 34
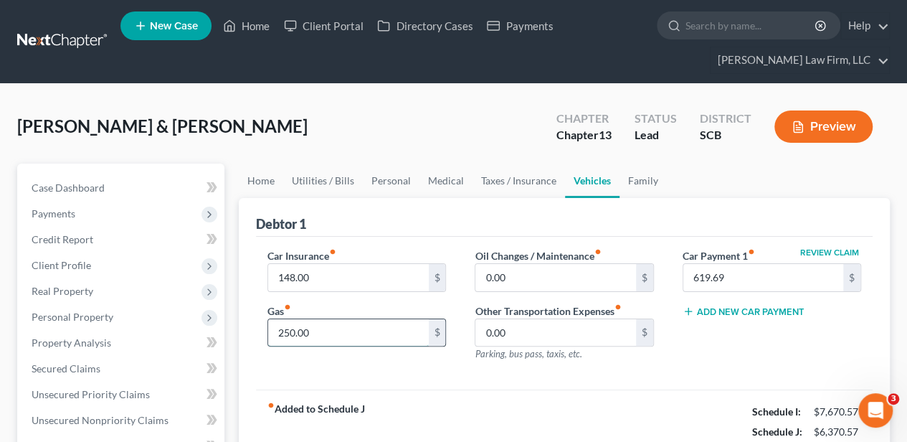
click at [338, 320] on input "250.00" at bounding box center [348, 332] width 160 height 27
type input "275.00"
click at [383, 185] on link "Personal" at bounding box center [391, 180] width 57 height 34
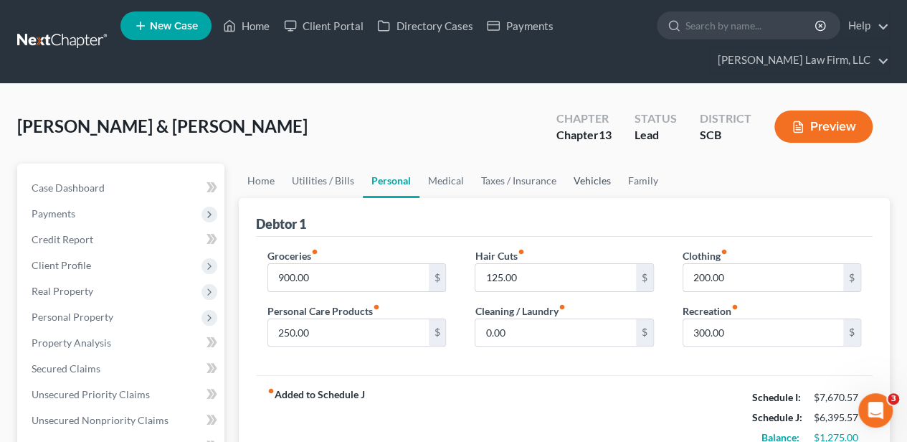
click at [582, 176] on link "Vehicles" at bounding box center [592, 180] width 54 height 34
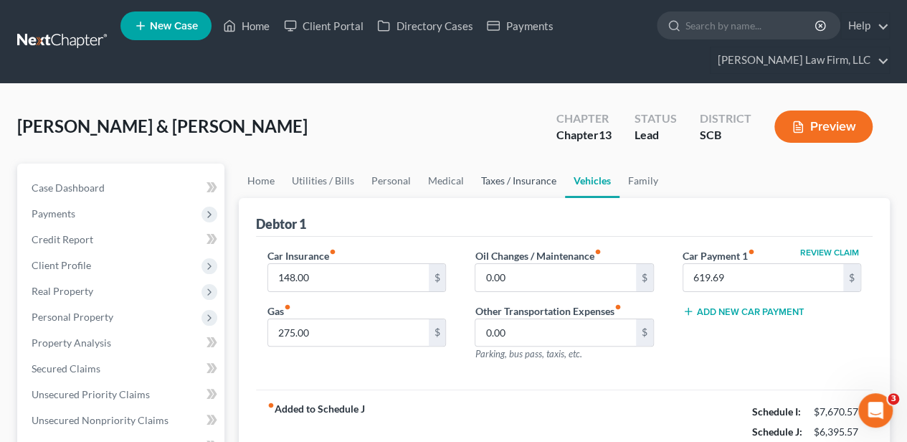
click at [495, 180] on link "Taxes / Insurance" at bounding box center [519, 180] width 93 height 34
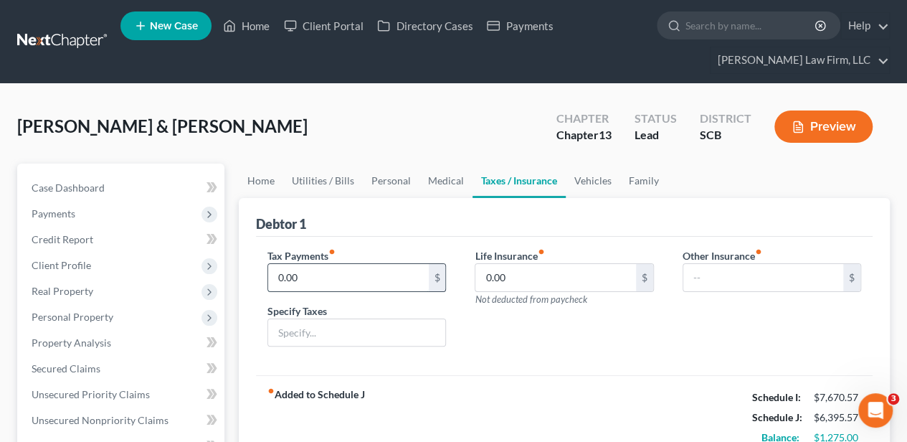
click at [330, 275] on input "0.00" at bounding box center [348, 277] width 160 height 27
type input "40.00"
type input "Personal Property Taxes"
click at [638, 185] on link "Family" at bounding box center [643, 180] width 47 height 34
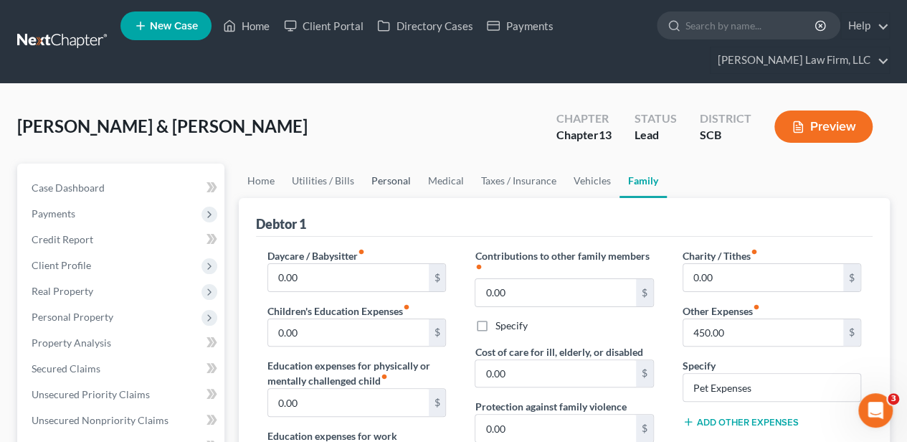
click at [389, 178] on link "Personal" at bounding box center [391, 180] width 57 height 34
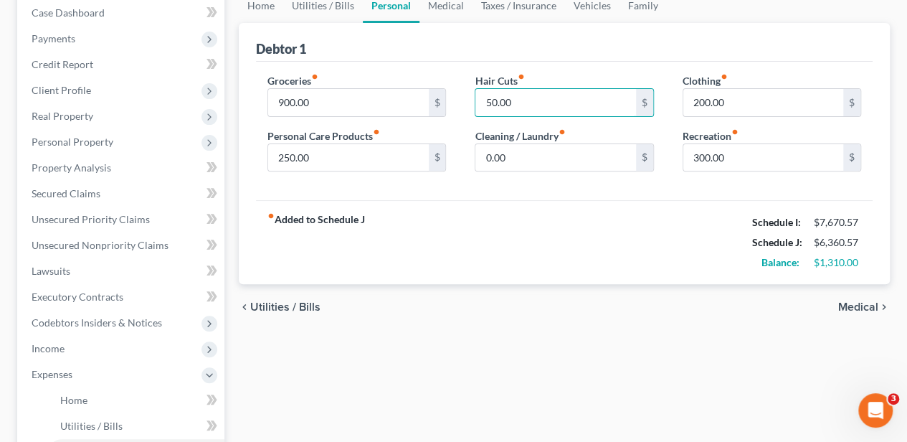
scroll to position [191, 0]
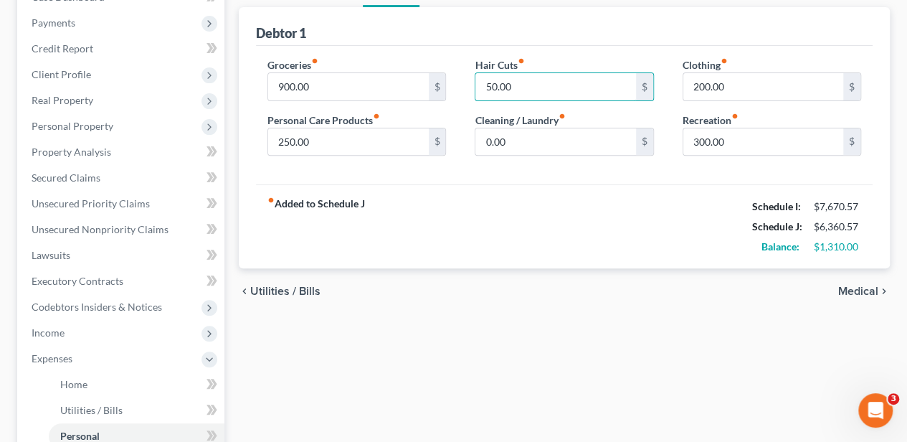
type input "50.00"
click at [840, 285] on span "Medical" at bounding box center [858, 290] width 40 height 11
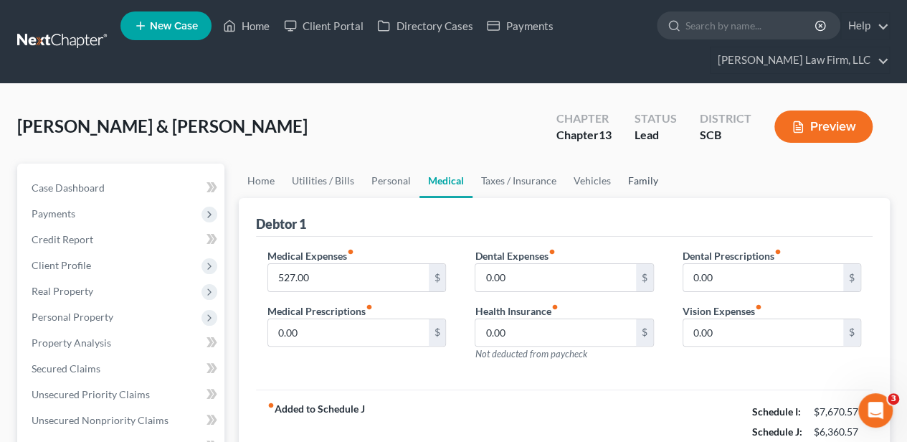
click at [625, 174] on link "Family" at bounding box center [643, 180] width 47 height 34
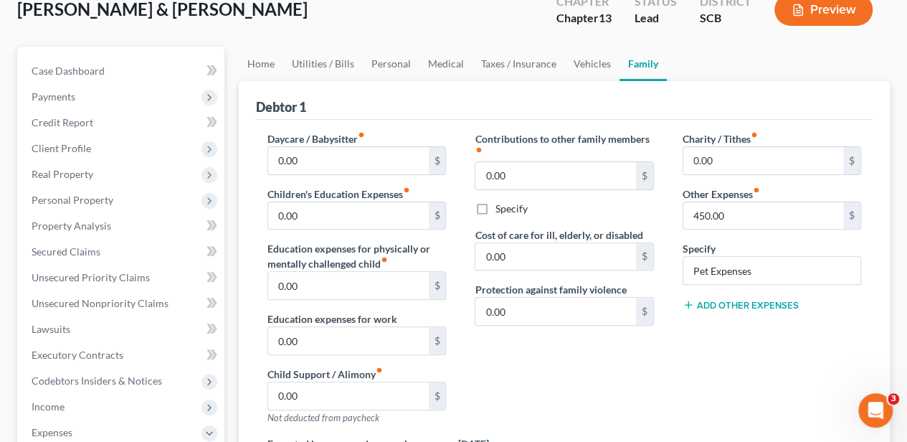
scroll to position [95, 0]
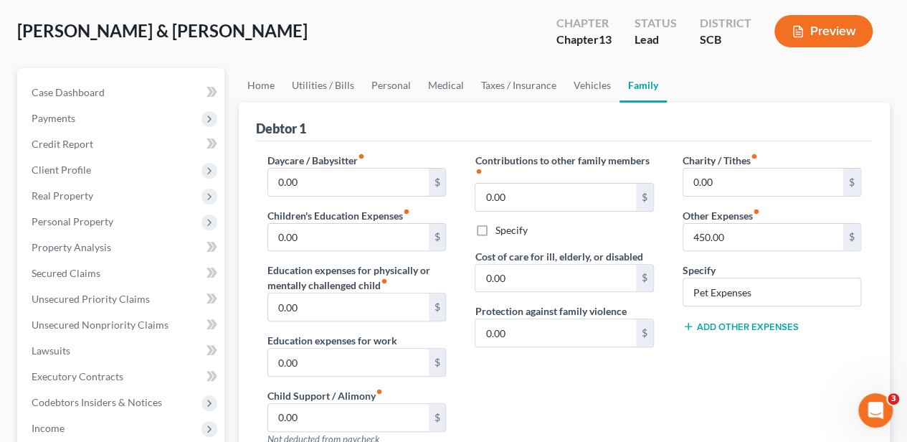
click at [726, 323] on button "Add Other Expenses" at bounding box center [741, 326] width 116 height 11
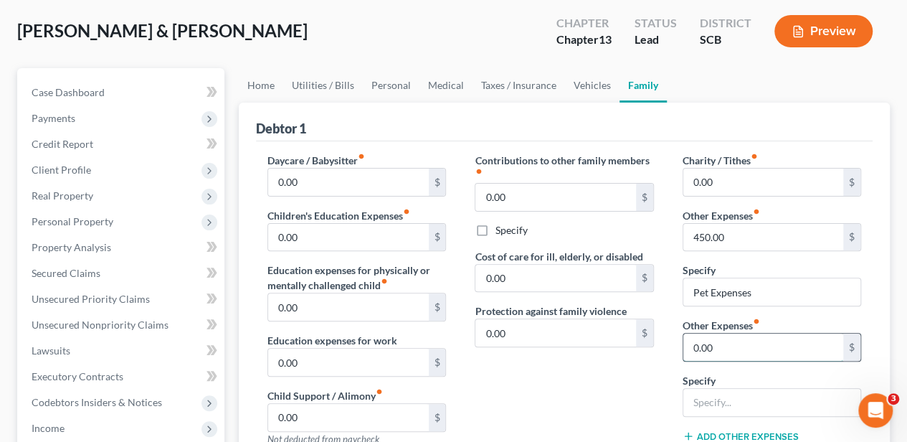
click at [718, 347] on input "0.00" at bounding box center [763, 346] width 160 height 27
type input "200.00"
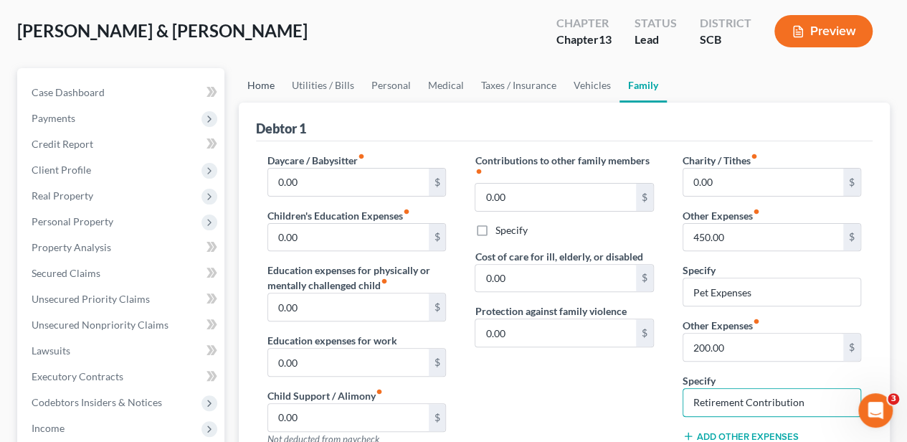
type input "Retirement Contribution"
click at [257, 89] on link "Home" at bounding box center [261, 85] width 44 height 34
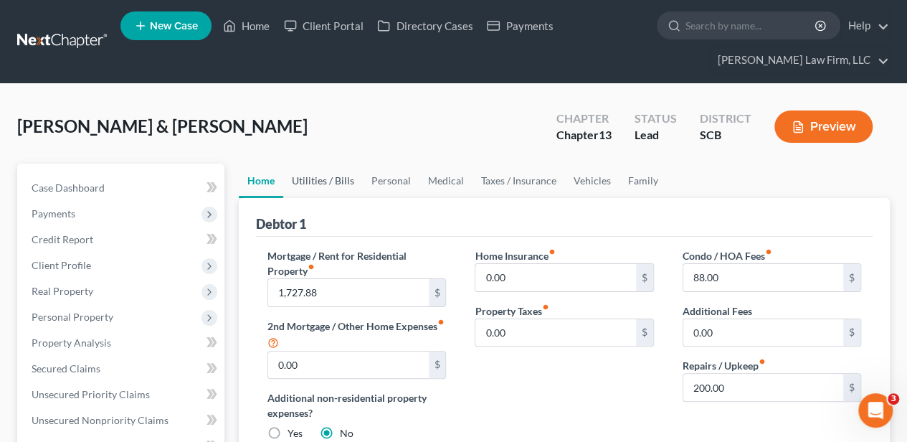
click at [336, 178] on link "Utilities / Bills" at bounding box center [323, 180] width 80 height 34
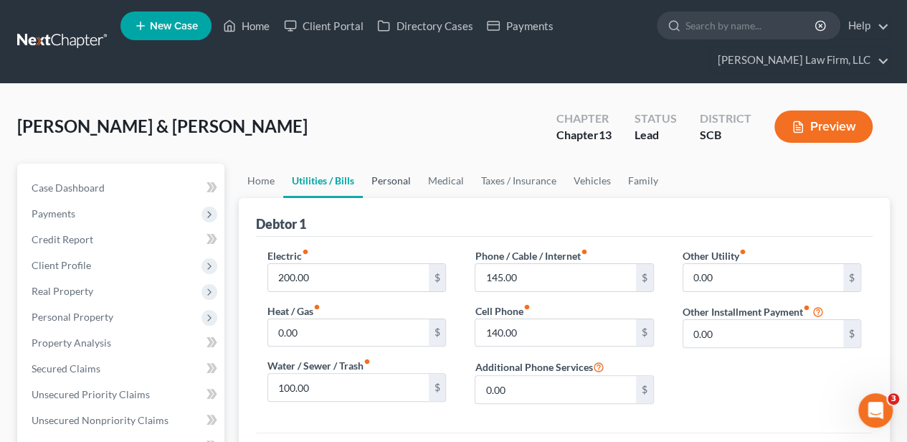
click at [402, 174] on link "Personal" at bounding box center [391, 180] width 57 height 34
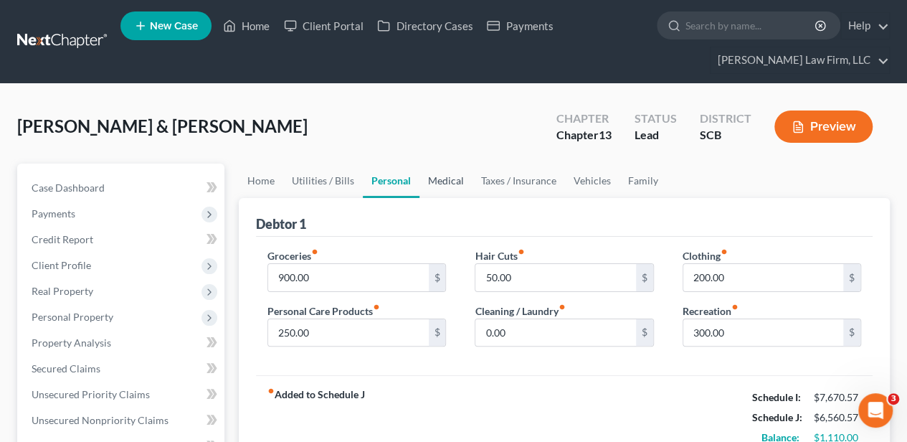
click at [445, 178] on link "Medical" at bounding box center [445, 180] width 53 height 34
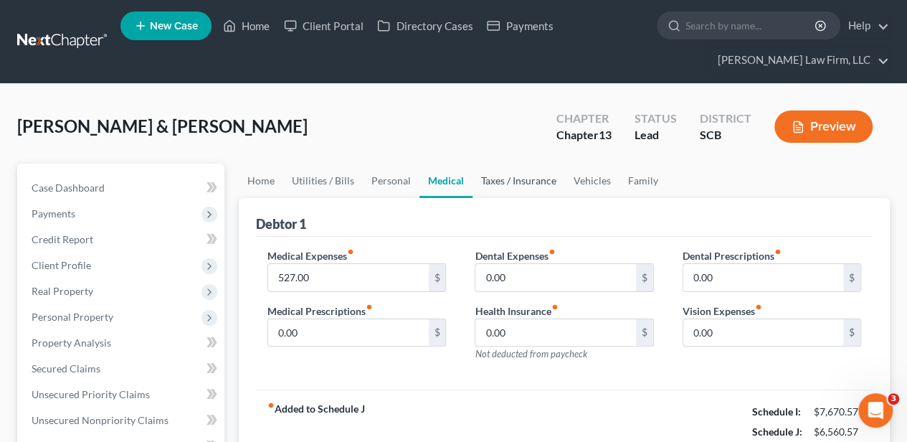
click at [506, 178] on link "Taxes / Insurance" at bounding box center [519, 180] width 93 height 34
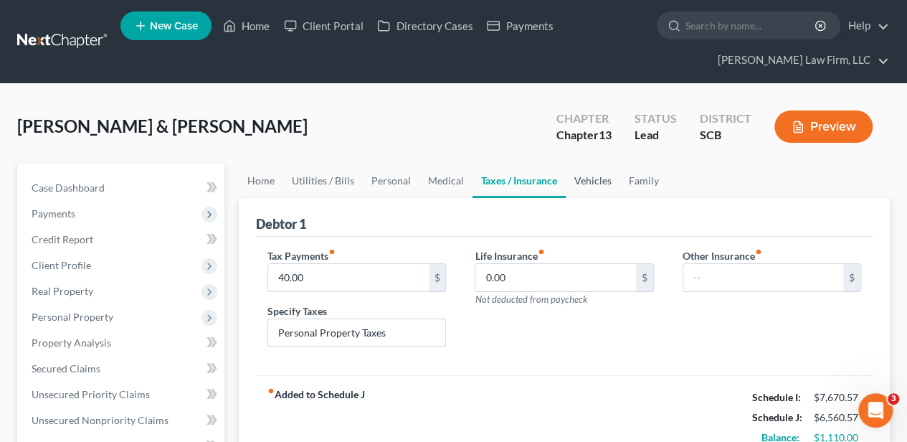
click at [599, 181] on link "Vehicles" at bounding box center [593, 180] width 54 height 34
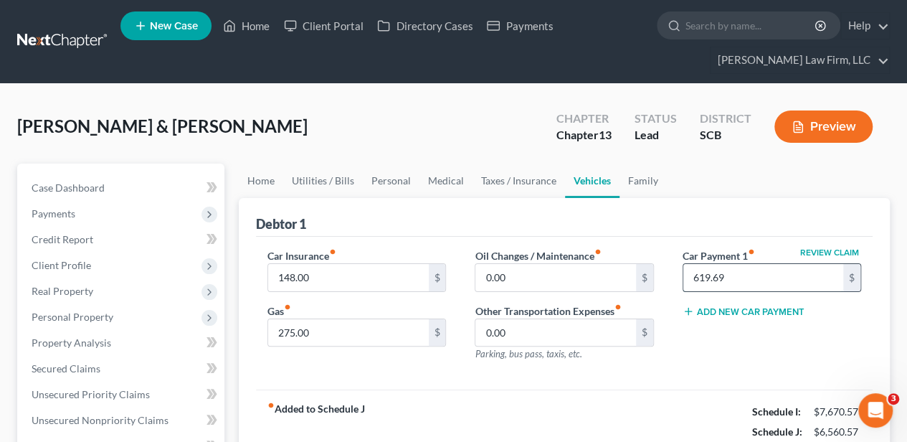
click at [713, 268] on input "619.69" at bounding box center [763, 277] width 160 height 27
click at [700, 359] on div "Review Claim Car Payment 1 fiber_manual_record $ Add New Car Payment" at bounding box center [771, 310] width 207 height 125
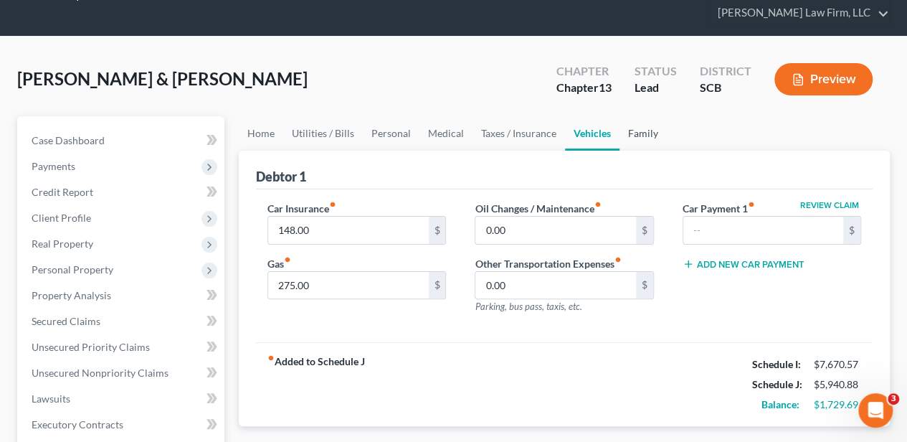
click at [645, 131] on link "Family" at bounding box center [643, 133] width 47 height 34
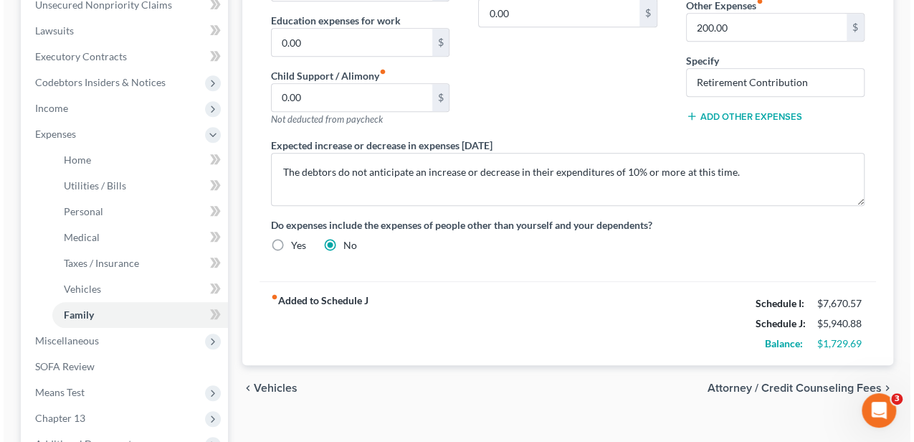
scroll to position [430, 0]
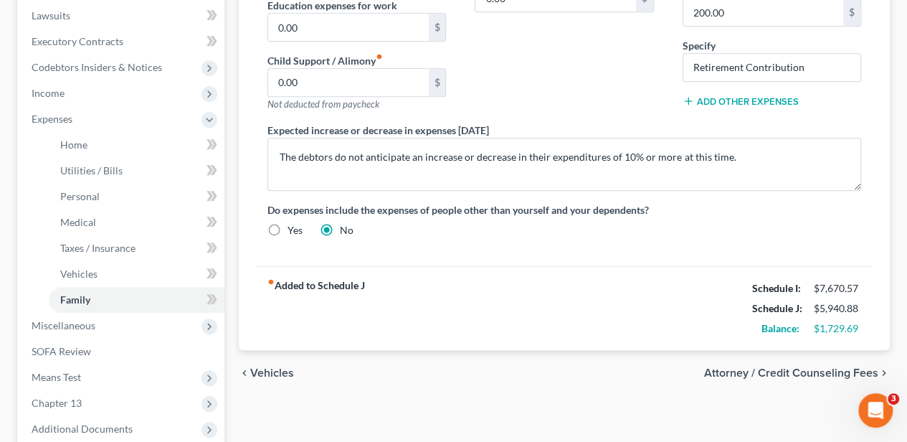
click at [784, 370] on span "Attorney / Credit Counseling Fees" at bounding box center [791, 372] width 174 height 11
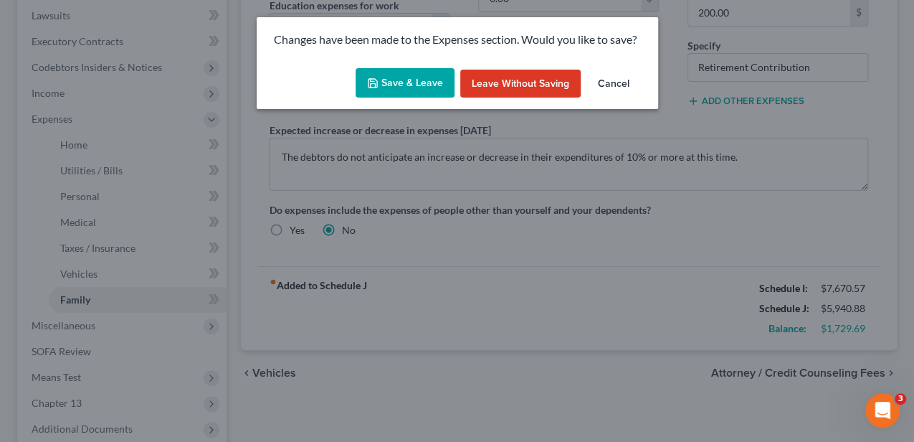
click at [413, 80] on button "Save & Leave" at bounding box center [405, 83] width 99 height 30
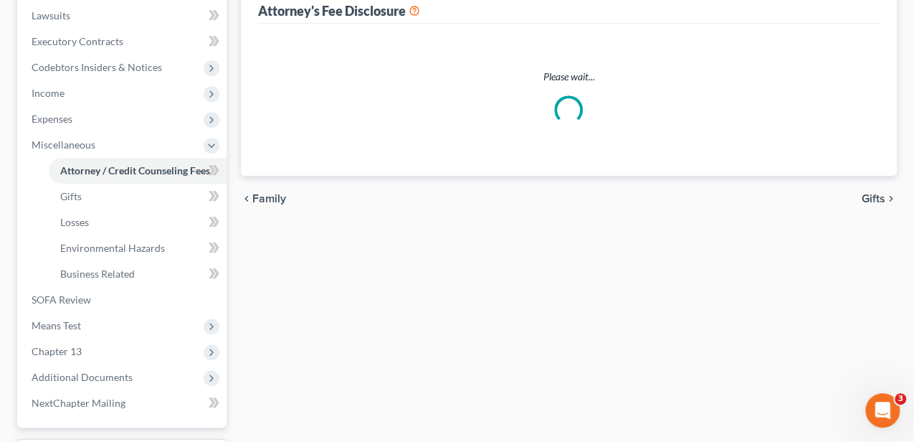
select select "0"
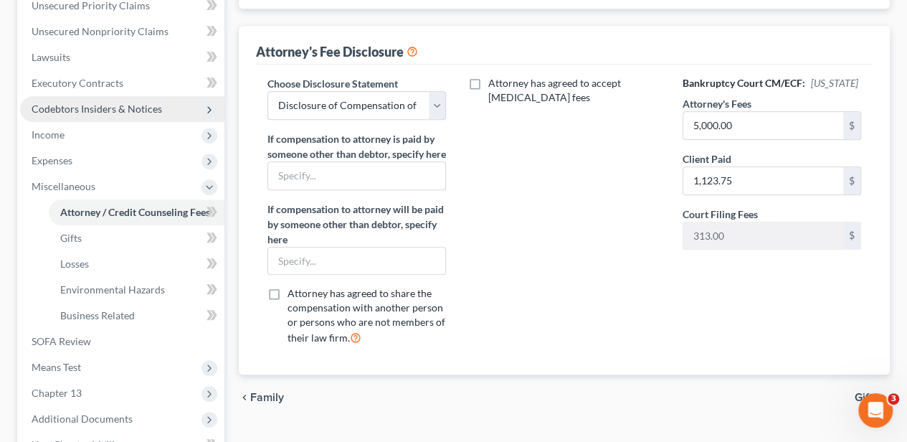
scroll to position [551, 0]
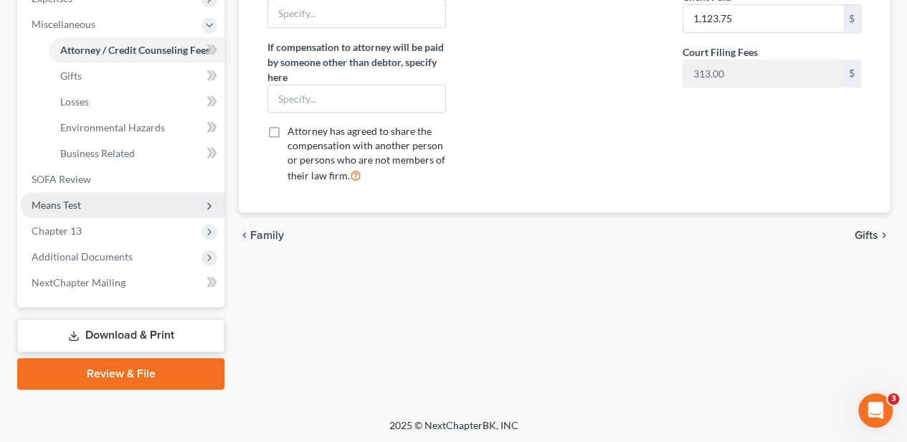
click at [81, 205] on span "Means Test" at bounding box center [122, 205] width 204 height 26
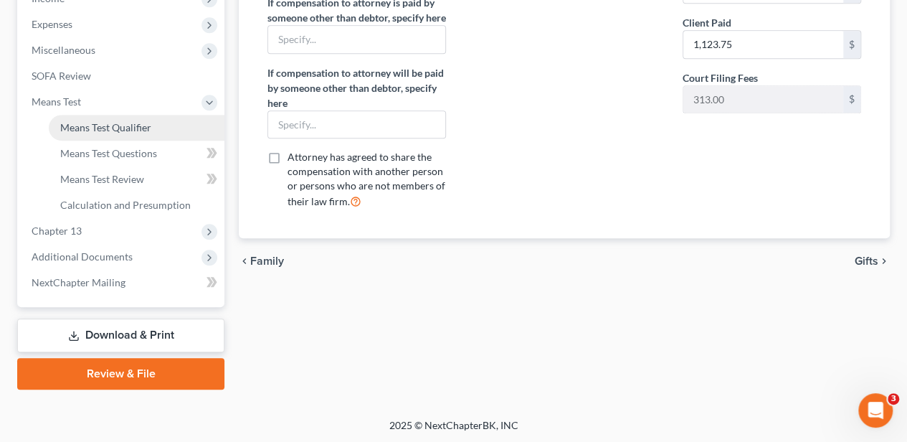
click at [113, 123] on span "Means Test Qualifier" at bounding box center [105, 127] width 91 height 12
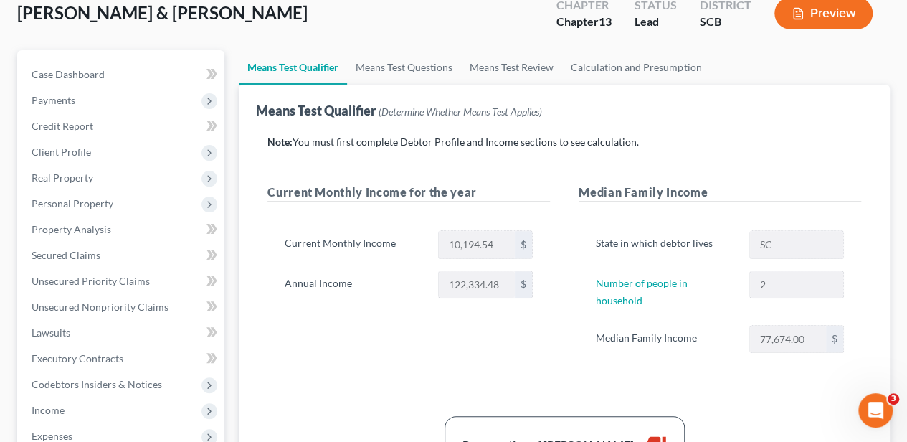
scroll to position [143, 0]
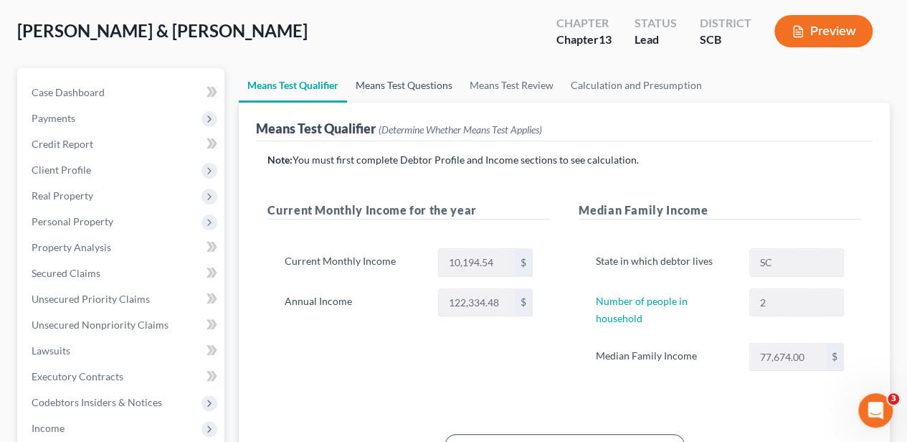
click at [397, 82] on link "Means Test Questions" at bounding box center [404, 85] width 114 height 34
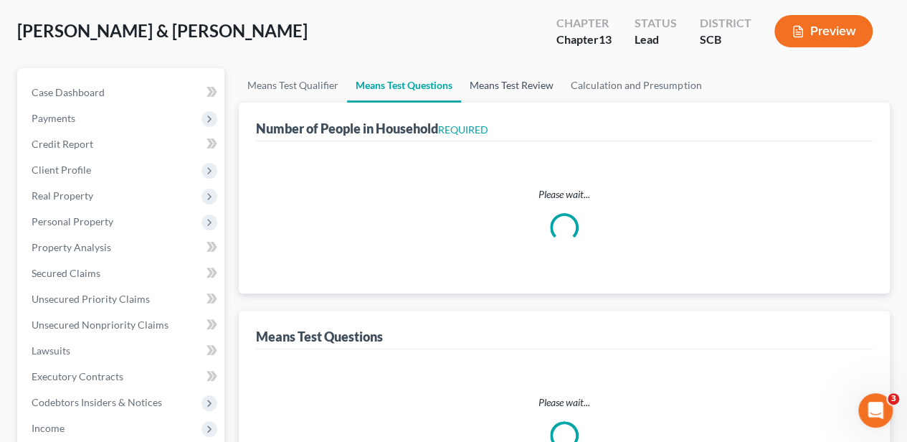
scroll to position [49, 0]
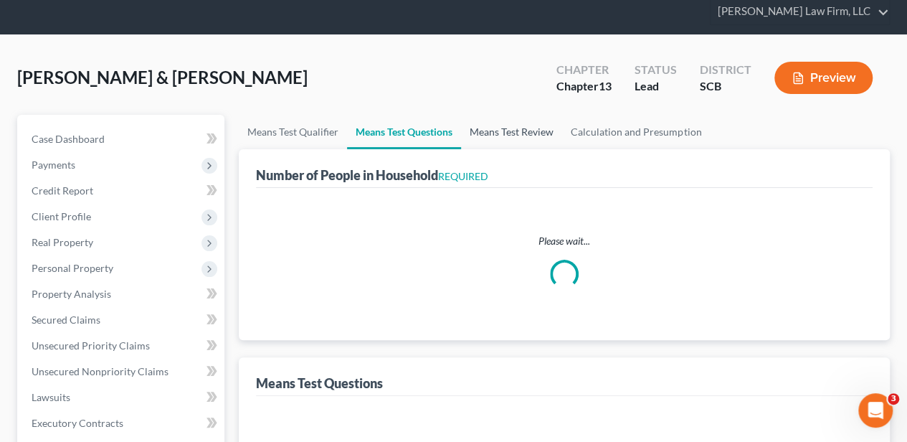
select select "0"
select select "60"
select select "0"
select select "60"
select select "2"
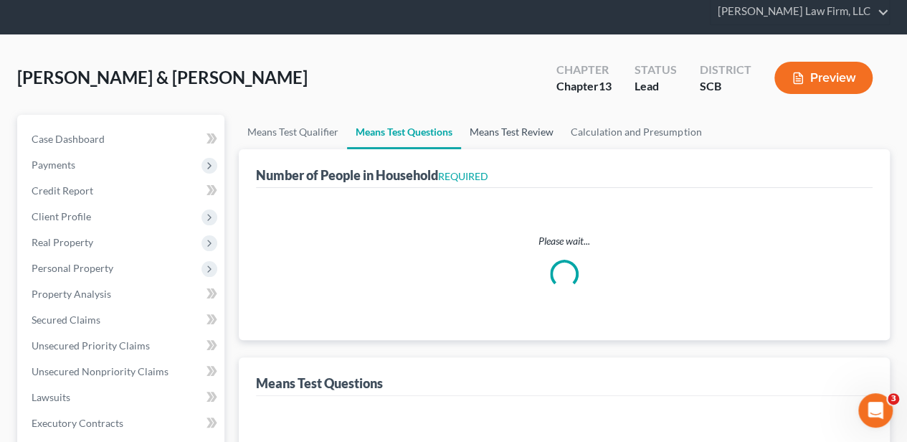
select select "1"
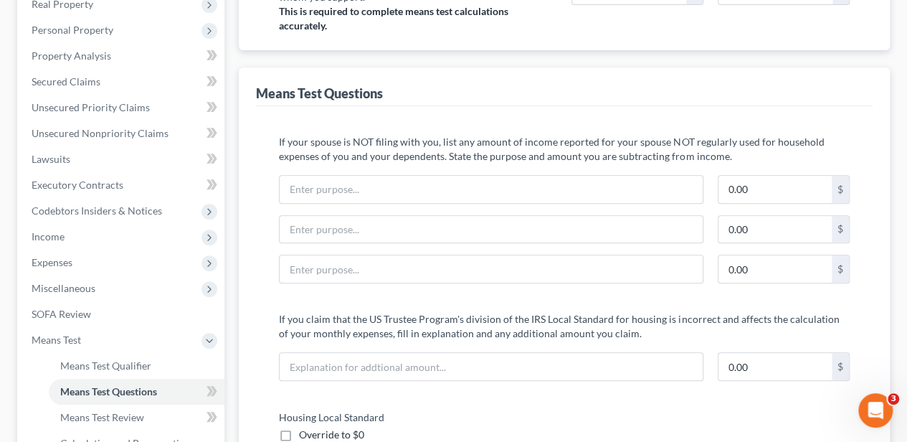
scroll to position [143, 0]
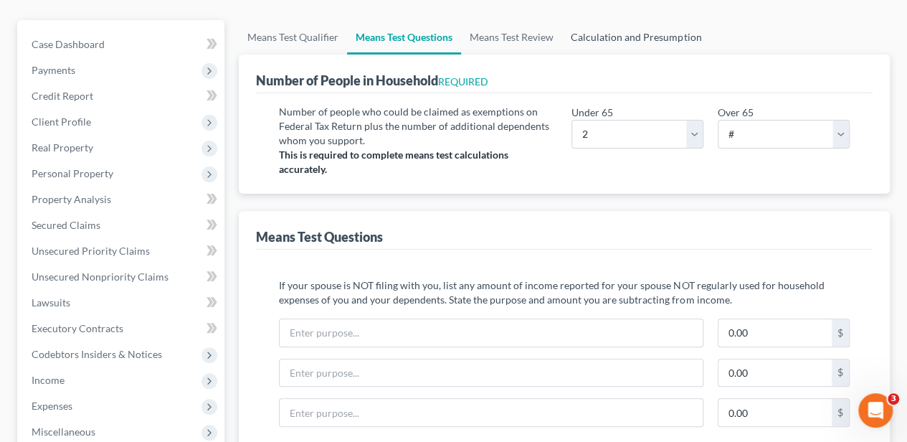
click at [626, 34] on link "Calculation and Presumption" at bounding box center [636, 37] width 148 height 34
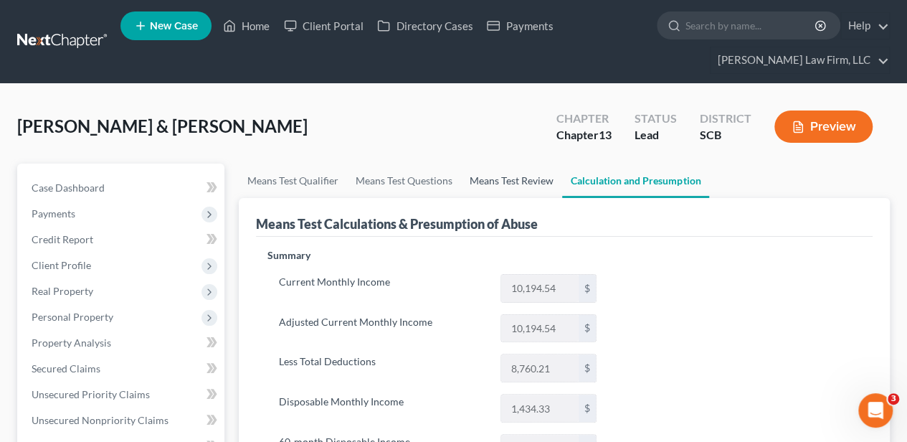
click at [516, 174] on link "Means Test Review" at bounding box center [511, 180] width 101 height 34
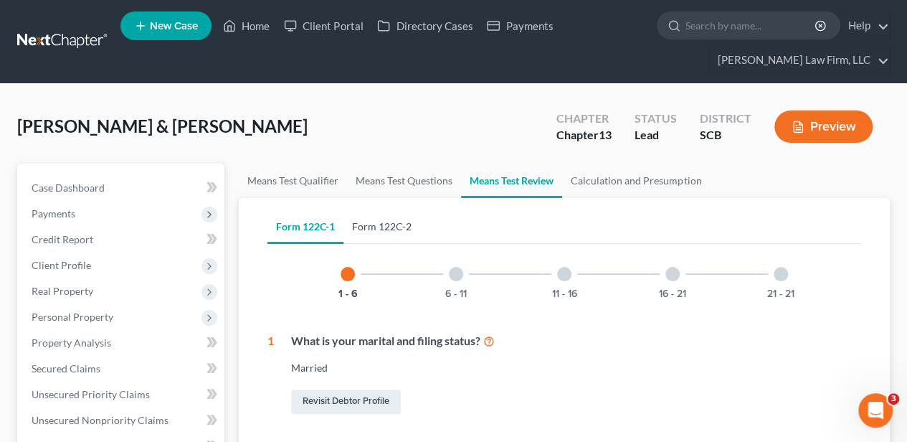
click at [402, 225] on link "Form 122C-2" at bounding box center [381, 226] width 77 height 34
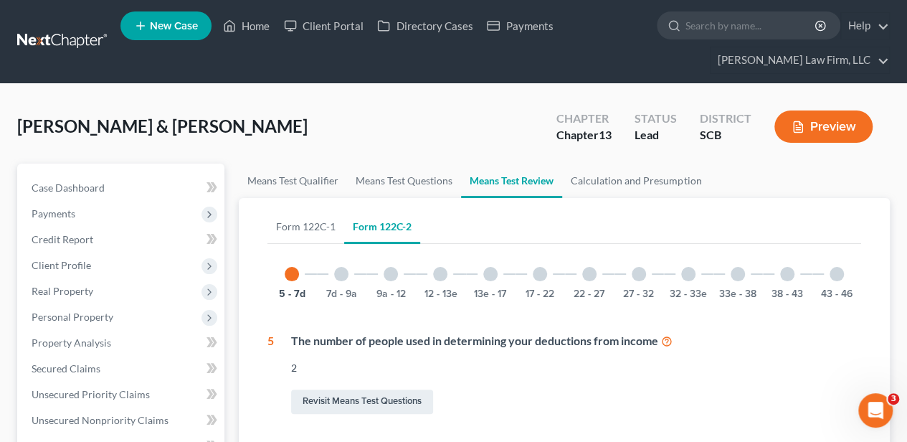
click at [830, 268] on div at bounding box center [837, 274] width 14 height 14
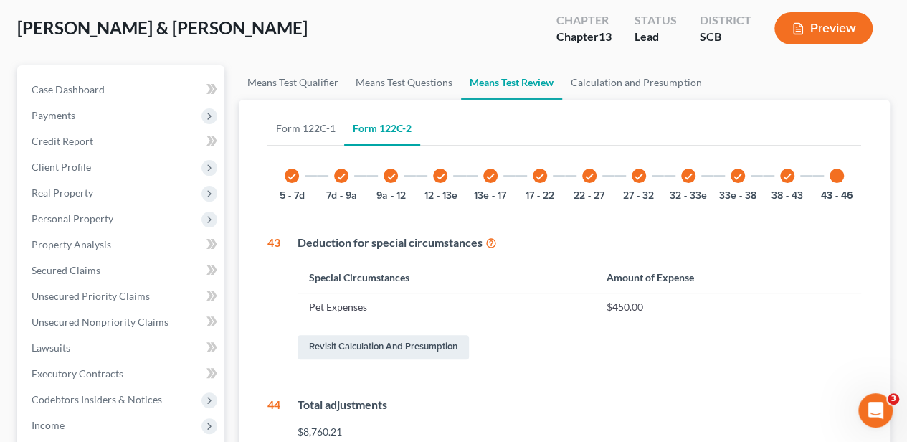
scroll to position [95, 0]
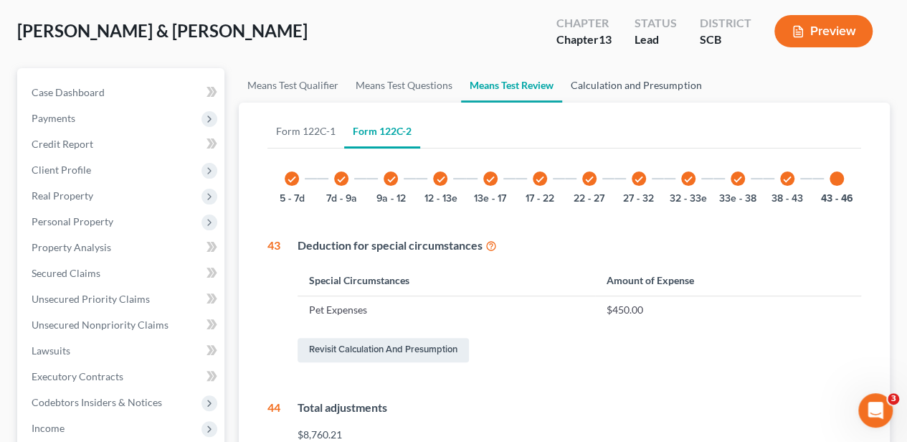
click at [637, 85] on link "Calculation and Presumption" at bounding box center [636, 85] width 148 height 34
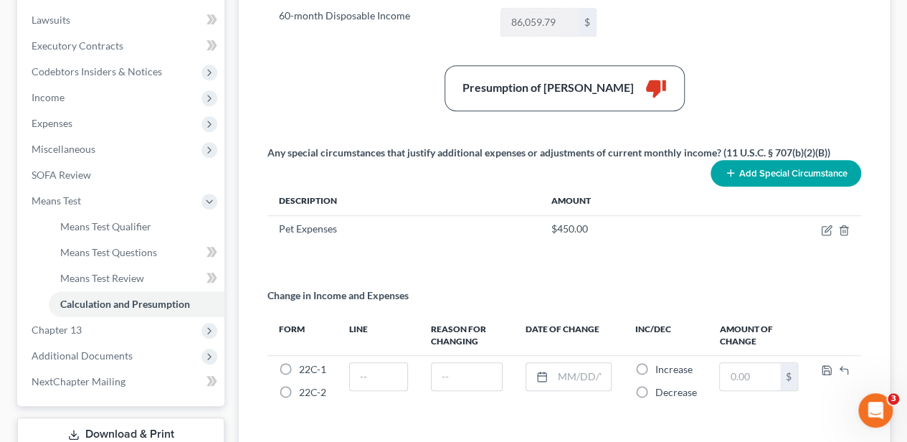
scroll to position [430, 0]
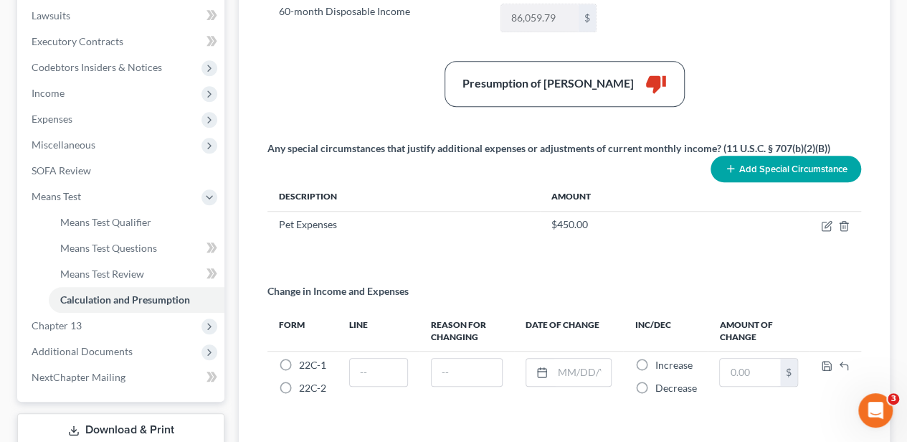
click at [787, 162] on button "Add Special Circumstance" at bounding box center [786, 169] width 151 height 27
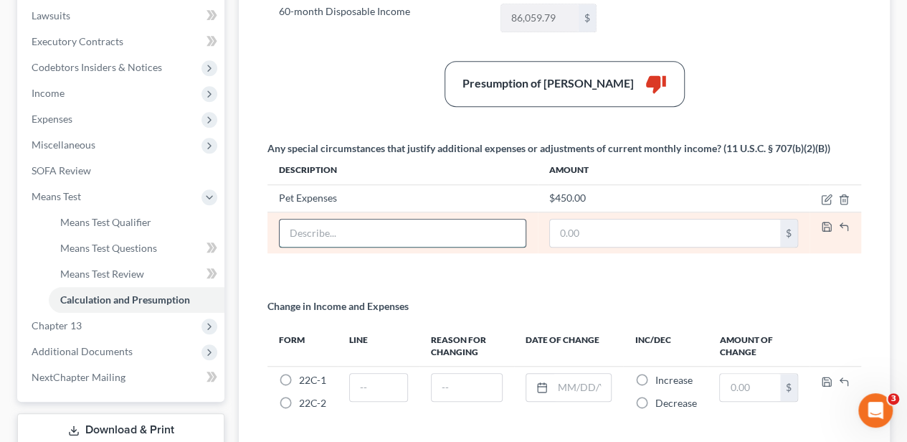
click at [361, 219] on input "text" at bounding box center [402, 232] width 245 height 27
type input "Retirement Contribution"
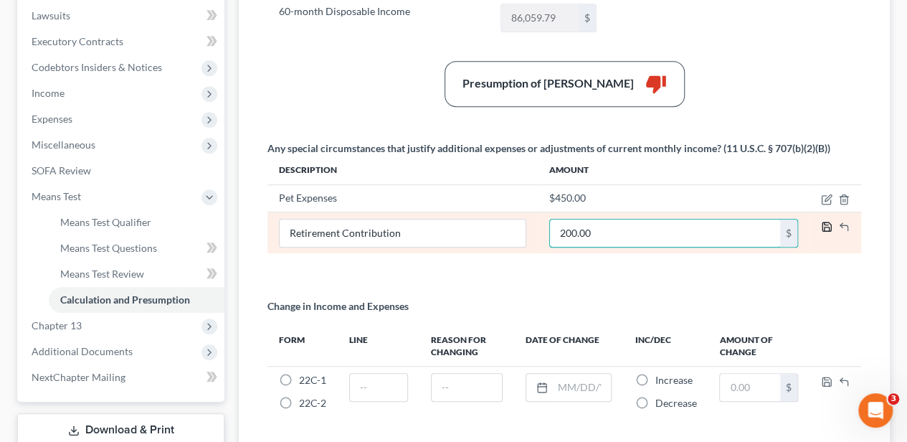
type input "200.00"
click at [829, 222] on icon "button" at bounding box center [826, 226] width 11 height 11
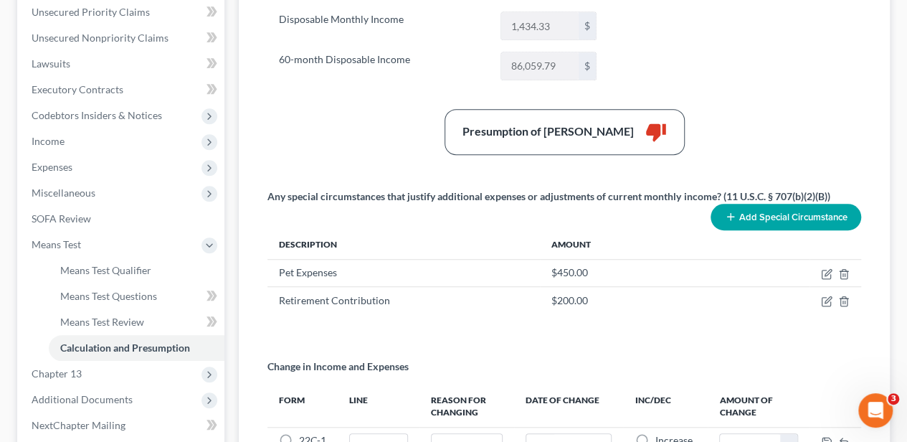
click at [397, 189] on div "Any special circumstances that justify additional expenses or adjustments of cu…" at bounding box center [548, 196] width 562 height 14
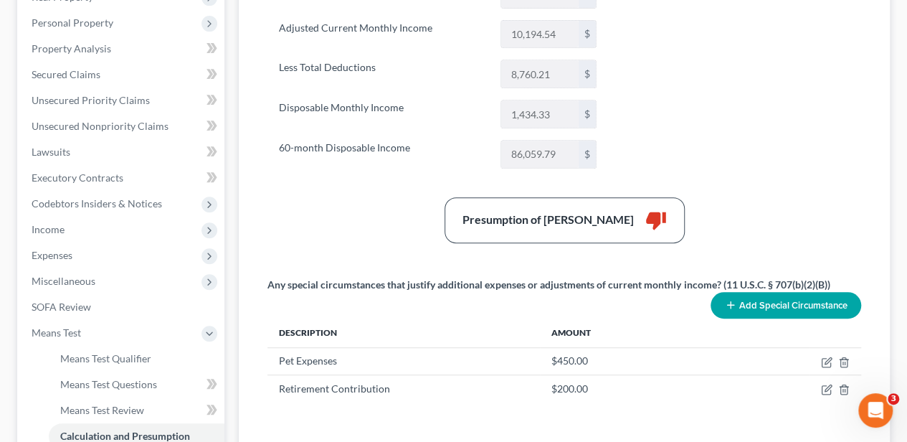
scroll to position [287, 0]
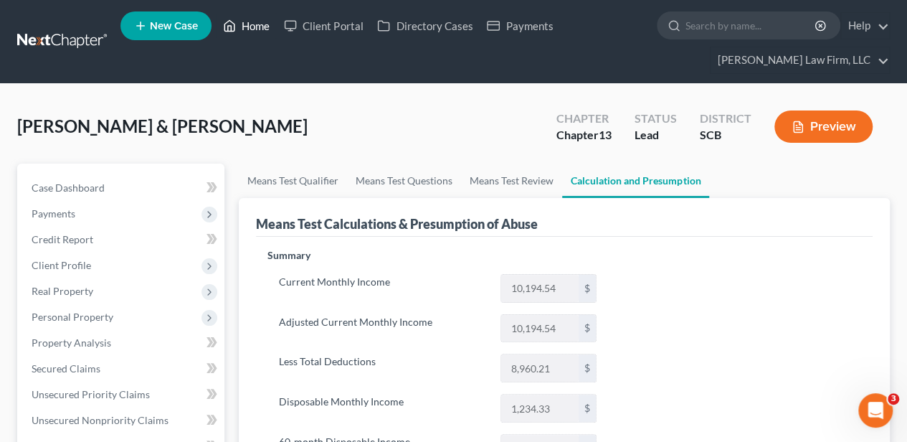
click at [251, 32] on link "Home" at bounding box center [246, 26] width 61 height 26
